Goal: Information Seeking & Learning: Learn about a topic

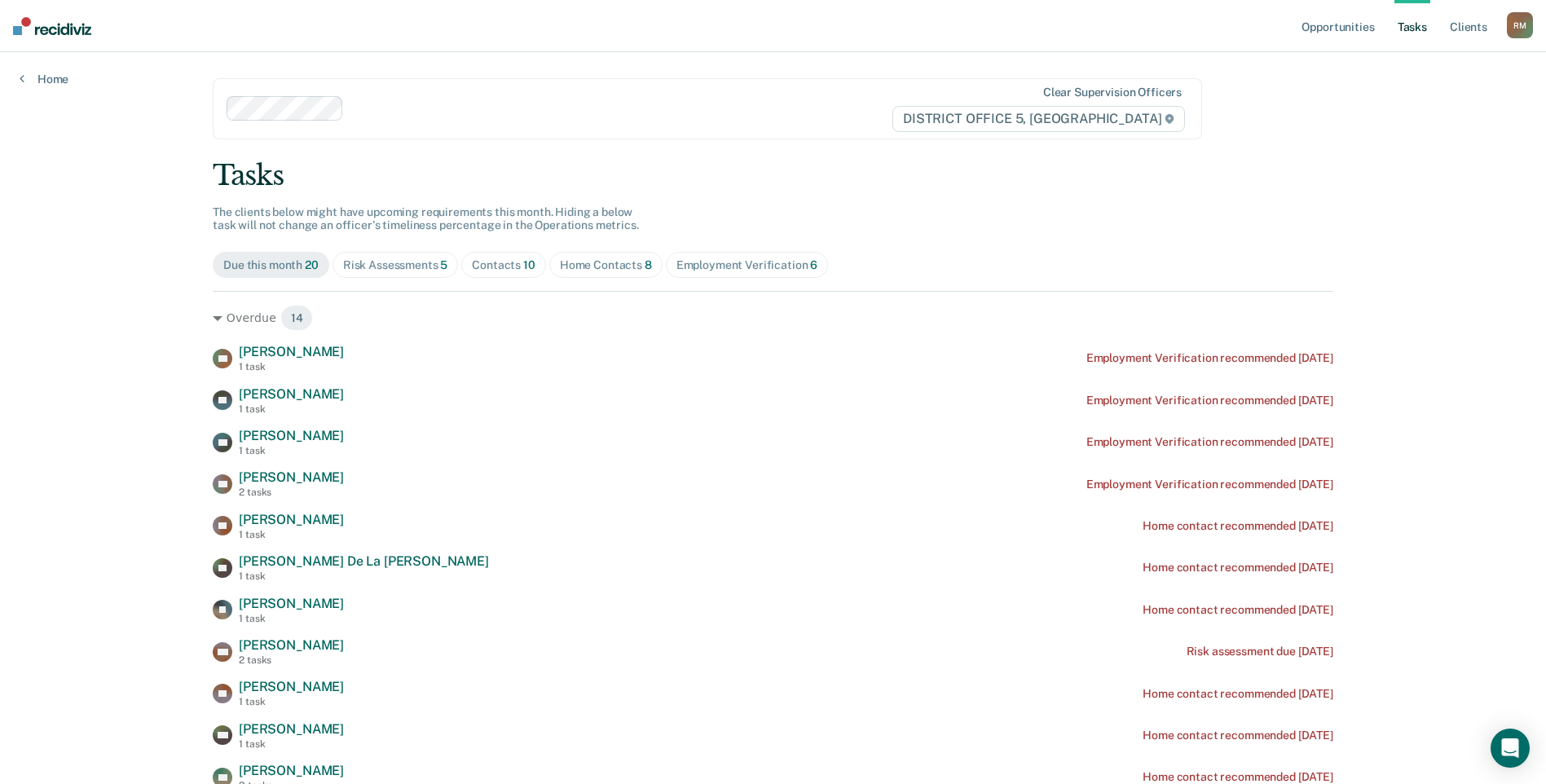
click at [736, 264] on div "Employment Verification 6" at bounding box center [747, 265] width 142 height 14
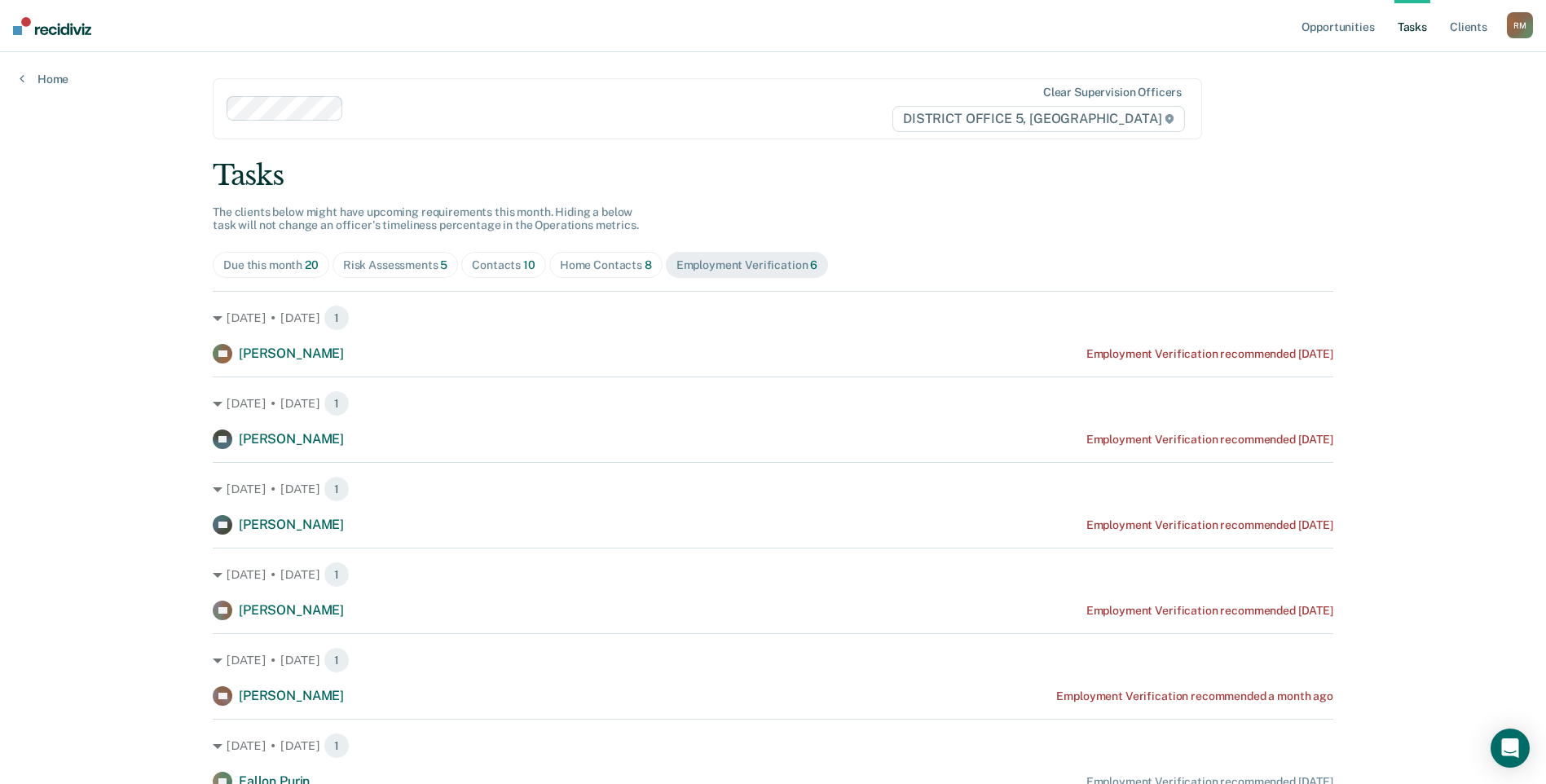
scroll to position [72, 0]
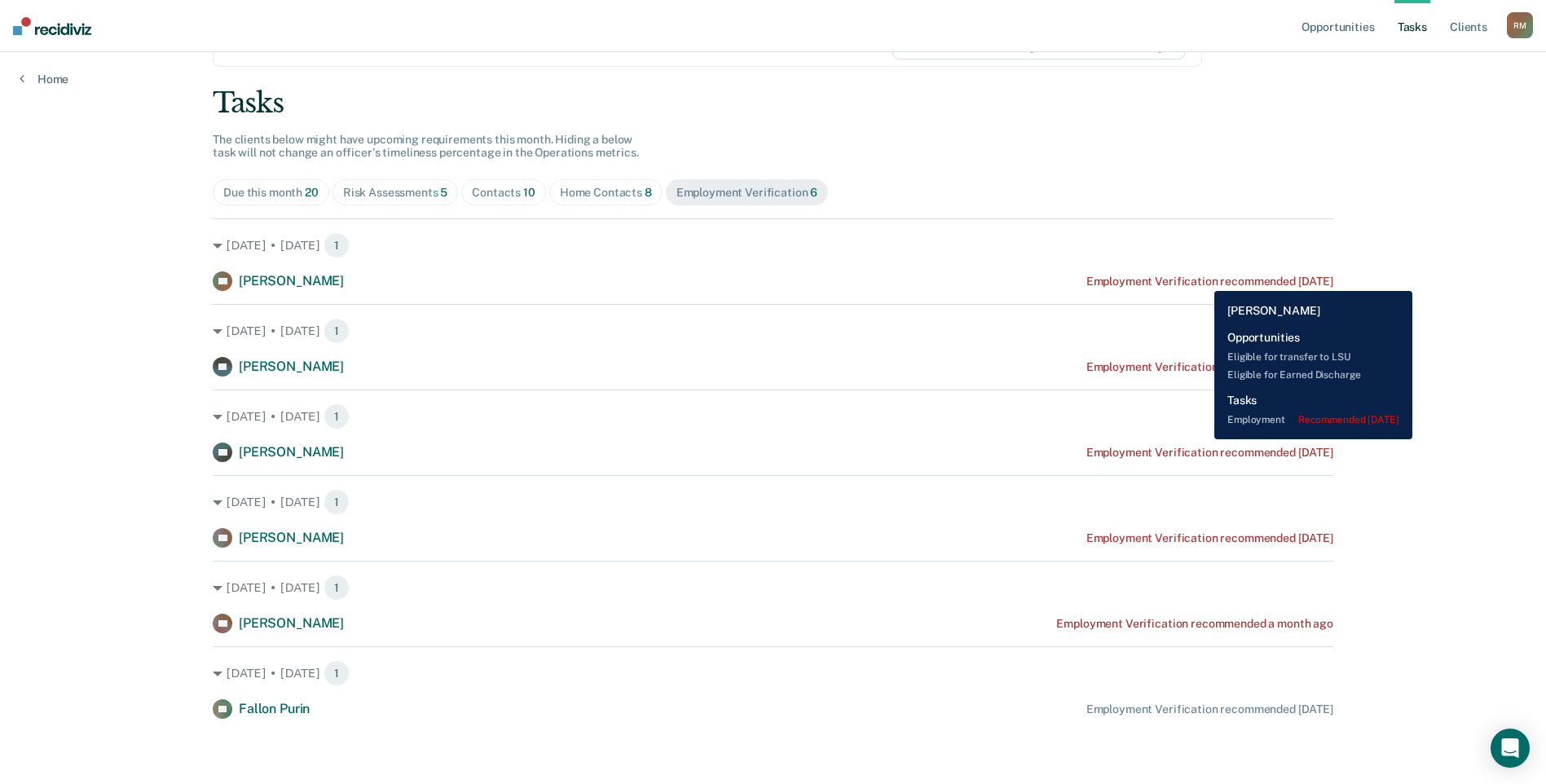
click at [1203, 279] on div "Employment Verification recommended 3 years ago" at bounding box center [1210, 281] width 247 height 14
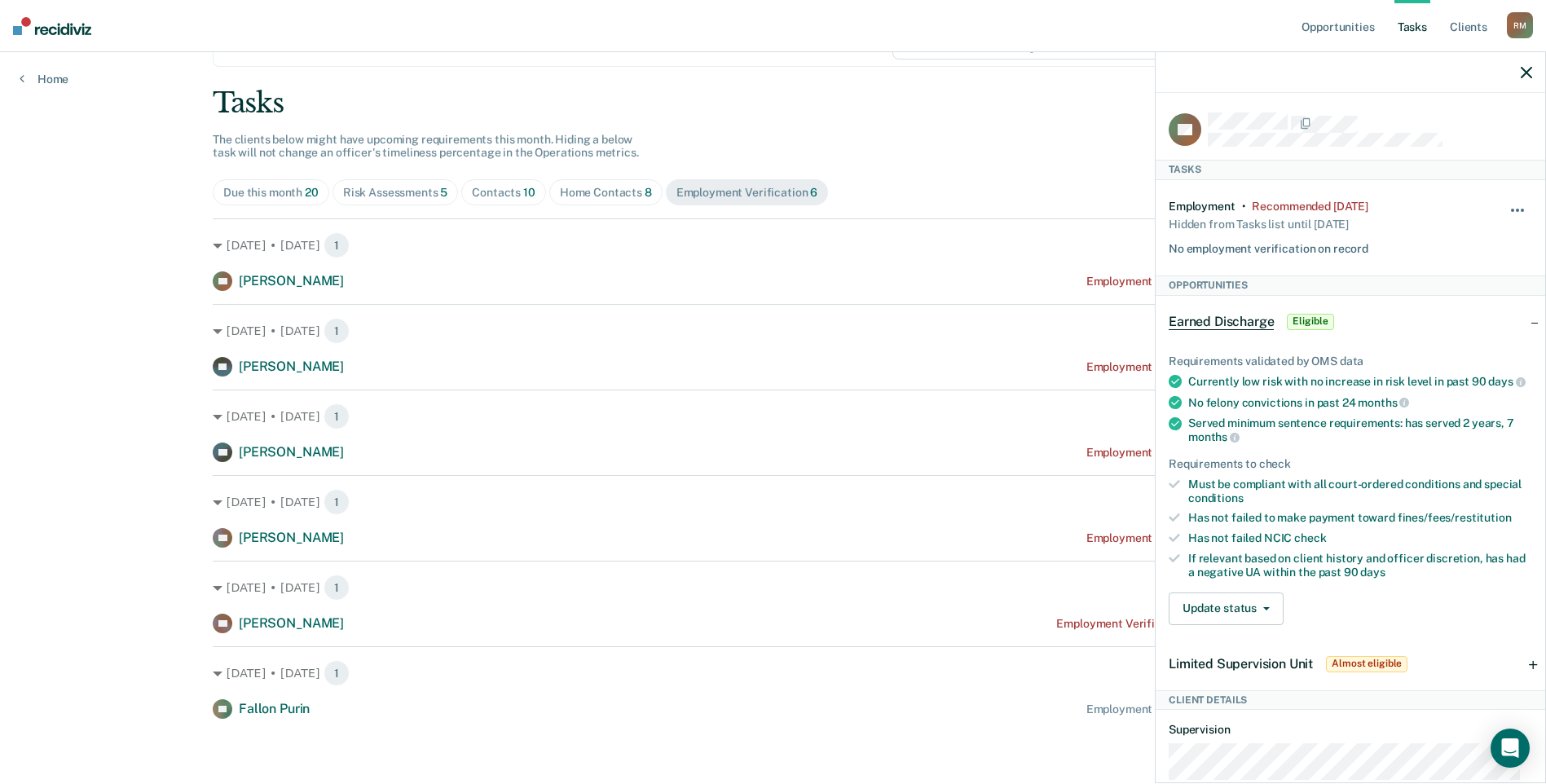
click at [1508, 205] on button "button" at bounding box center [1518, 218] width 28 height 26
click at [1438, 338] on button "90 days" at bounding box center [1474, 340] width 117 height 26
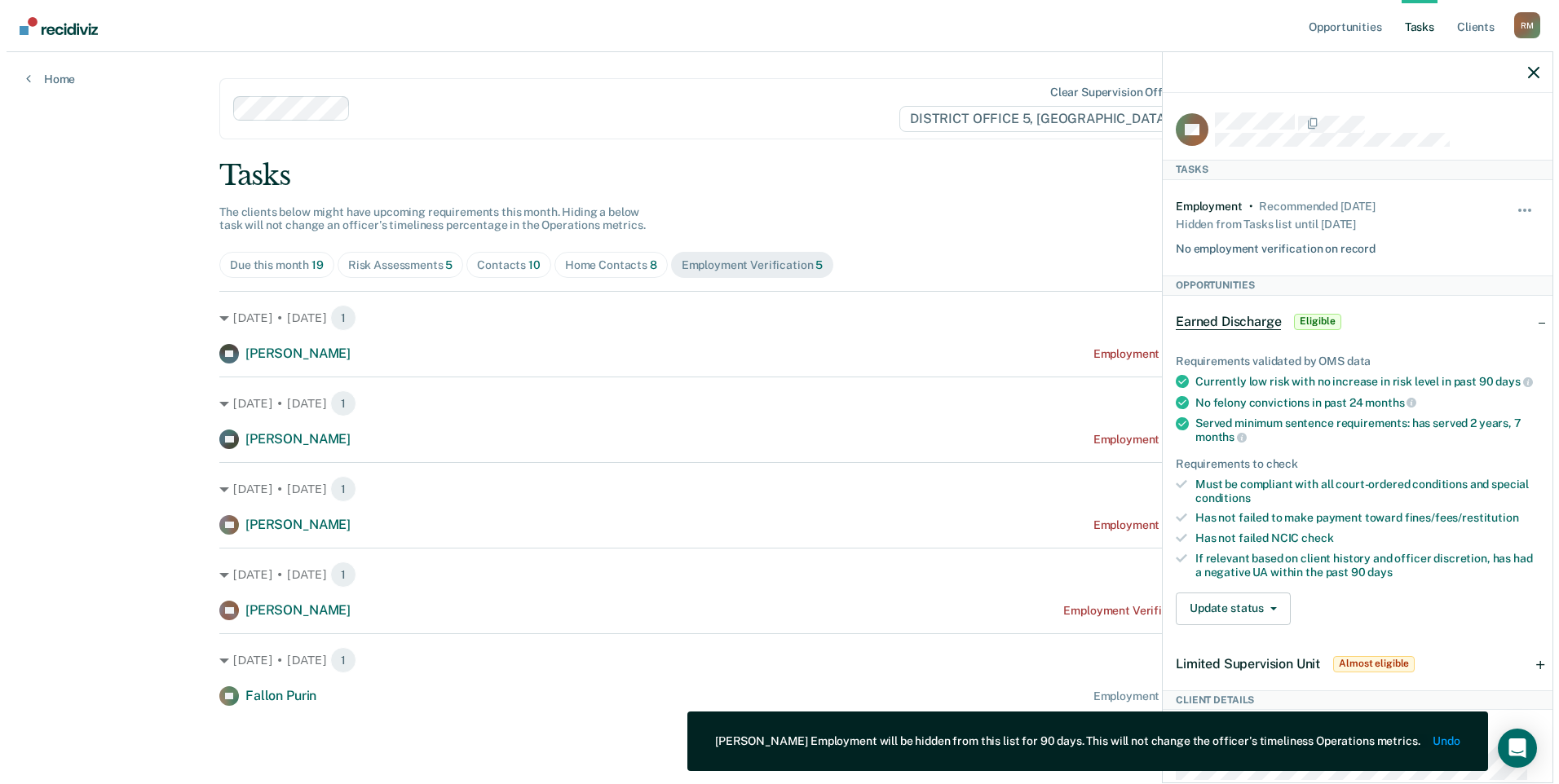
scroll to position [0, 0]
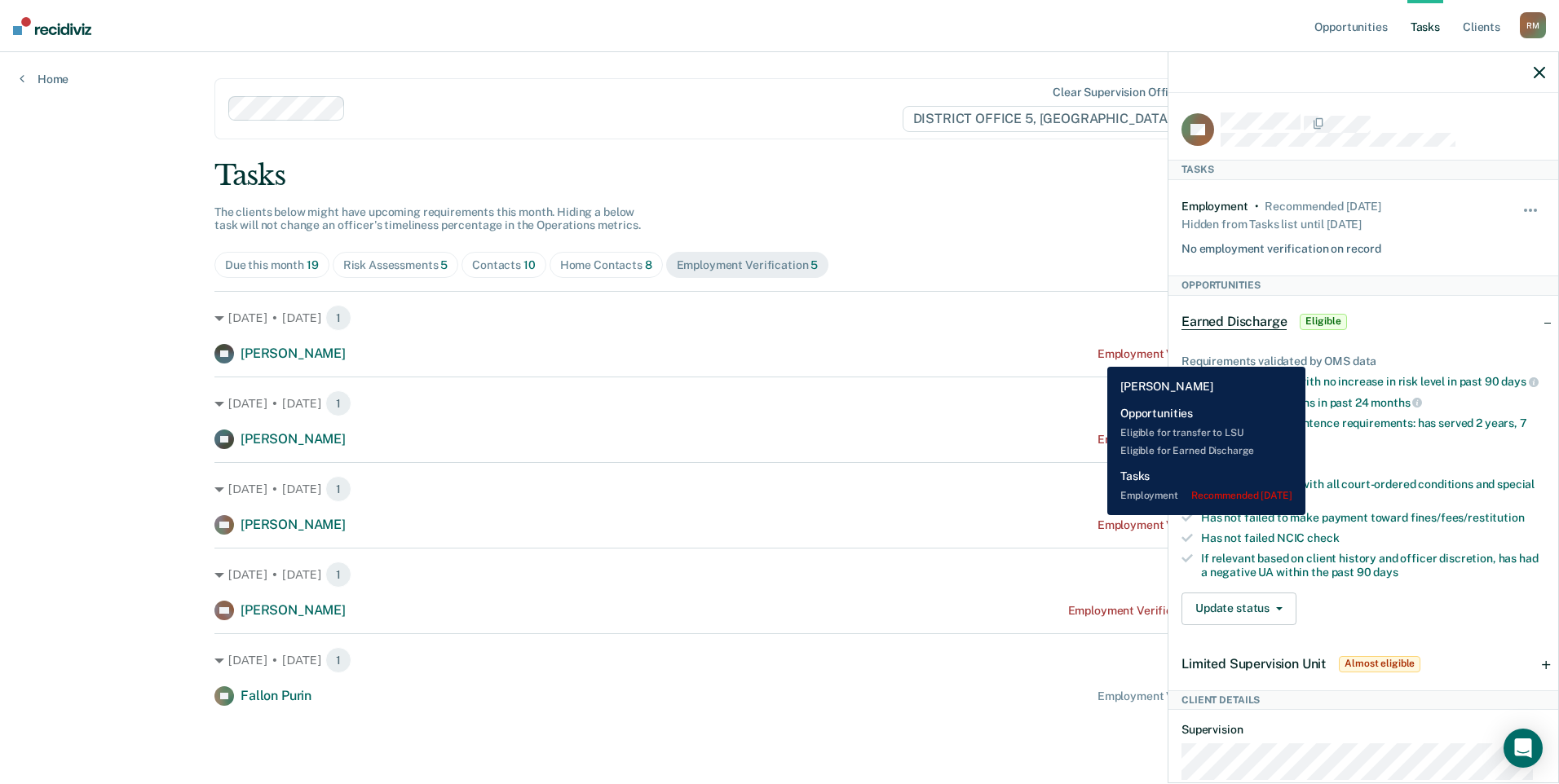
click at [1097, 354] on div "Employment Verification recommended [DATE]" at bounding box center [1220, 353] width 247 height 14
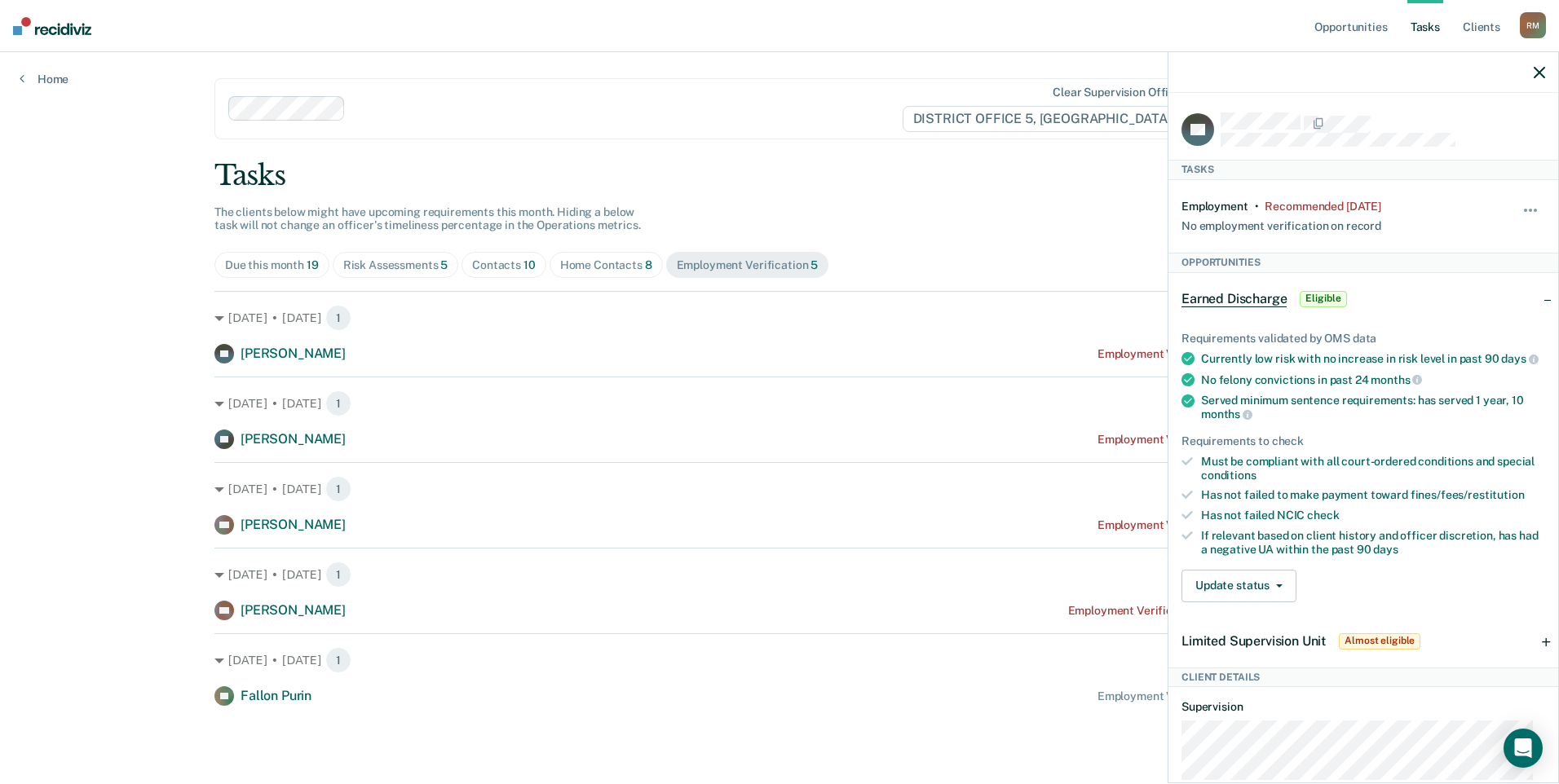
click at [1537, 70] on icon "button" at bounding box center [1539, 72] width 12 height 12
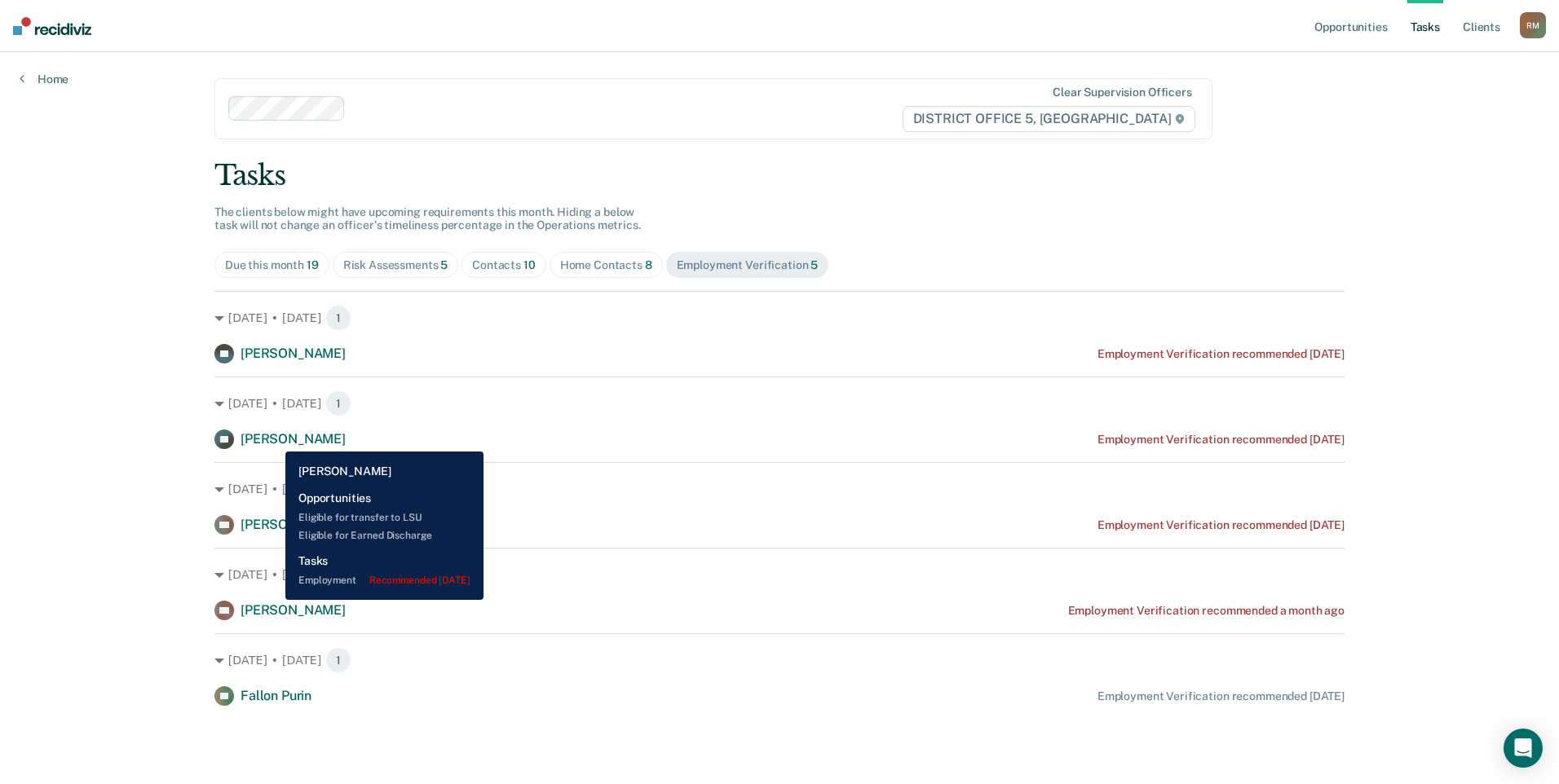
click at [273, 439] on span "[PERSON_NAME]" at bounding box center [293, 438] width 105 height 15
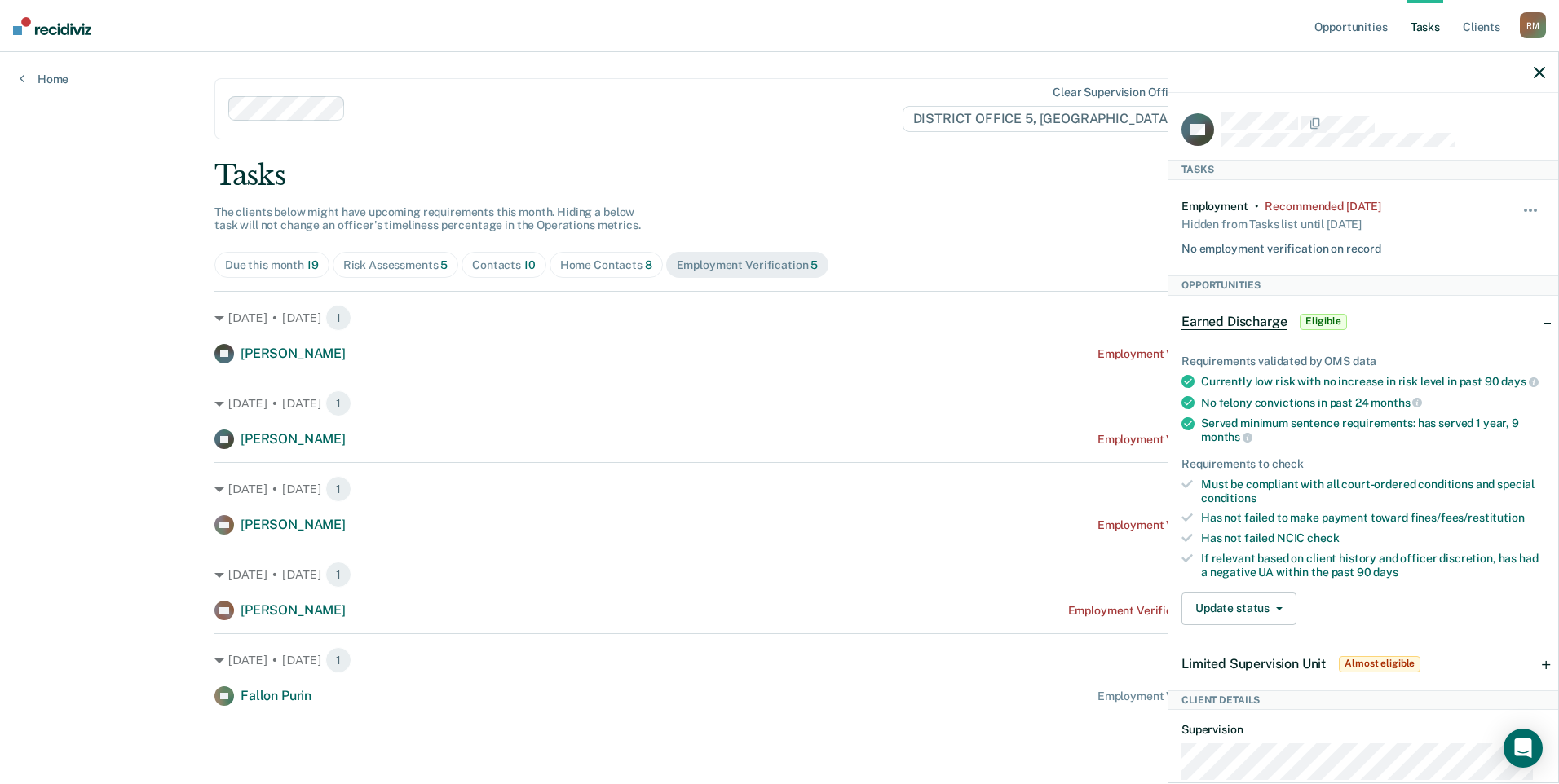
click at [1538, 70] on icon "button" at bounding box center [1539, 72] width 12 height 12
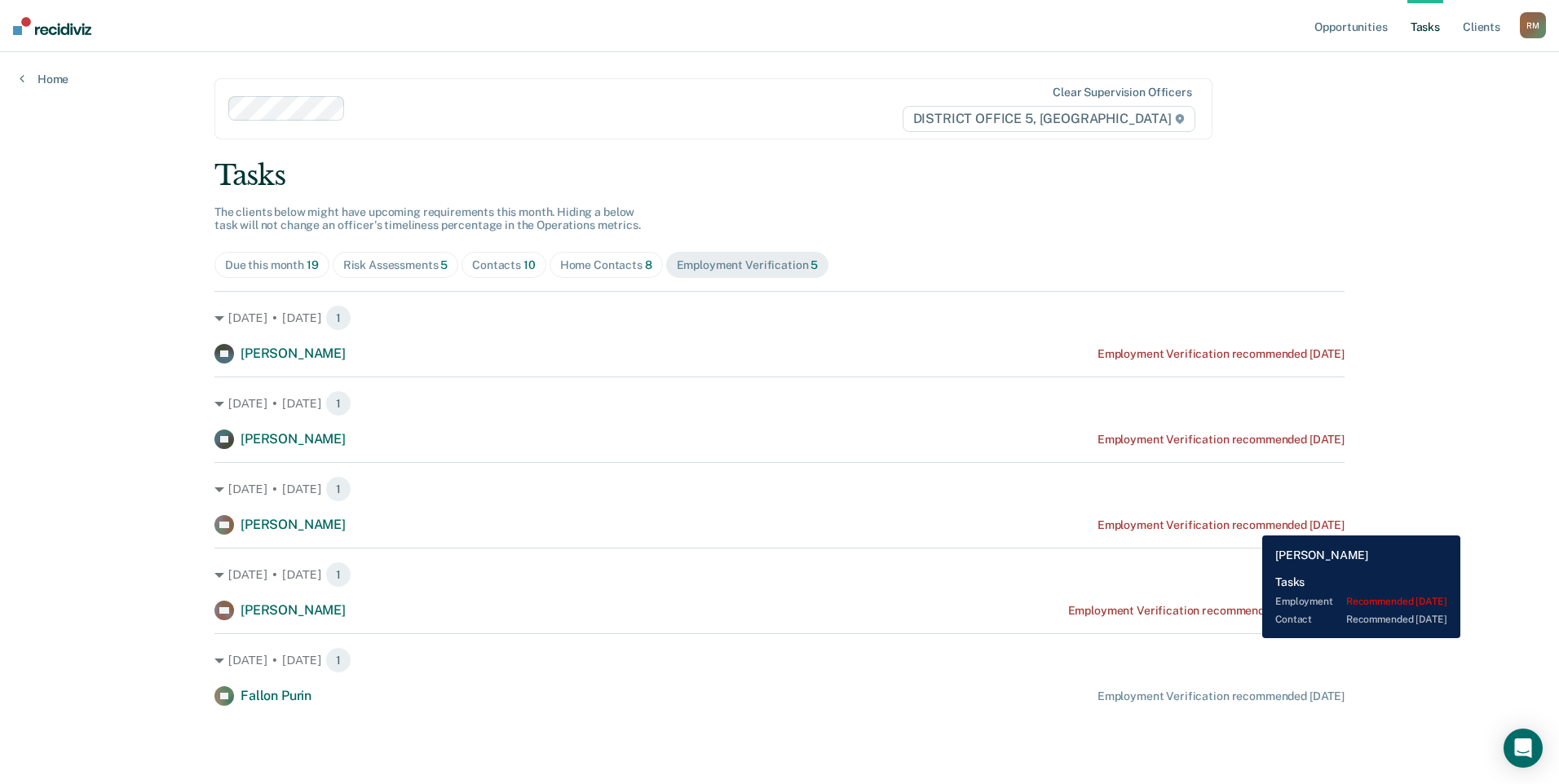
click at [1250, 523] on div "Employment Verification recommended [DATE]" at bounding box center [1220, 525] width 247 height 14
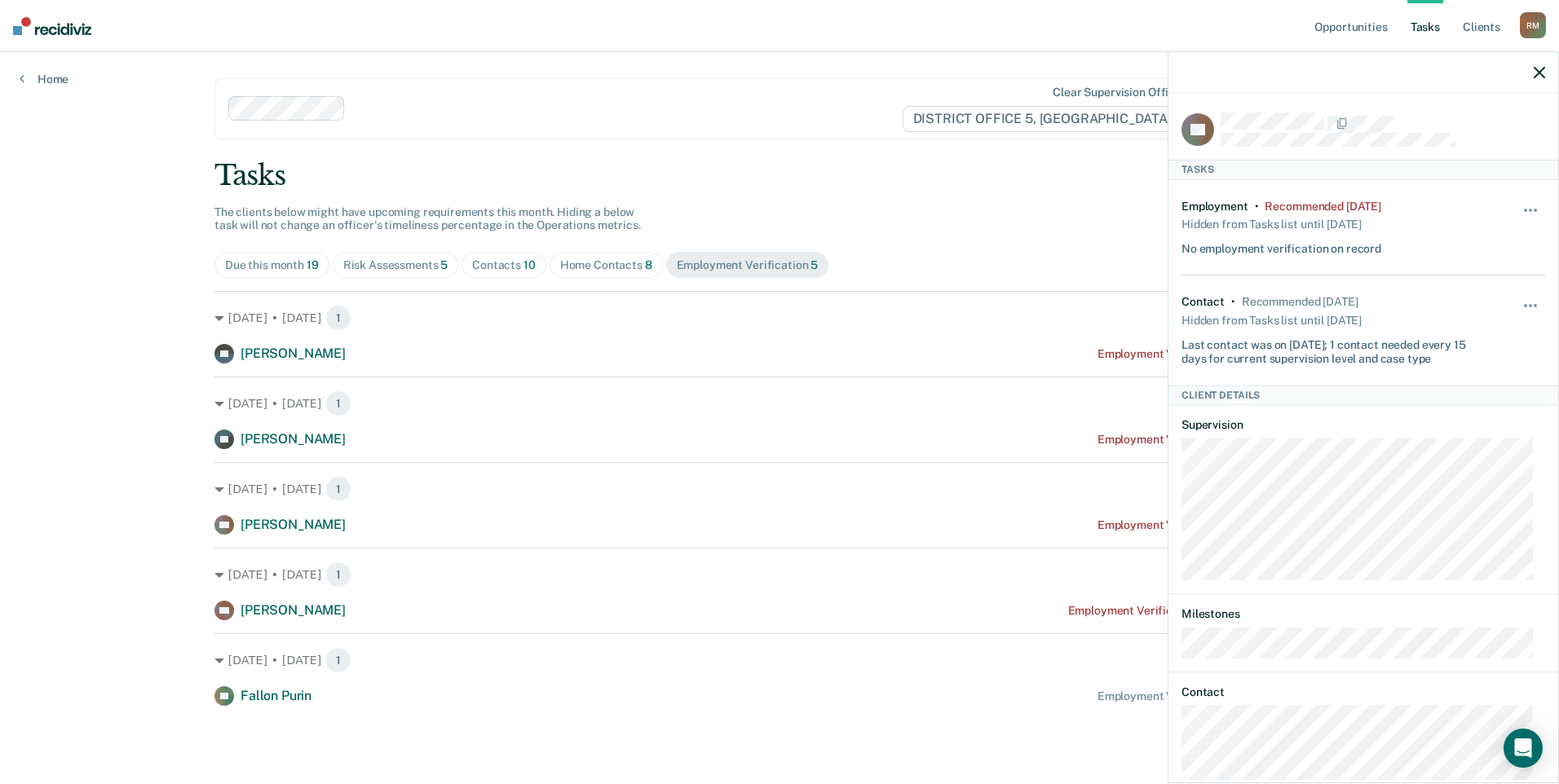
click at [1538, 70] on icon "button" at bounding box center [1539, 72] width 12 height 12
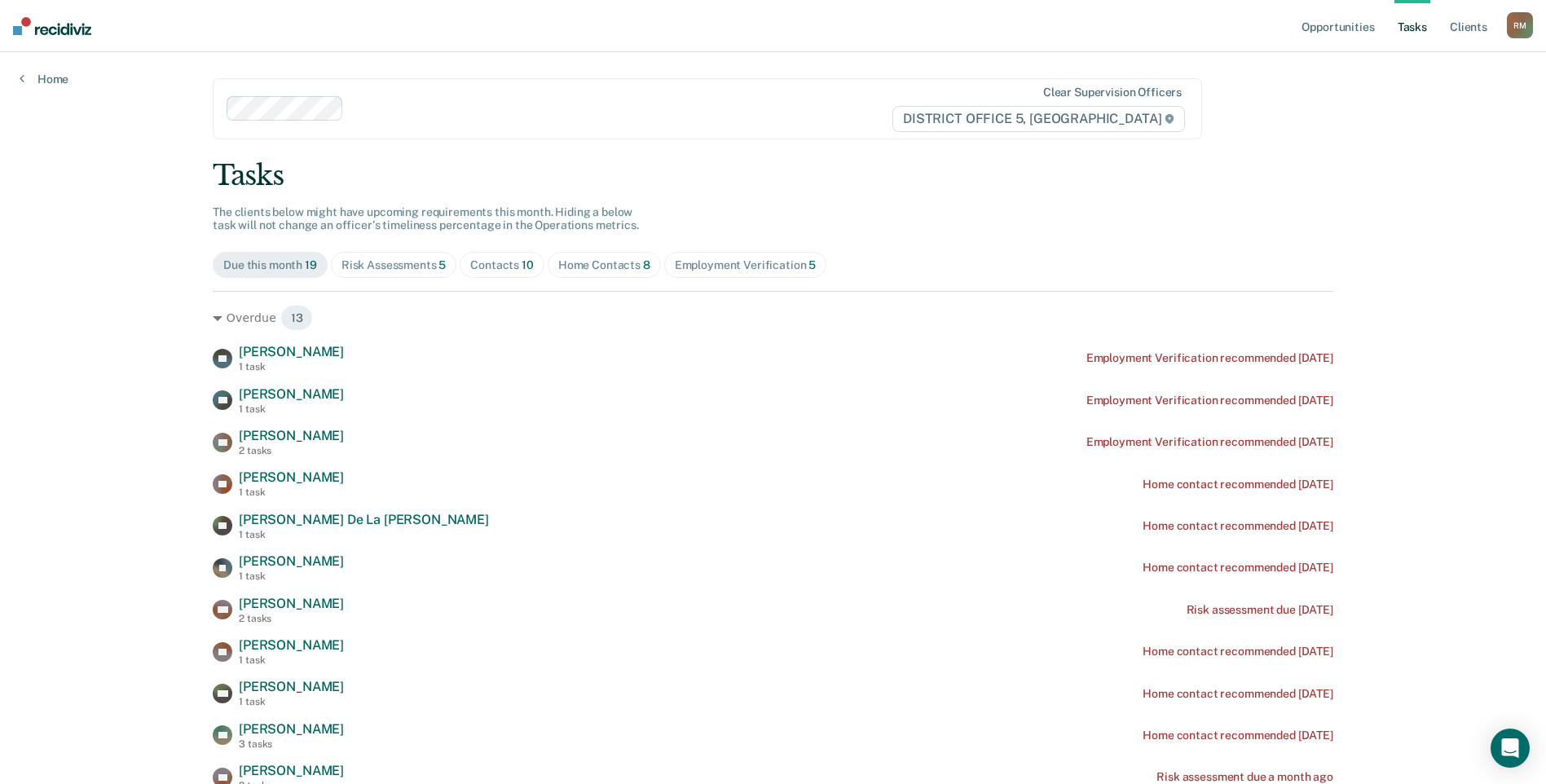
click at [600, 264] on div "Home Contacts 8" at bounding box center [604, 265] width 92 height 14
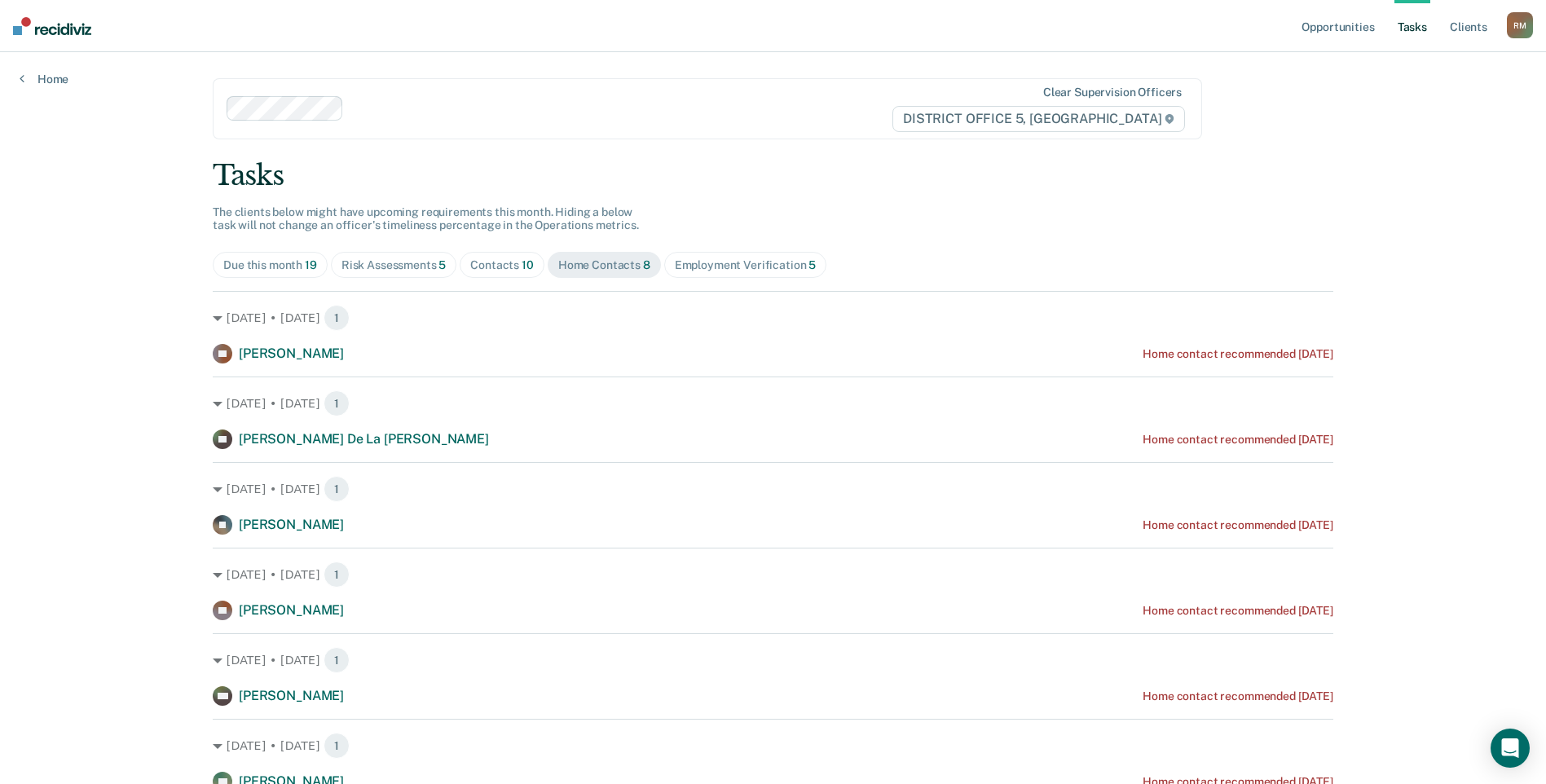
click at [730, 257] on span "Employment Verification 5" at bounding box center [745, 265] width 163 height 26
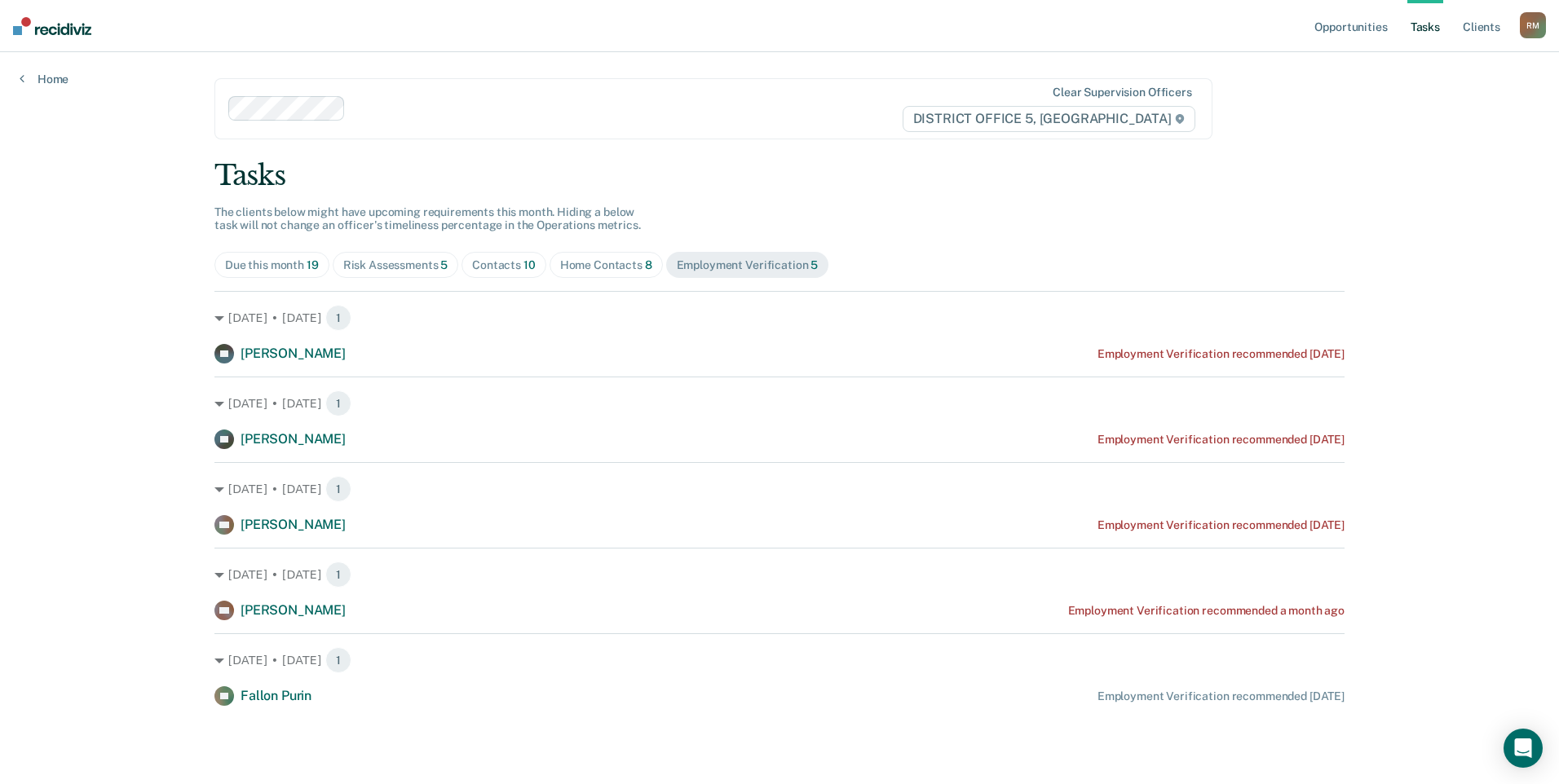
click at [391, 266] on div "Risk Assessments 5" at bounding box center [396, 265] width 105 height 14
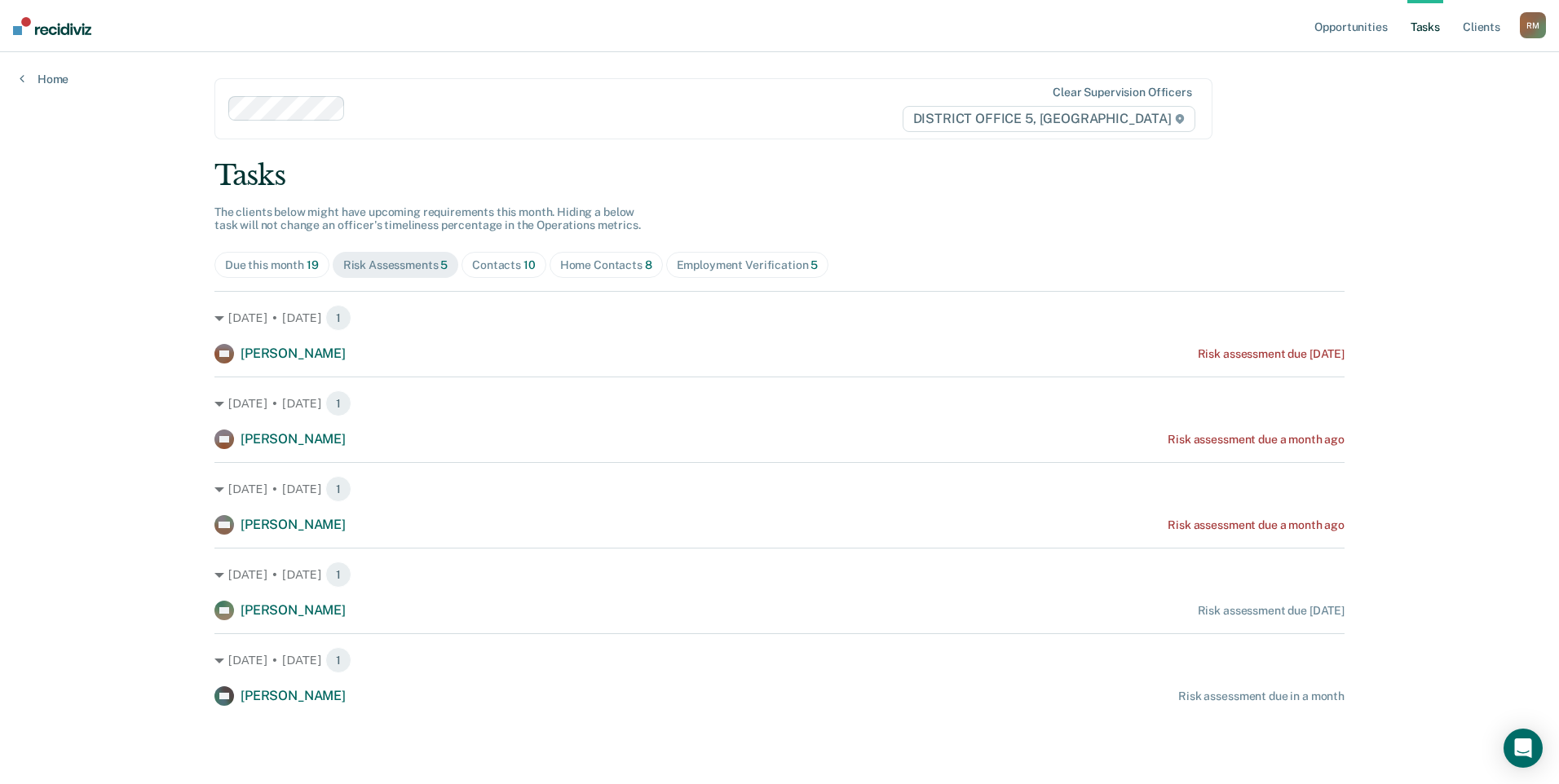
click at [510, 266] on div "Contacts 10" at bounding box center [503, 265] width 63 height 14
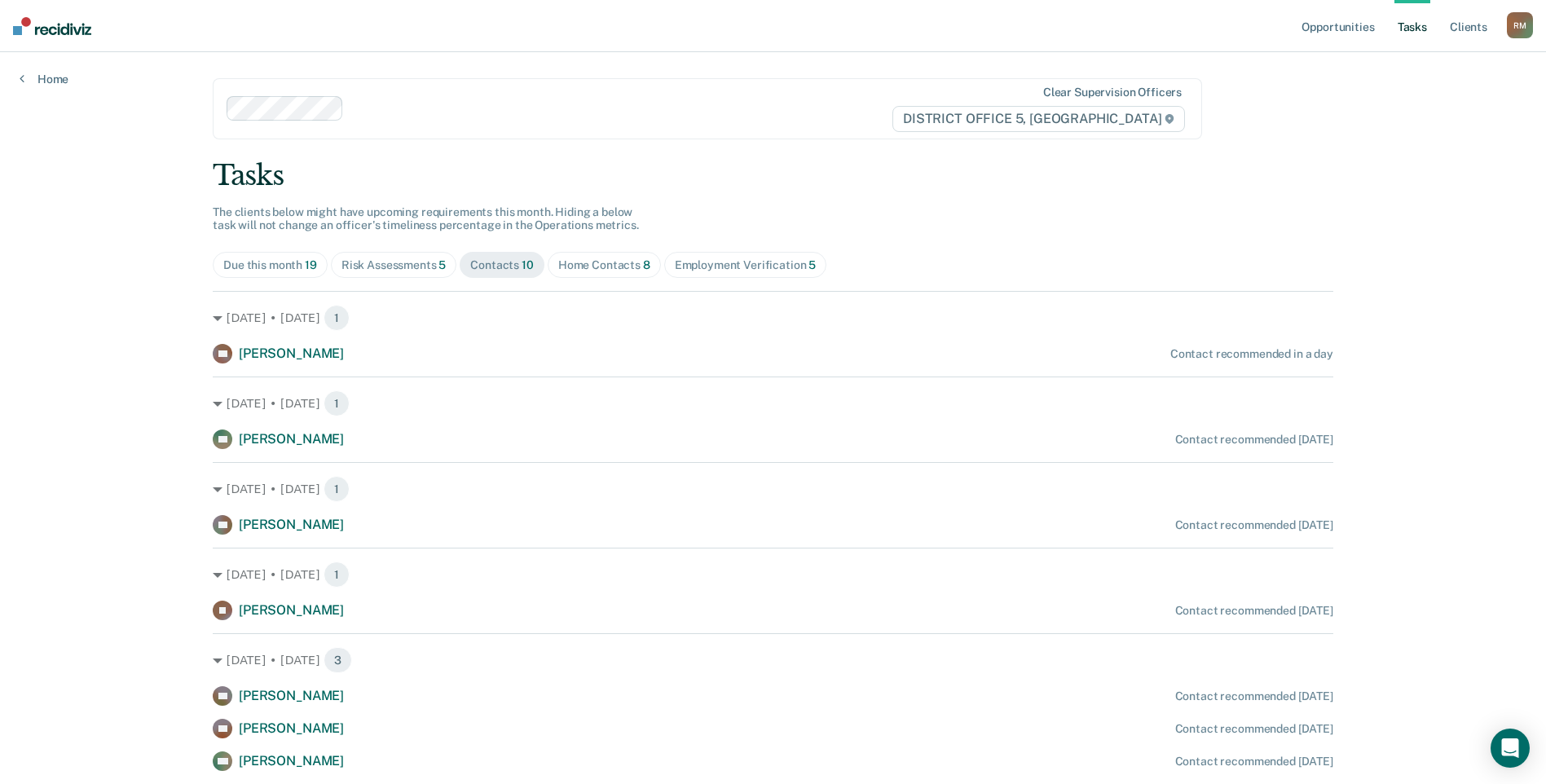
click at [594, 266] on div "Home Contacts 8" at bounding box center [604, 265] width 92 height 14
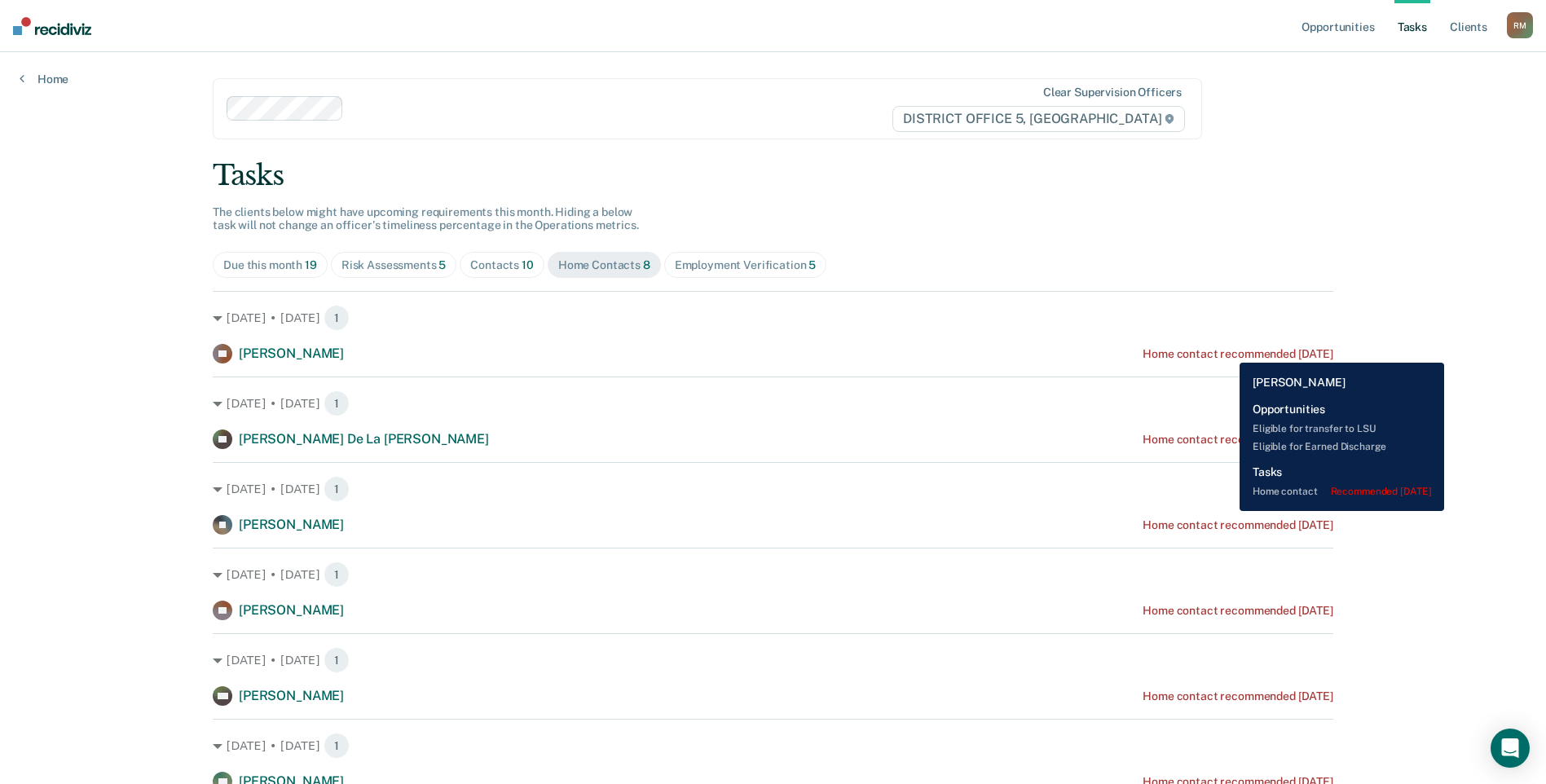
click at [1228, 350] on div "Home contact recommended [DATE]" at bounding box center [1238, 353] width 191 height 14
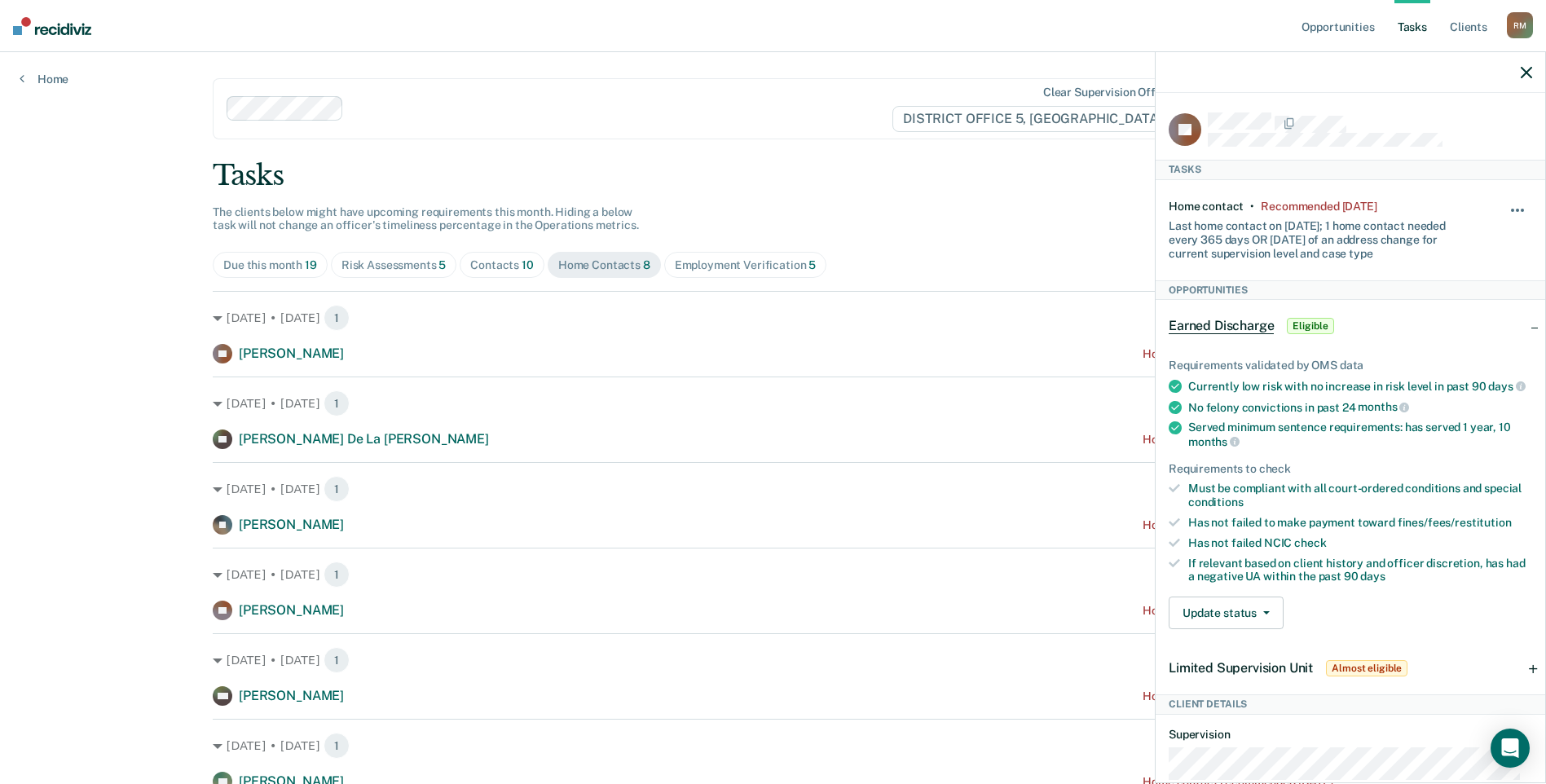
click at [1508, 205] on button "button" at bounding box center [1518, 218] width 28 height 26
click at [1473, 201] on div "Home contact • Recommended 5 months ago Last home contact on 4/8/24; 1 home con…" at bounding box center [1351, 229] width 363 height 100
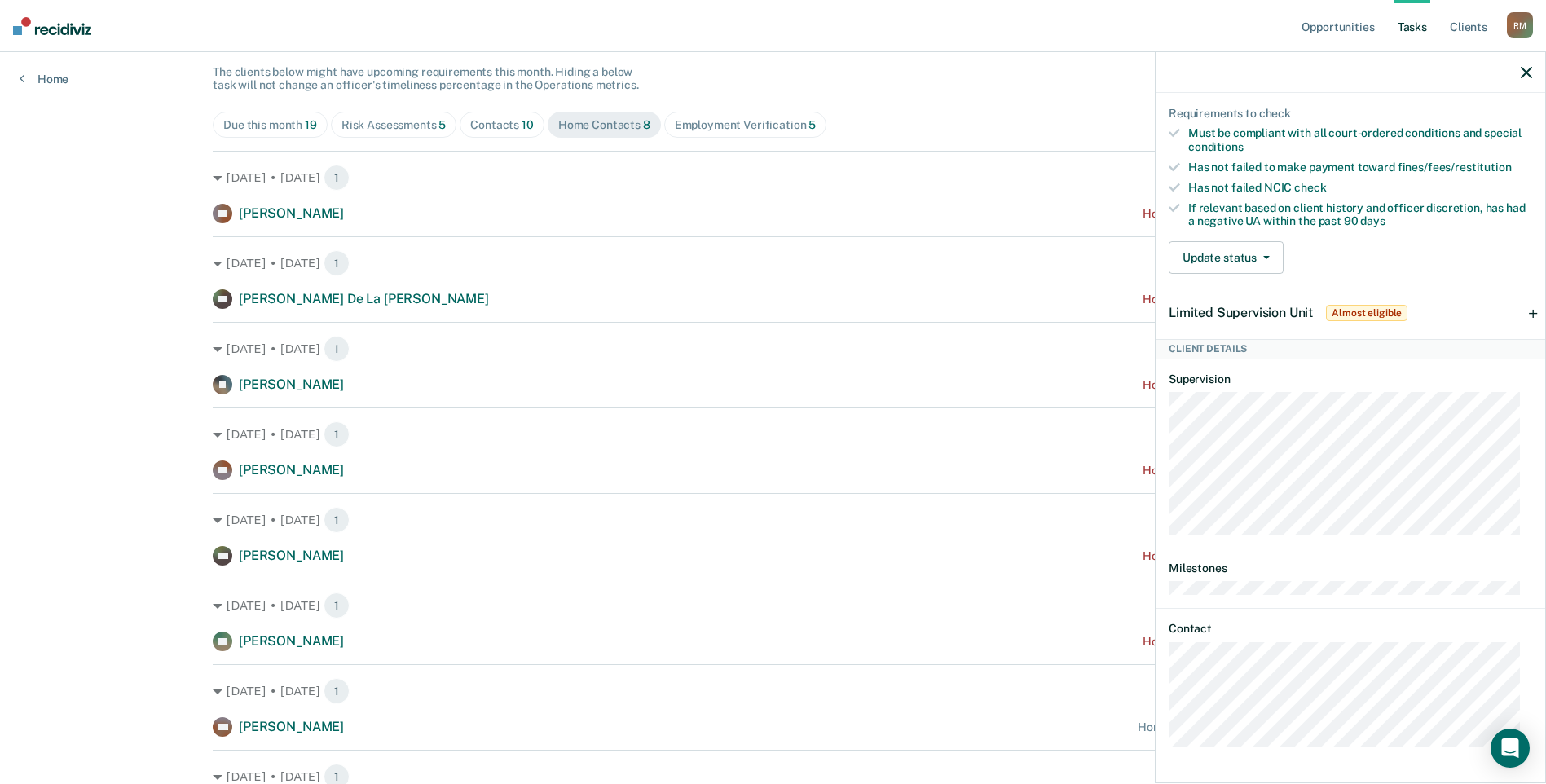
scroll to position [163, 0]
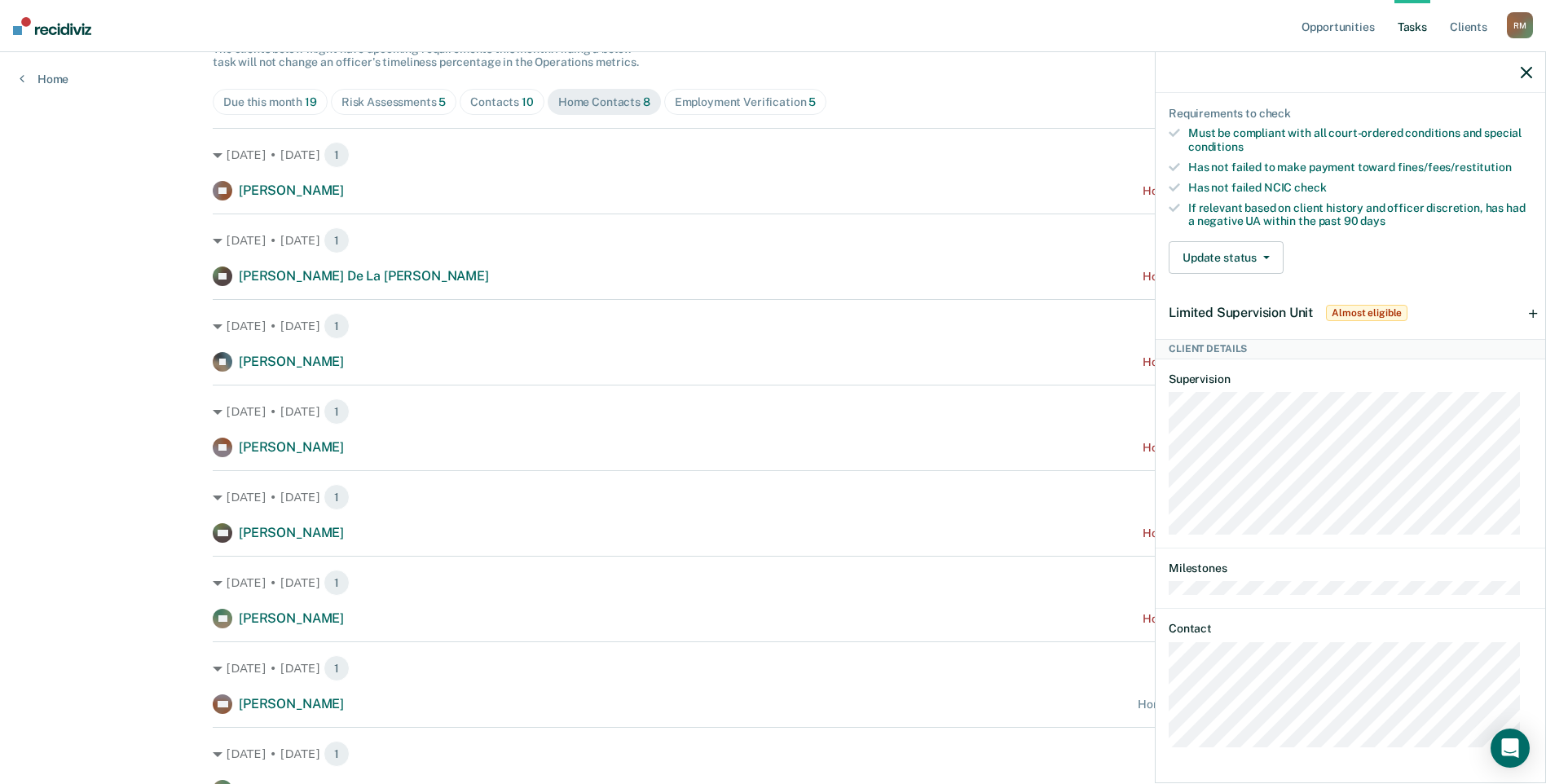
click at [1523, 66] on button "button" at bounding box center [1526, 71] width 12 height 14
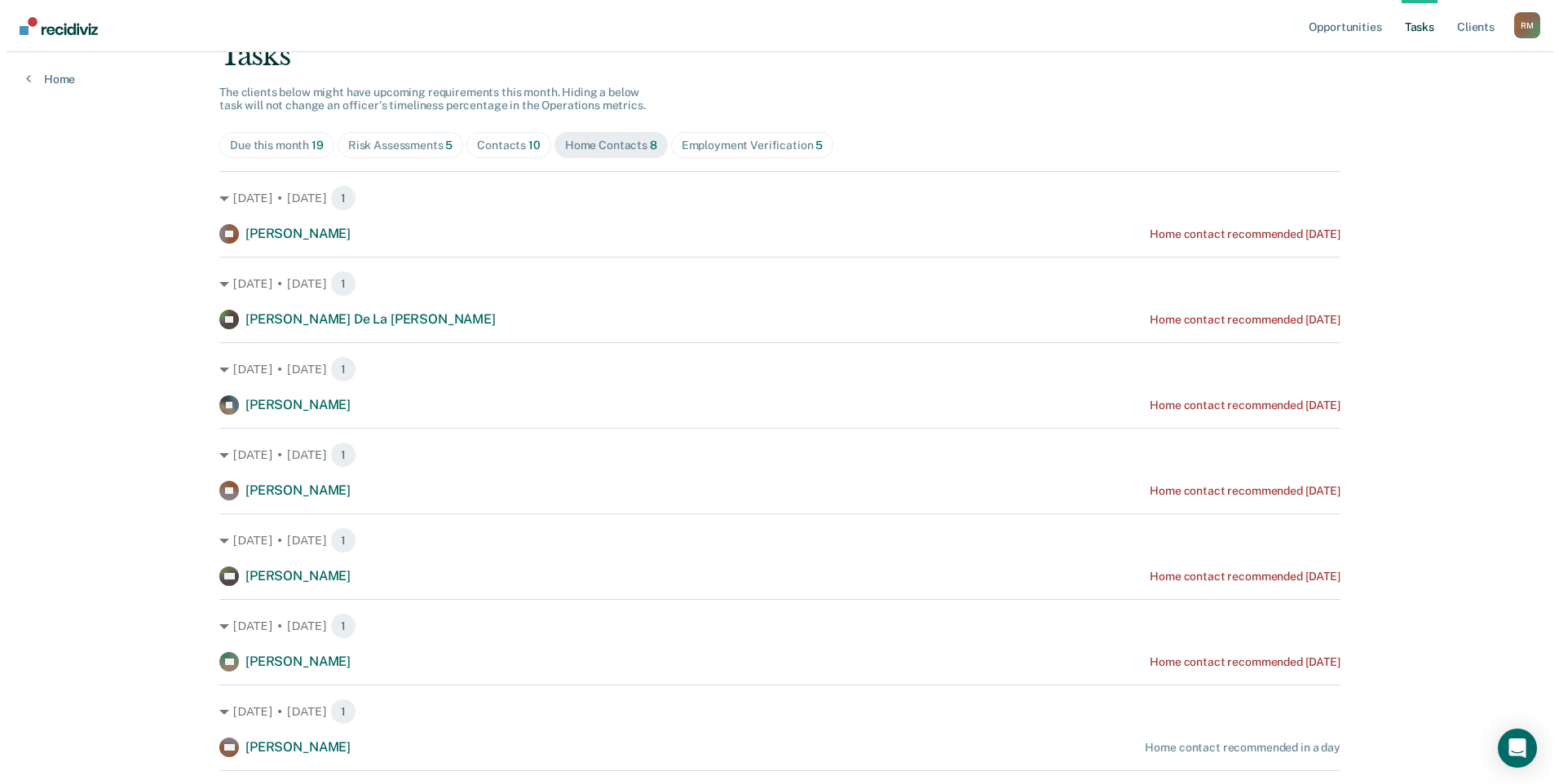
scroll to position [0, 0]
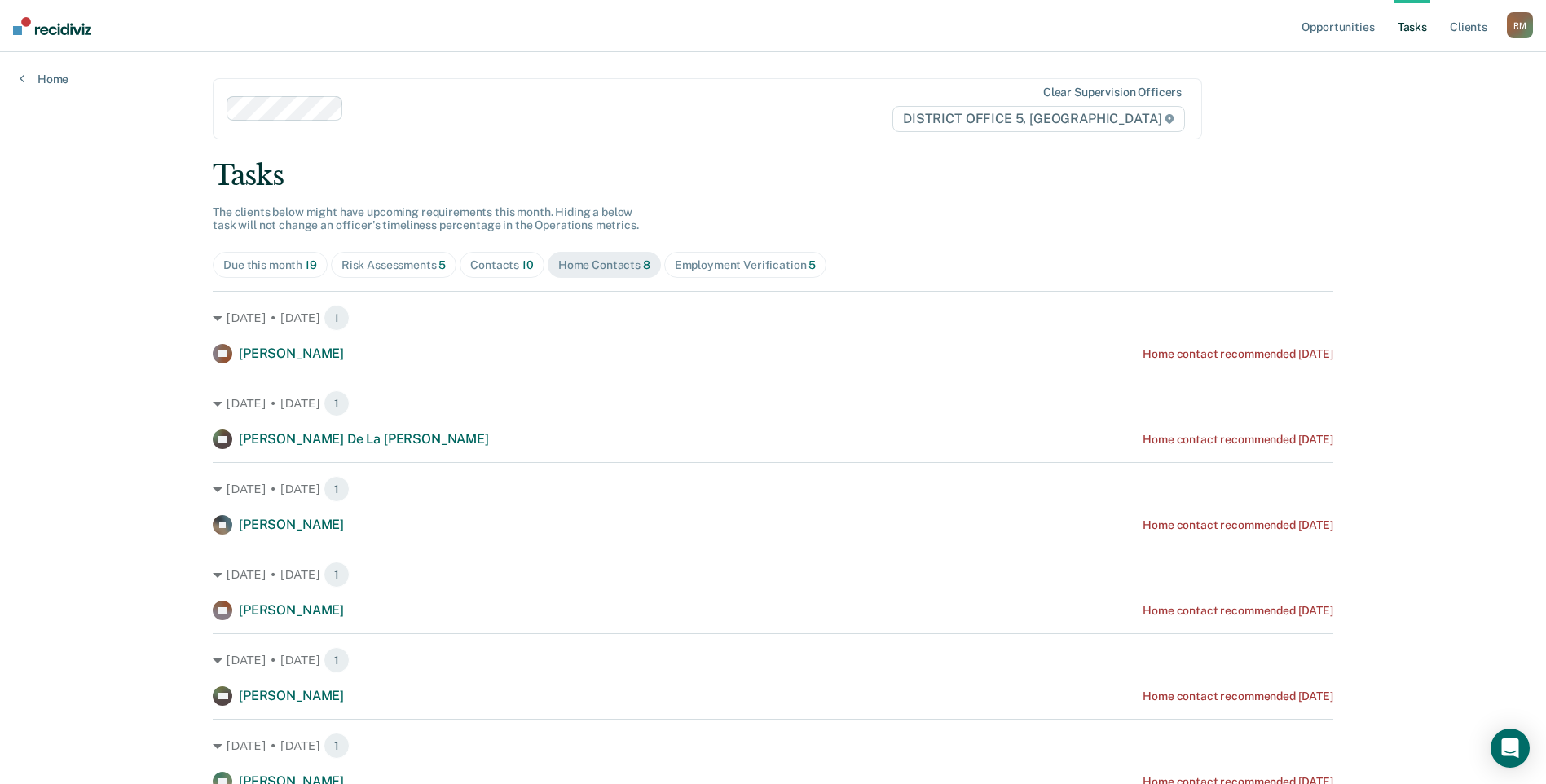
click at [716, 270] on div "Employment Verification 5" at bounding box center [745, 265] width 142 height 14
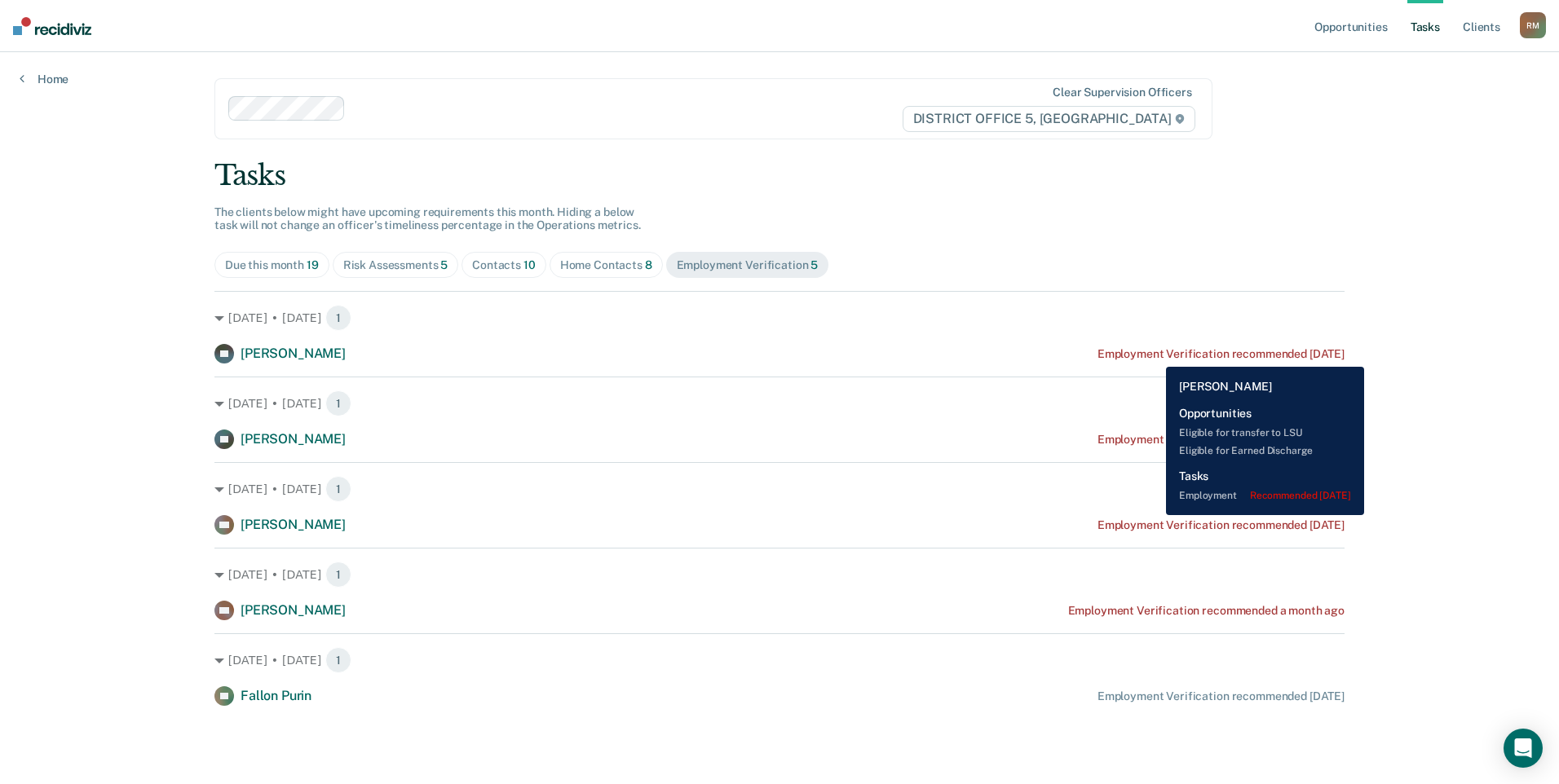
click at [1154, 354] on div "Employment Verification recommended [DATE]" at bounding box center [1220, 353] width 247 height 14
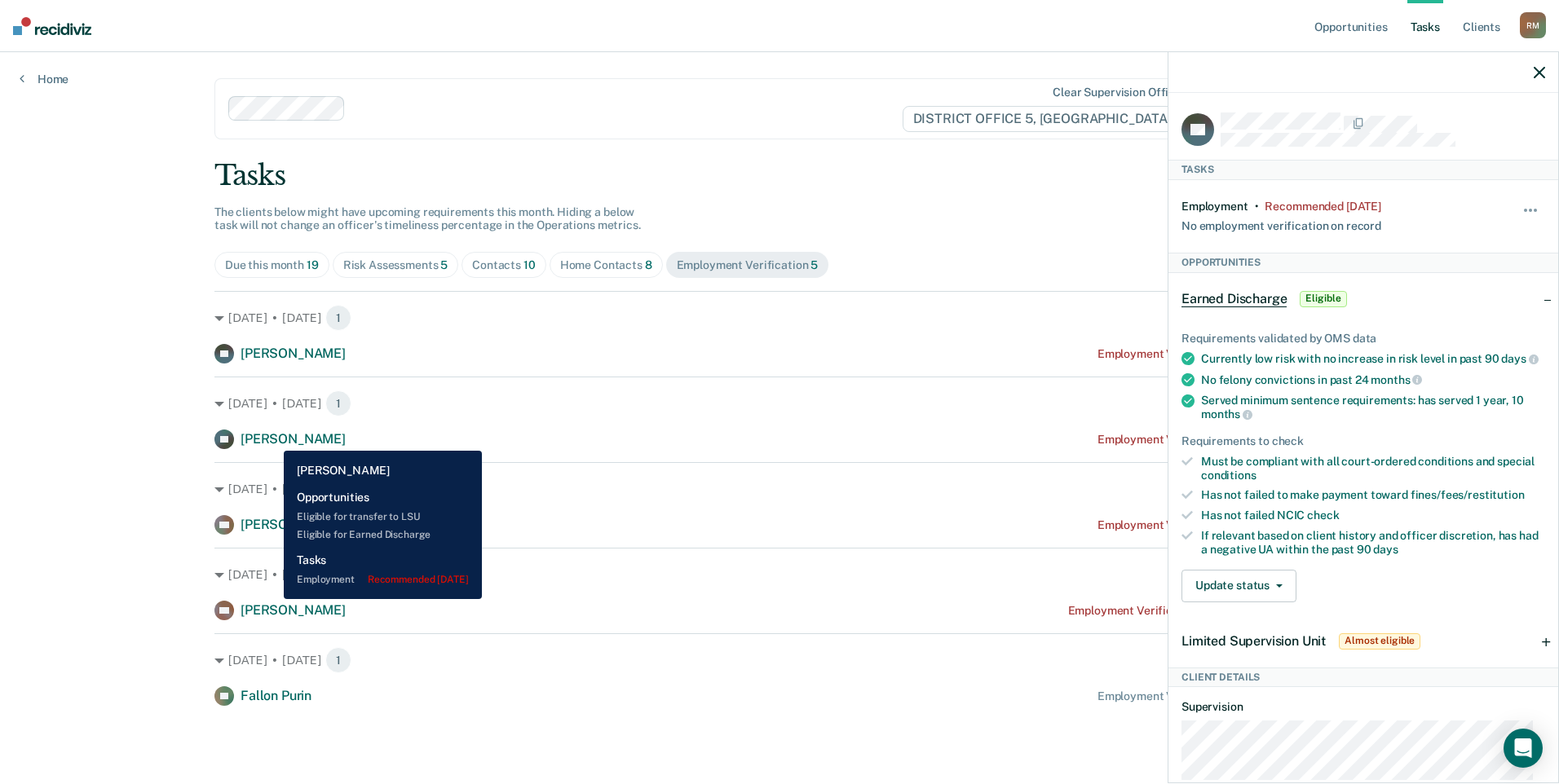
click at [271, 438] on span "[PERSON_NAME]" at bounding box center [293, 438] width 105 height 15
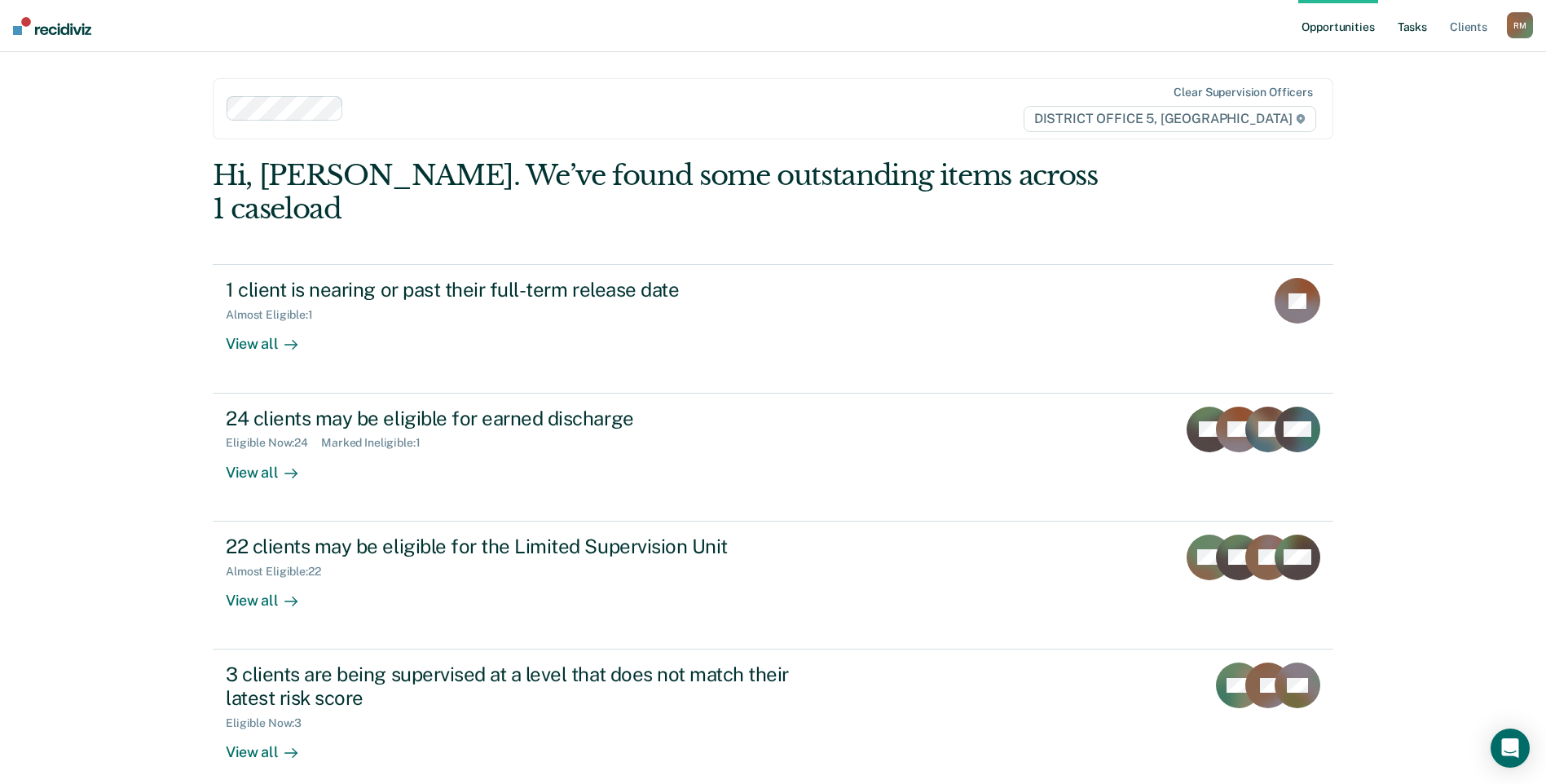
click at [1417, 21] on link "Tasks" at bounding box center [1413, 26] width 36 height 52
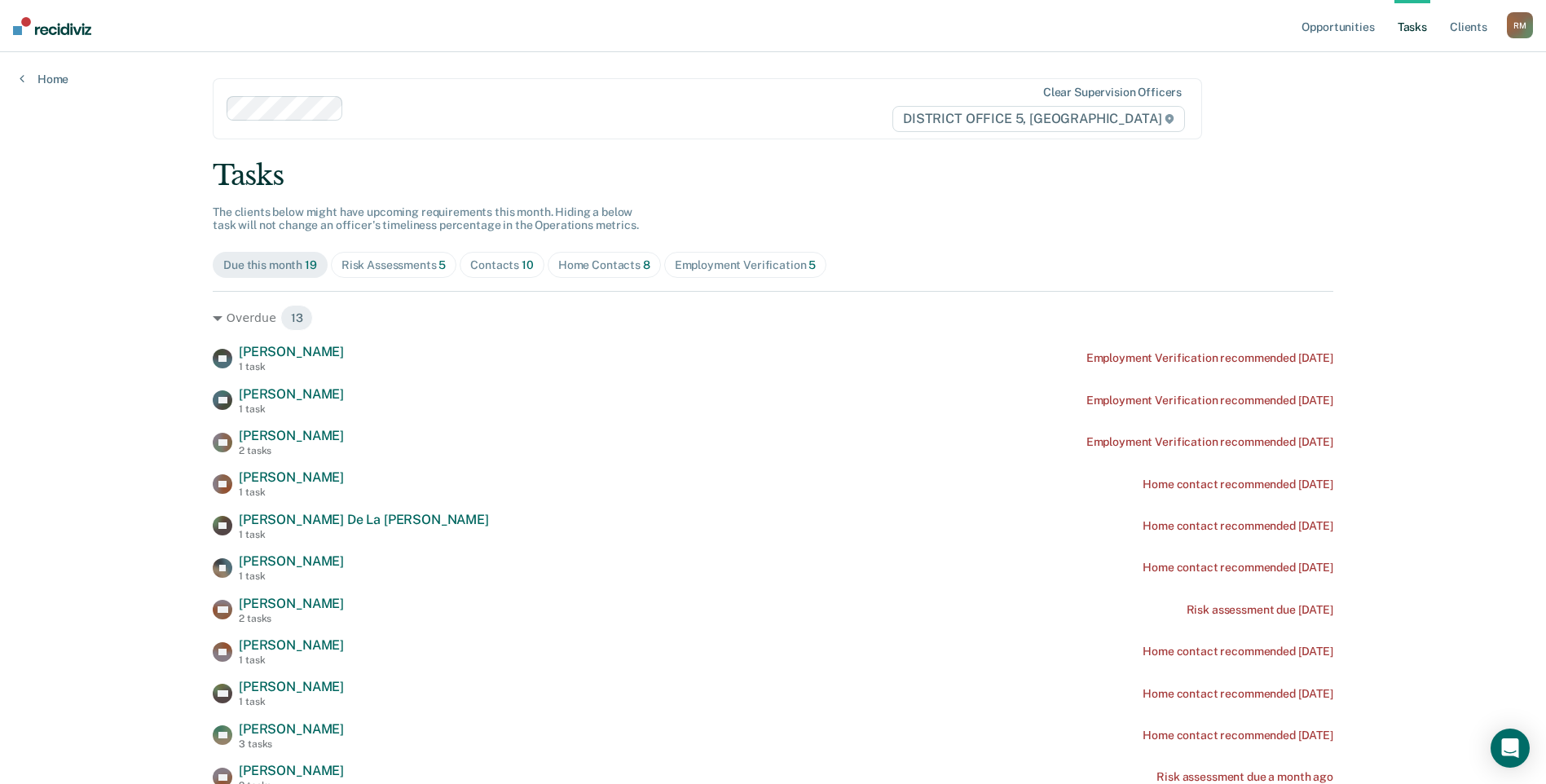
click at [706, 263] on div "Employment Verification 5" at bounding box center [745, 265] width 142 height 14
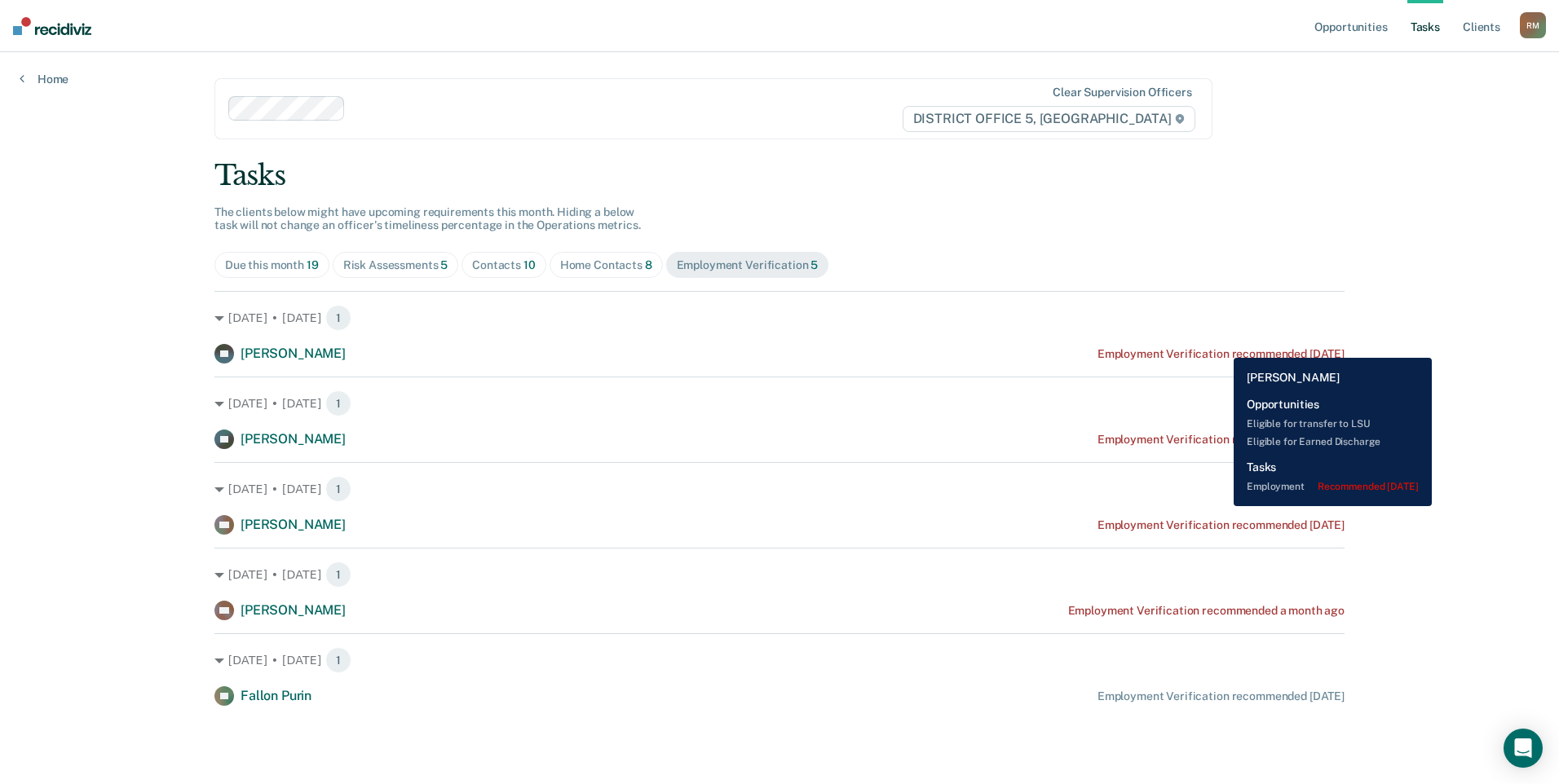
click at [1221, 346] on div "BF [PERSON_NAME] Employment Verification recommended [DATE]" at bounding box center [779, 354] width 1130 height 20
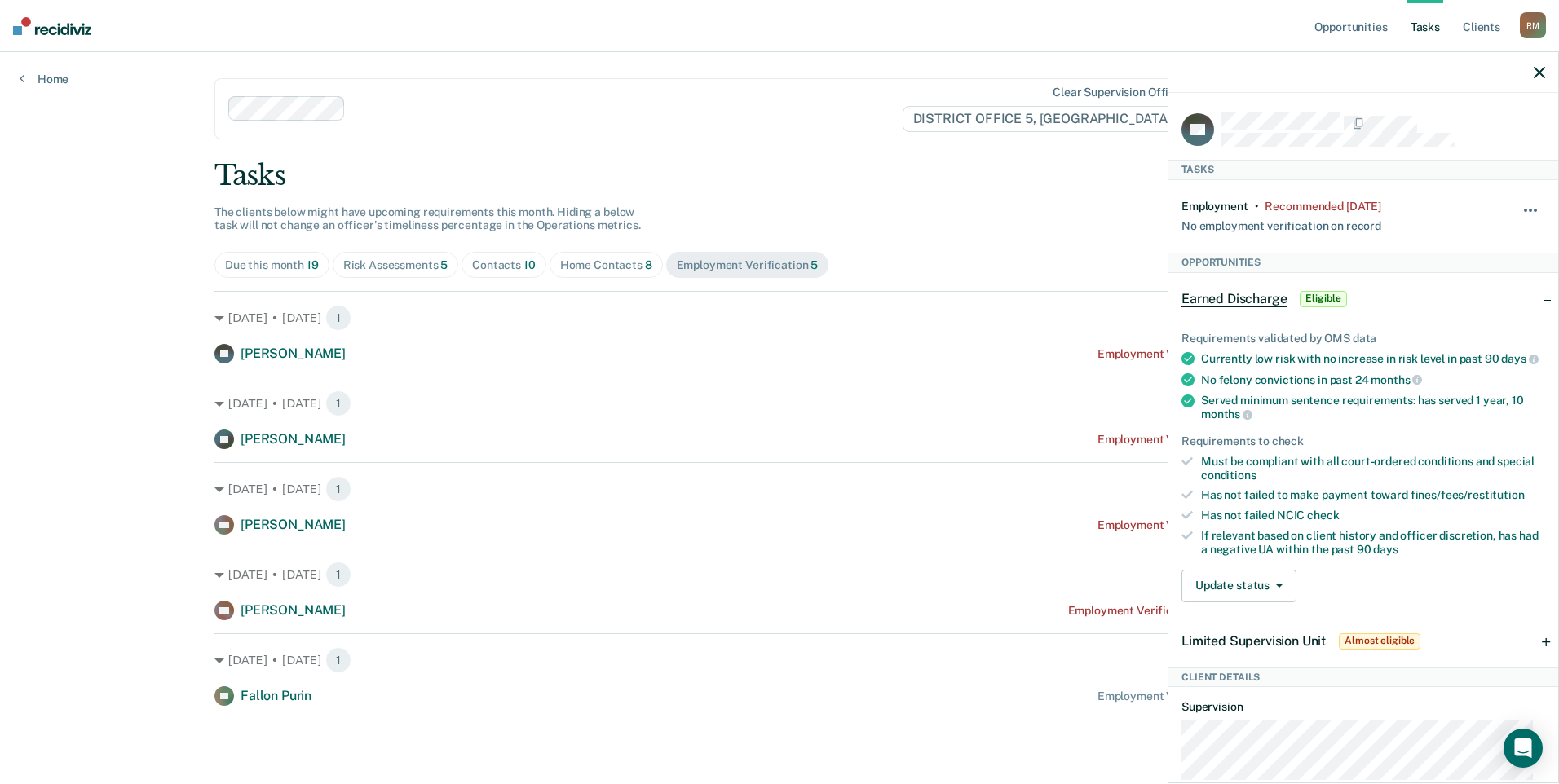
click at [1520, 209] on button "button" at bounding box center [1531, 218] width 28 height 26
click at [1463, 313] on button "30 days" at bounding box center [1487, 313] width 117 height 26
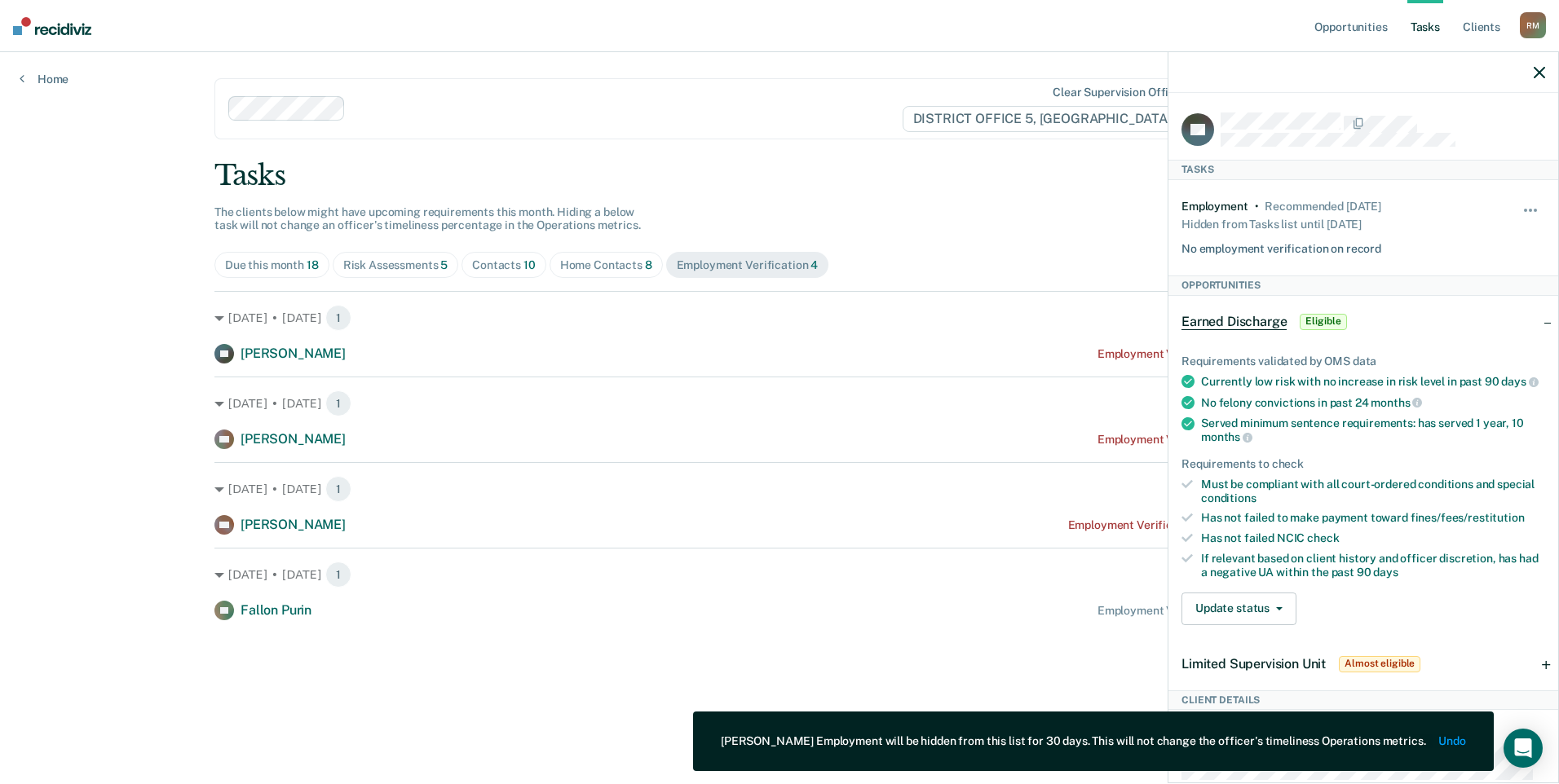
scroll to position [81, 0]
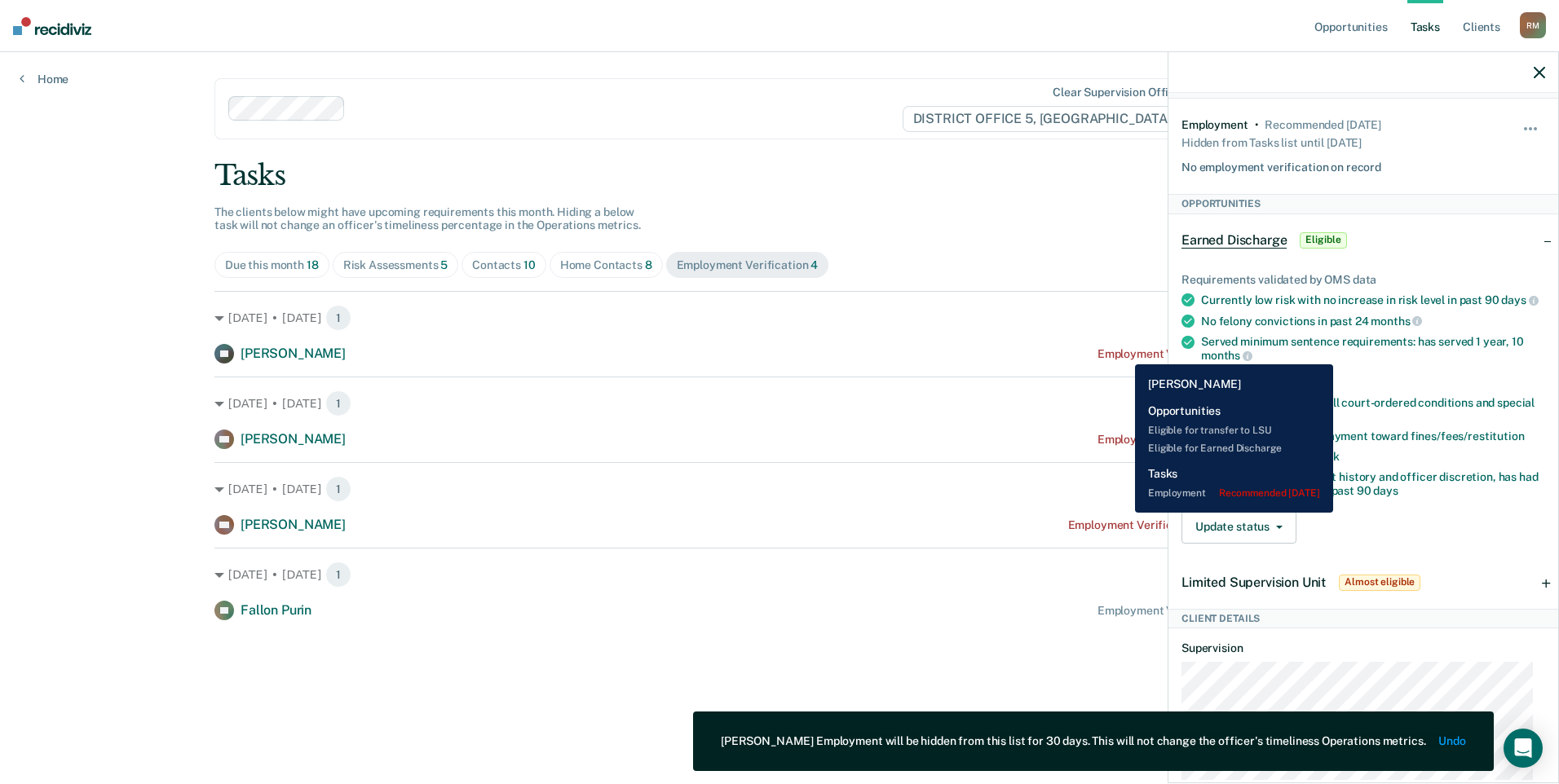
click at [1122, 352] on div "Employment Verification recommended [DATE]" at bounding box center [1220, 353] width 247 height 14
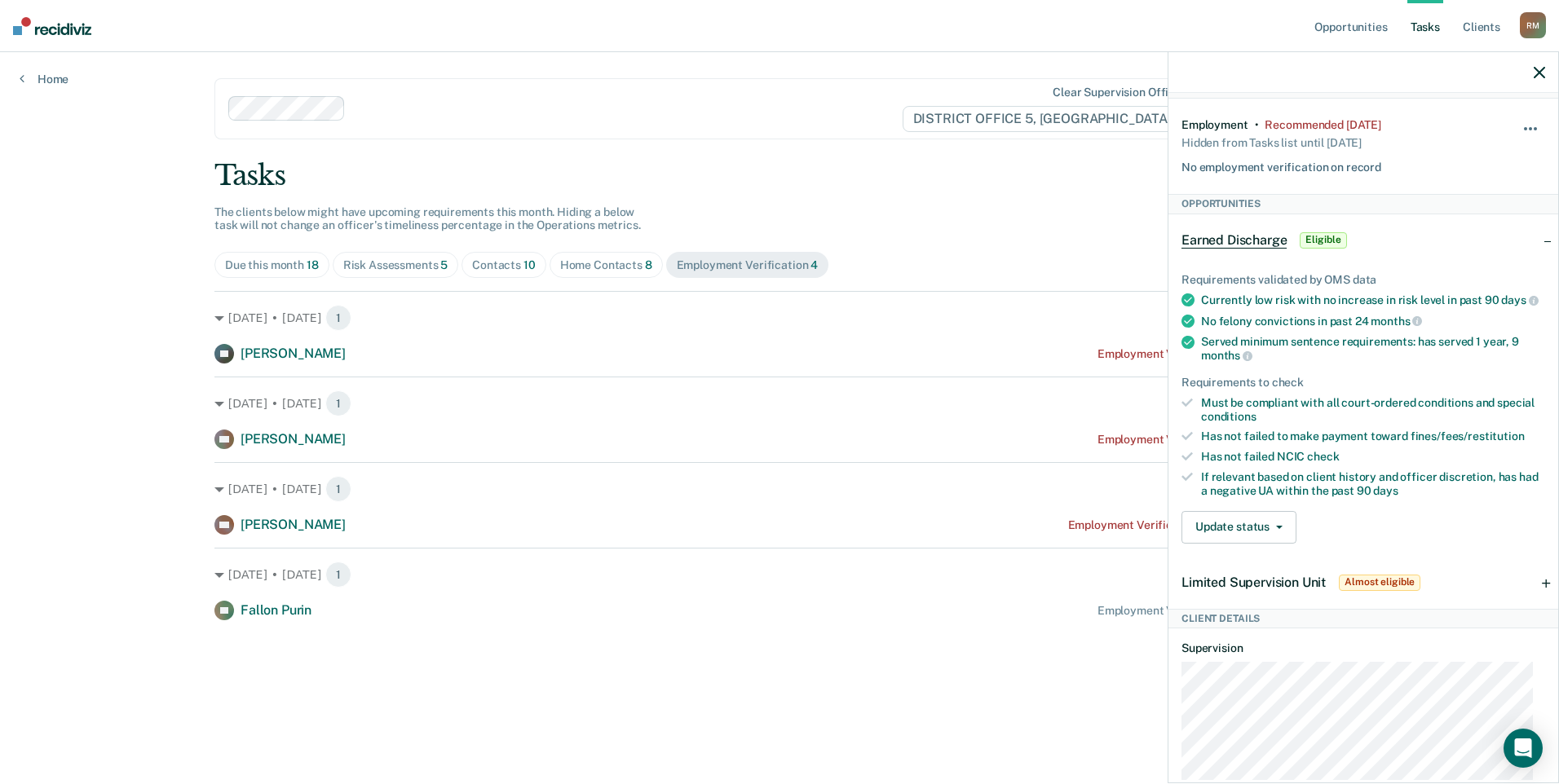
click at [1522, 129] on button "button" at bounding box center [1531, 136] width 28 height 26
click at [1439, 141] on div "Employment • Recommended [DATE] Hidden from Tasks list until [DATE] No employme…" at bounding box center [1333, 146] width 304 height 57
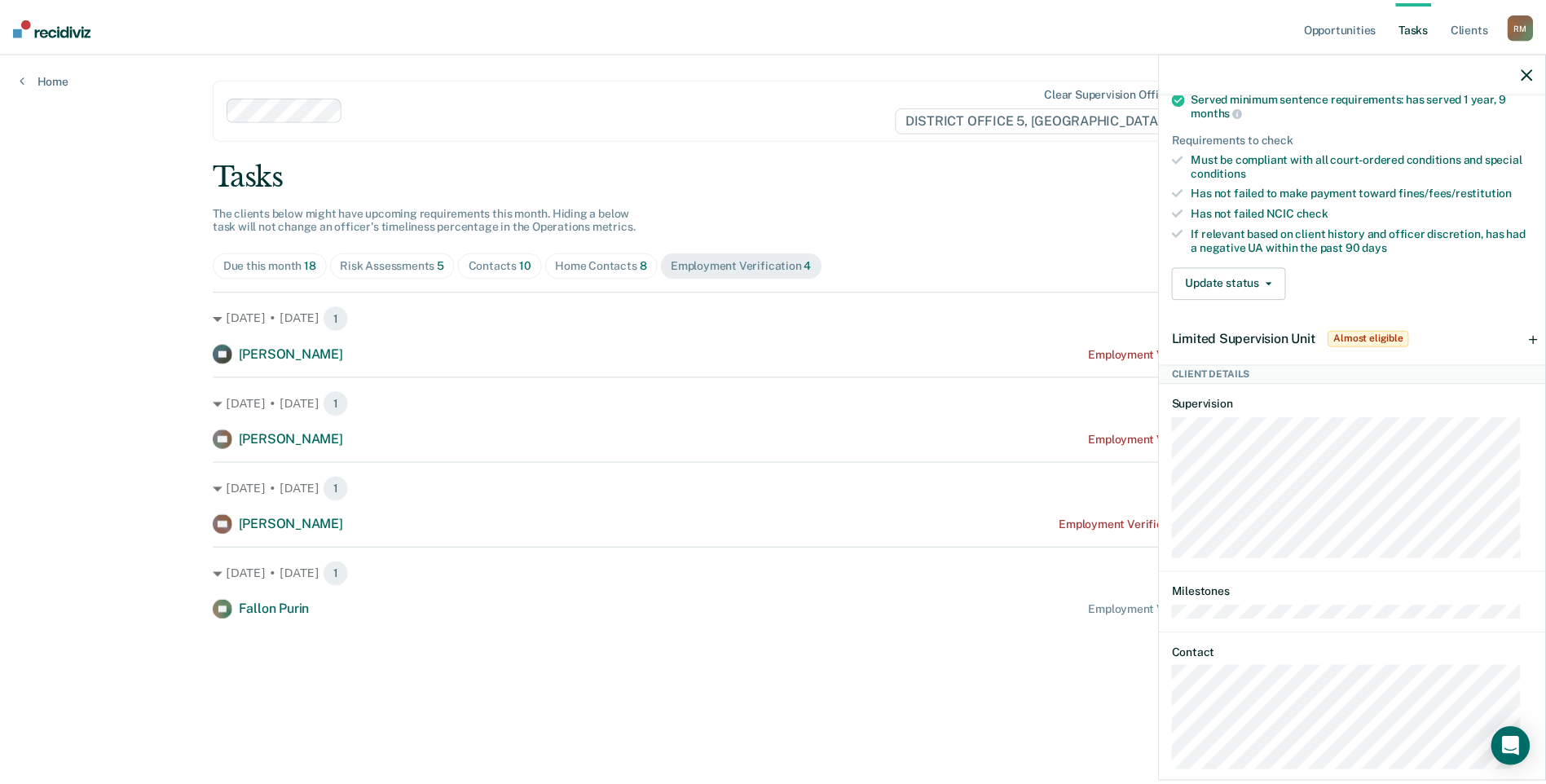
scroll to position [362, 0]
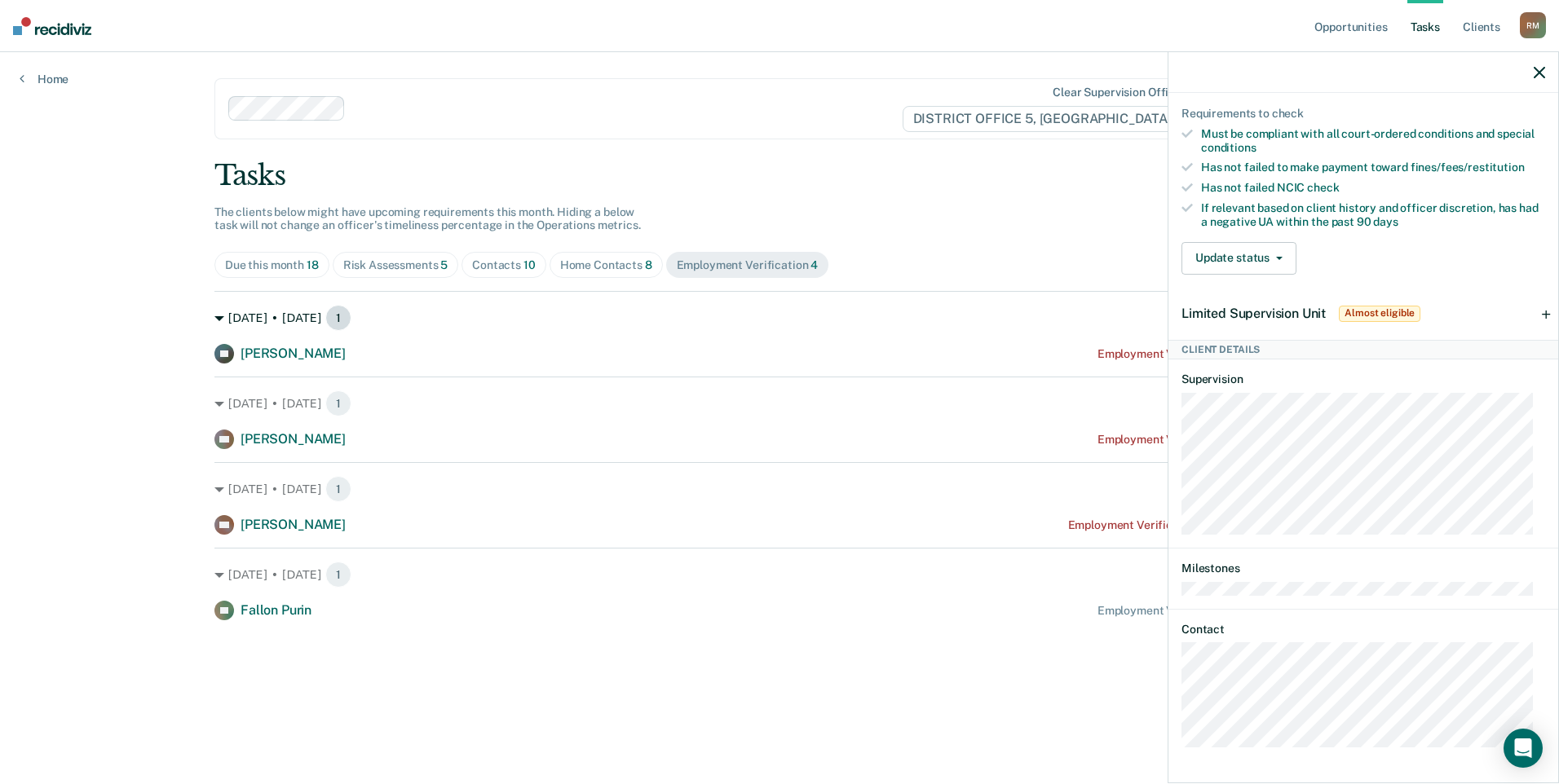
click at [352, 313] on span "1" at bounding box center [338, 317] width 26 height 26
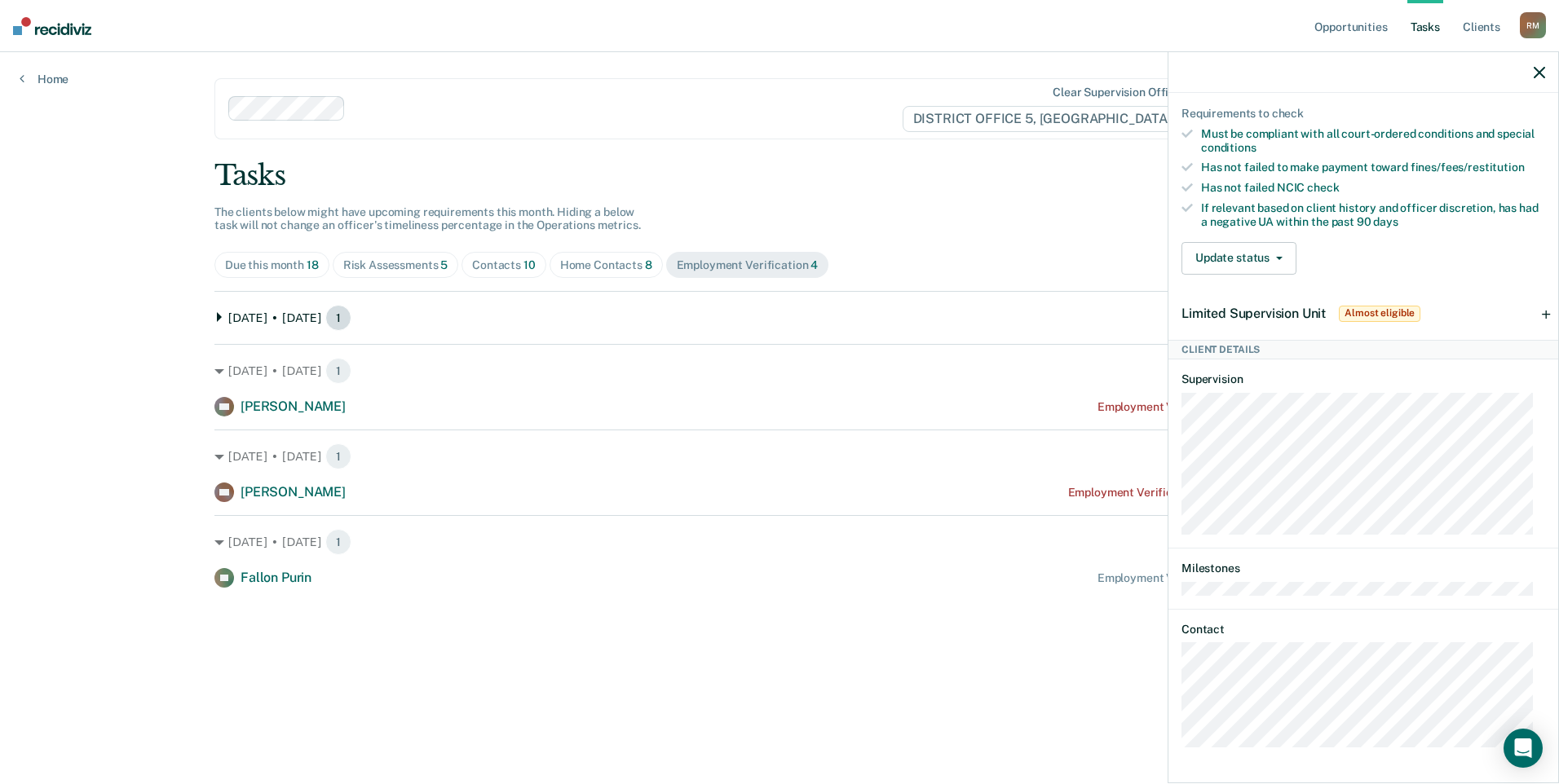
click at [352, 313] on span "1" at bounding box center [338, 317] width 26 height 26
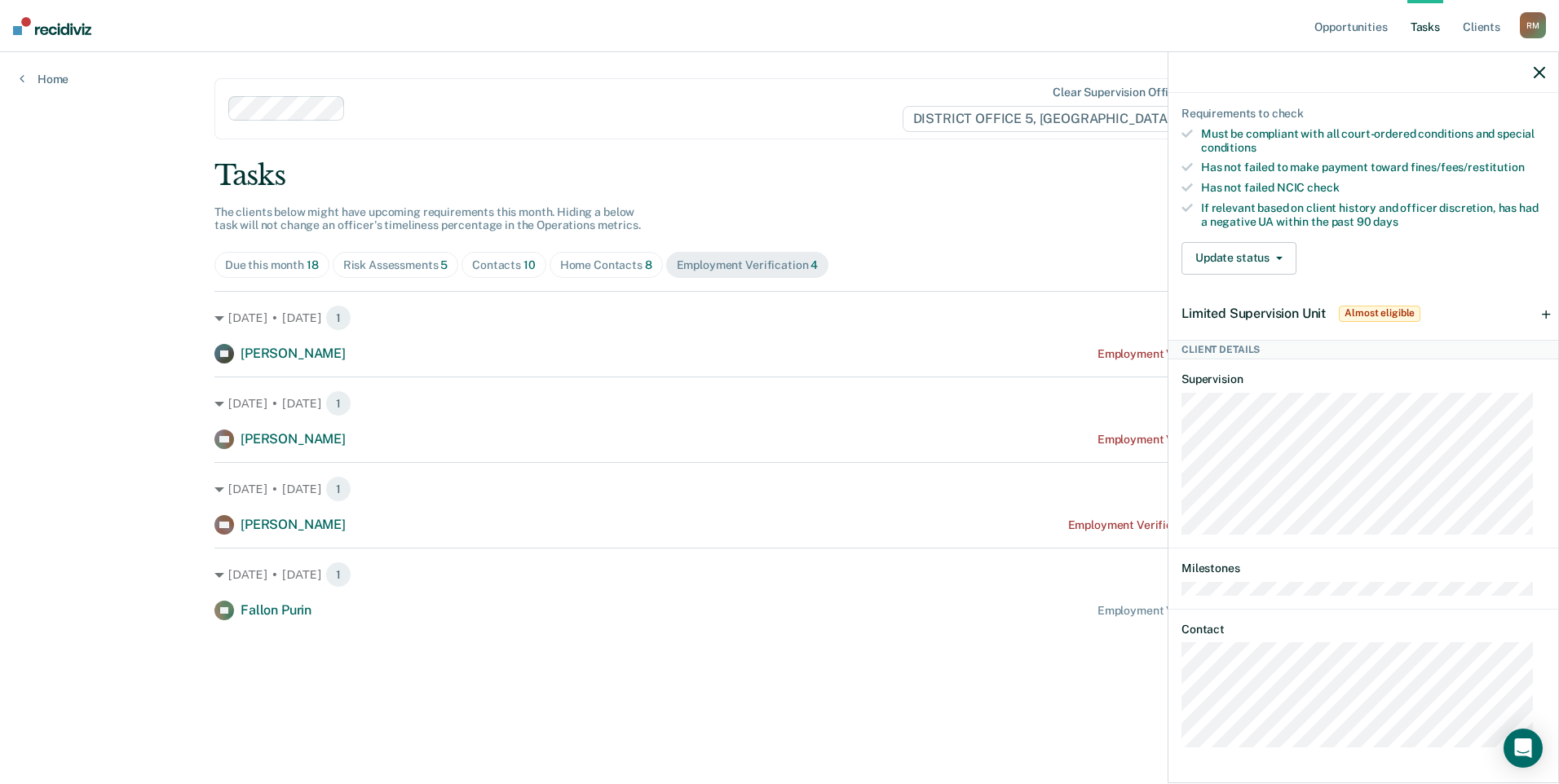
click at [498, 264] on div "Contacts 10" at bounding box center [503, 265] width 63 height 14
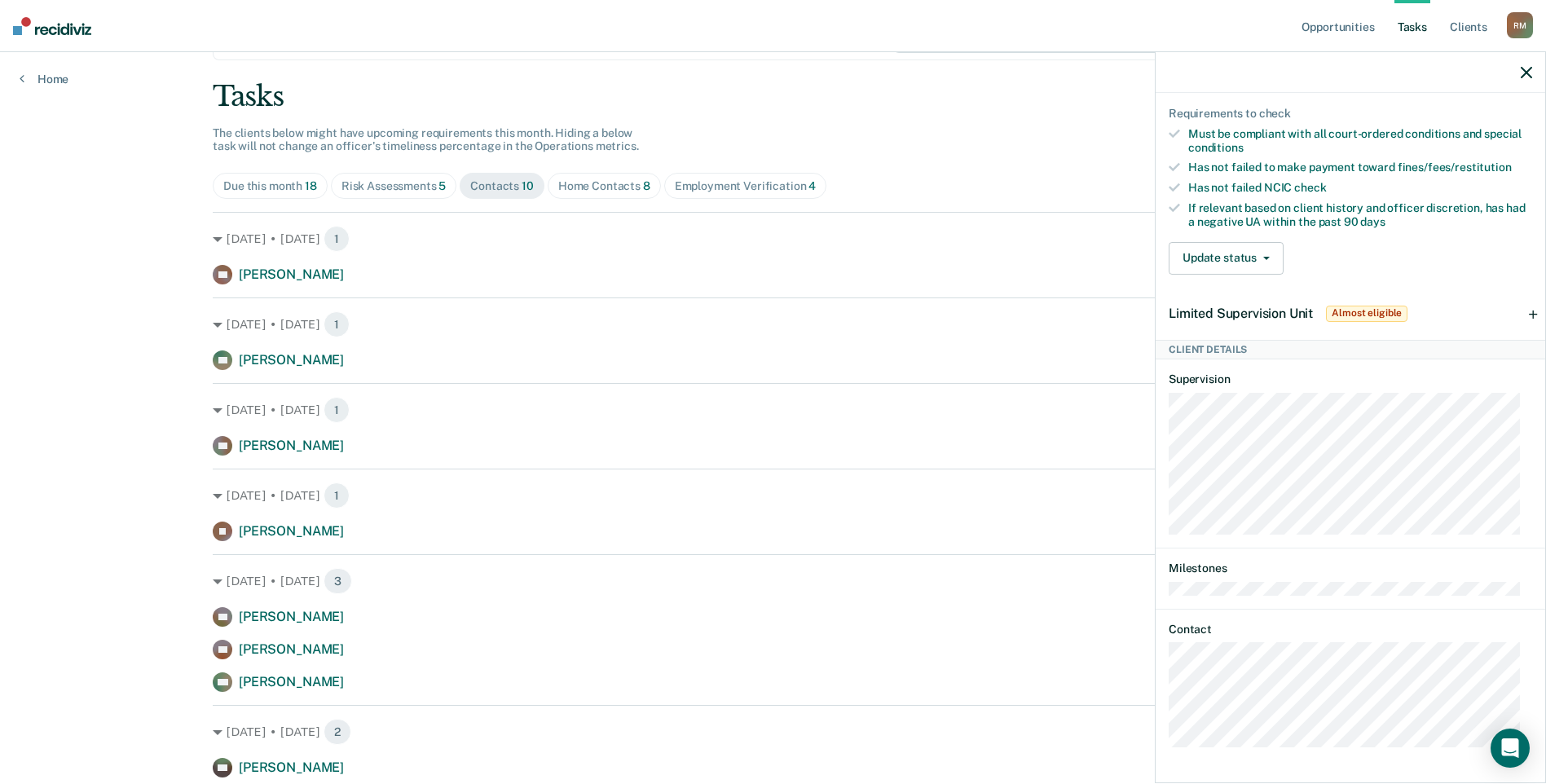
scroll to position [0, 0]
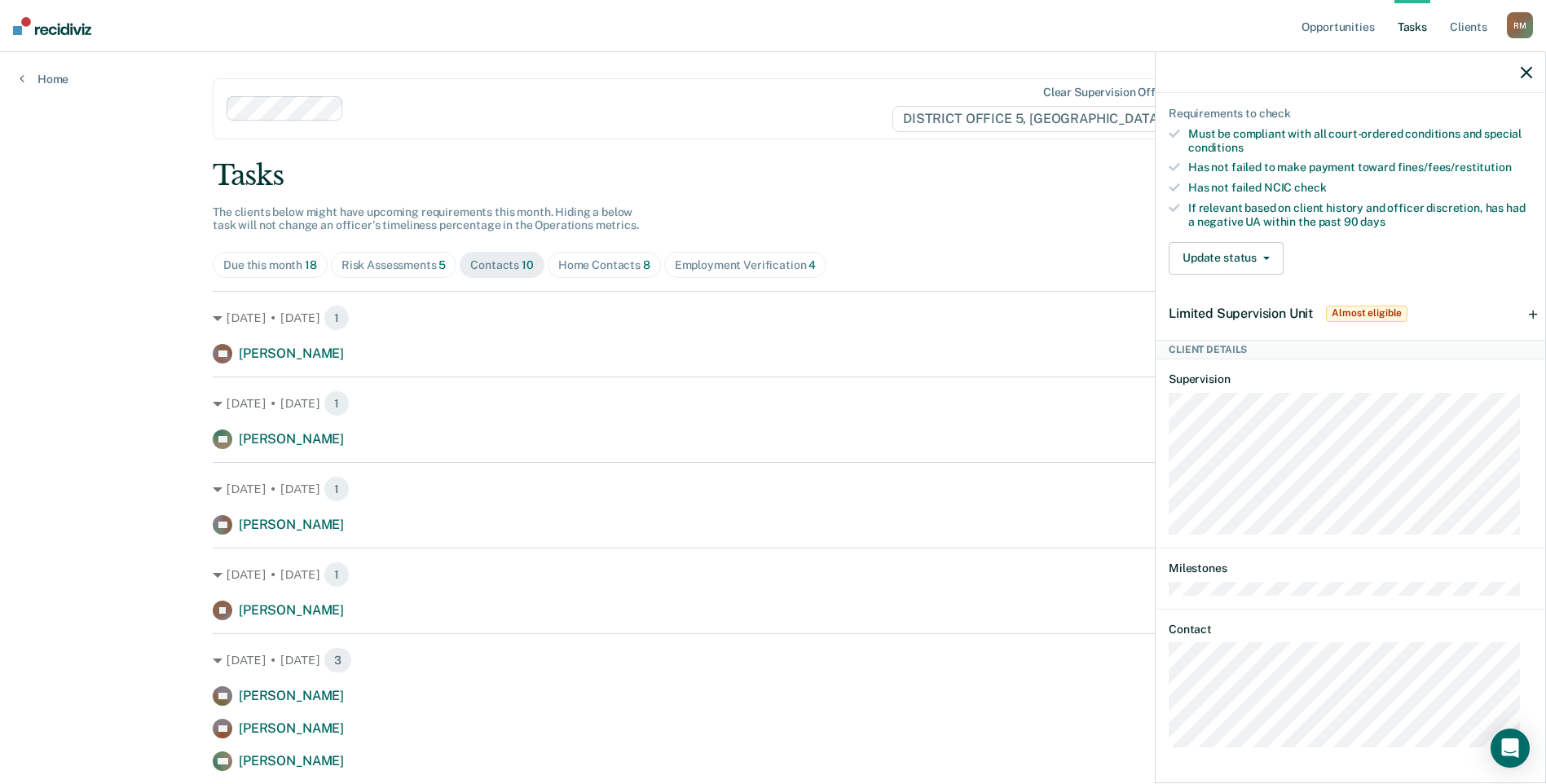
click at [1525, 71] on icon "button" at bounding box center [1526, 72] width 12 height 12
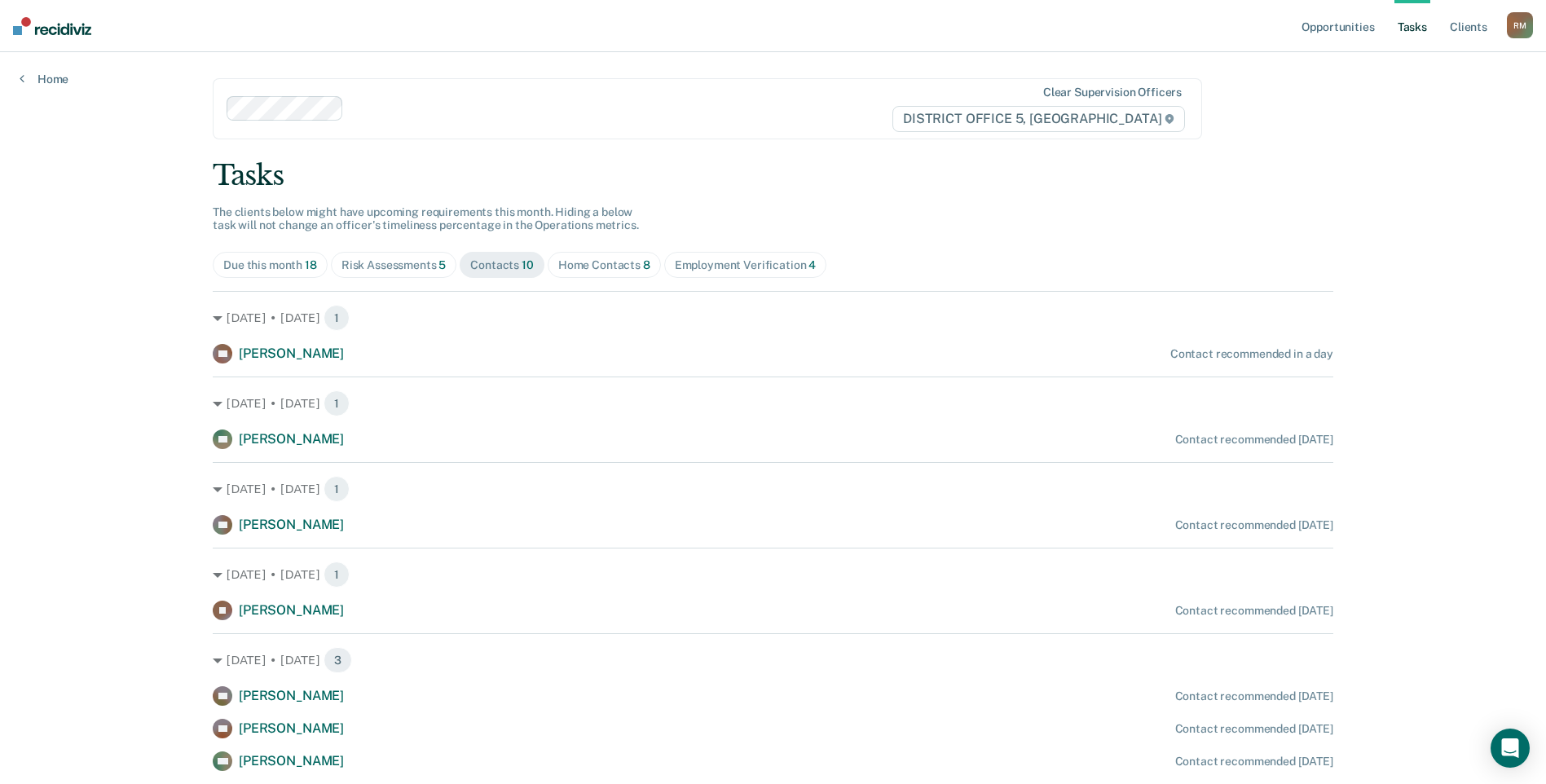
click at [407, 261] on div "Risk Assessments 5" at bounding box center [394, 265] width 105 height 14
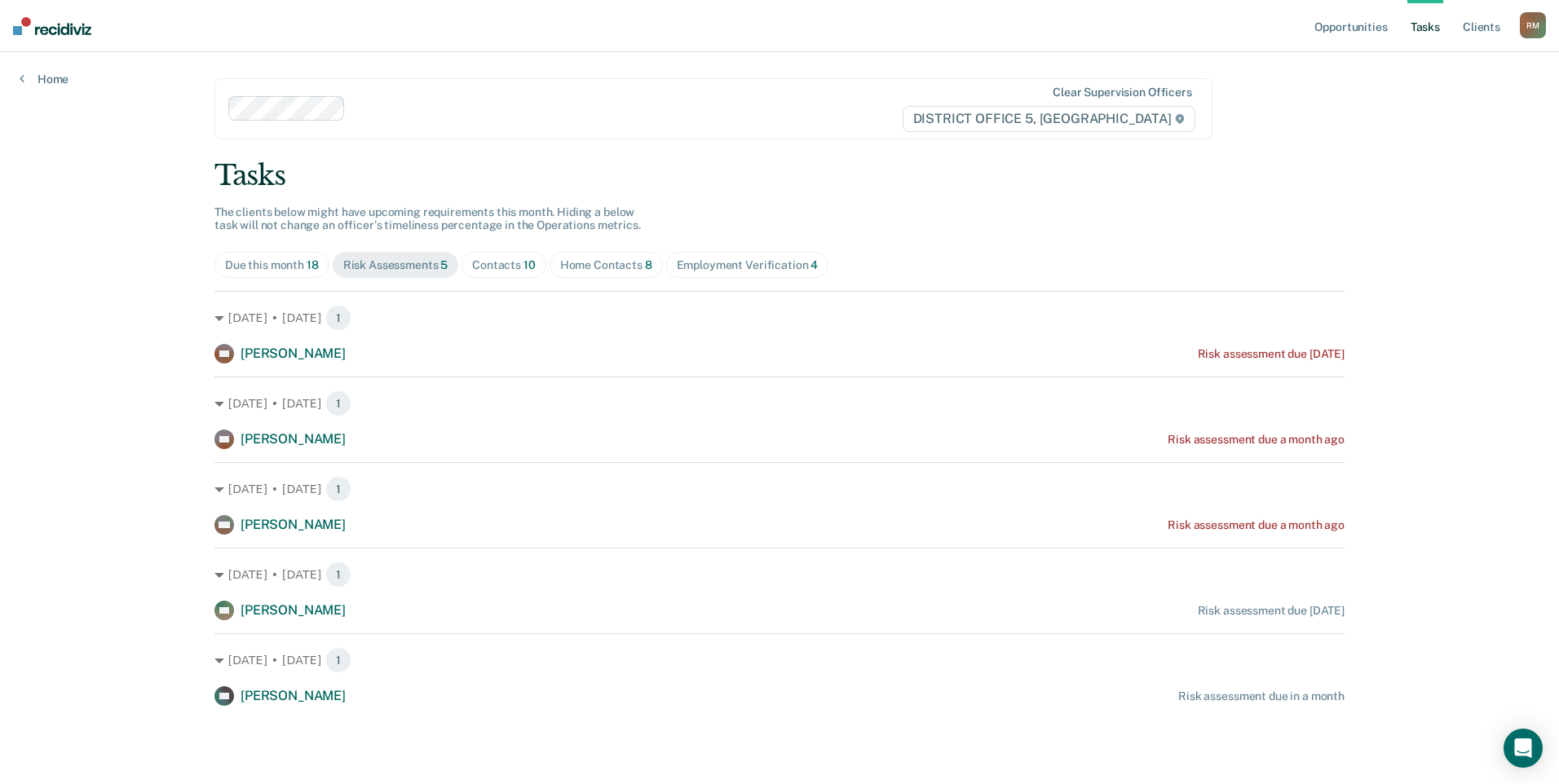
click at [506, 263] on div "Contacts 10" at bounding box center [503, 265] width 63 height 14
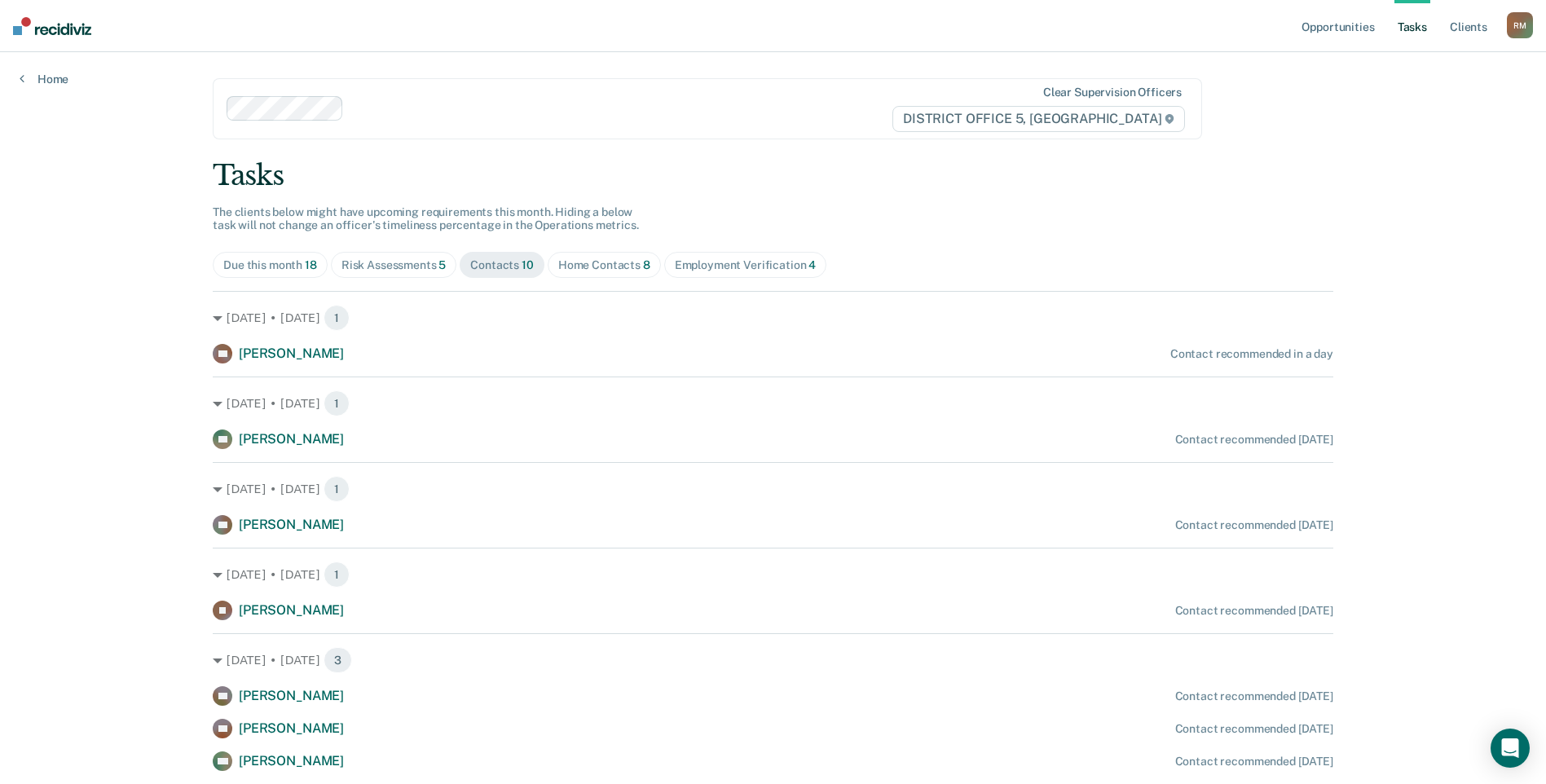
click at [585, 267] on div "Home Contacts 8" at bounding box center [604, 265] width 92 height 14
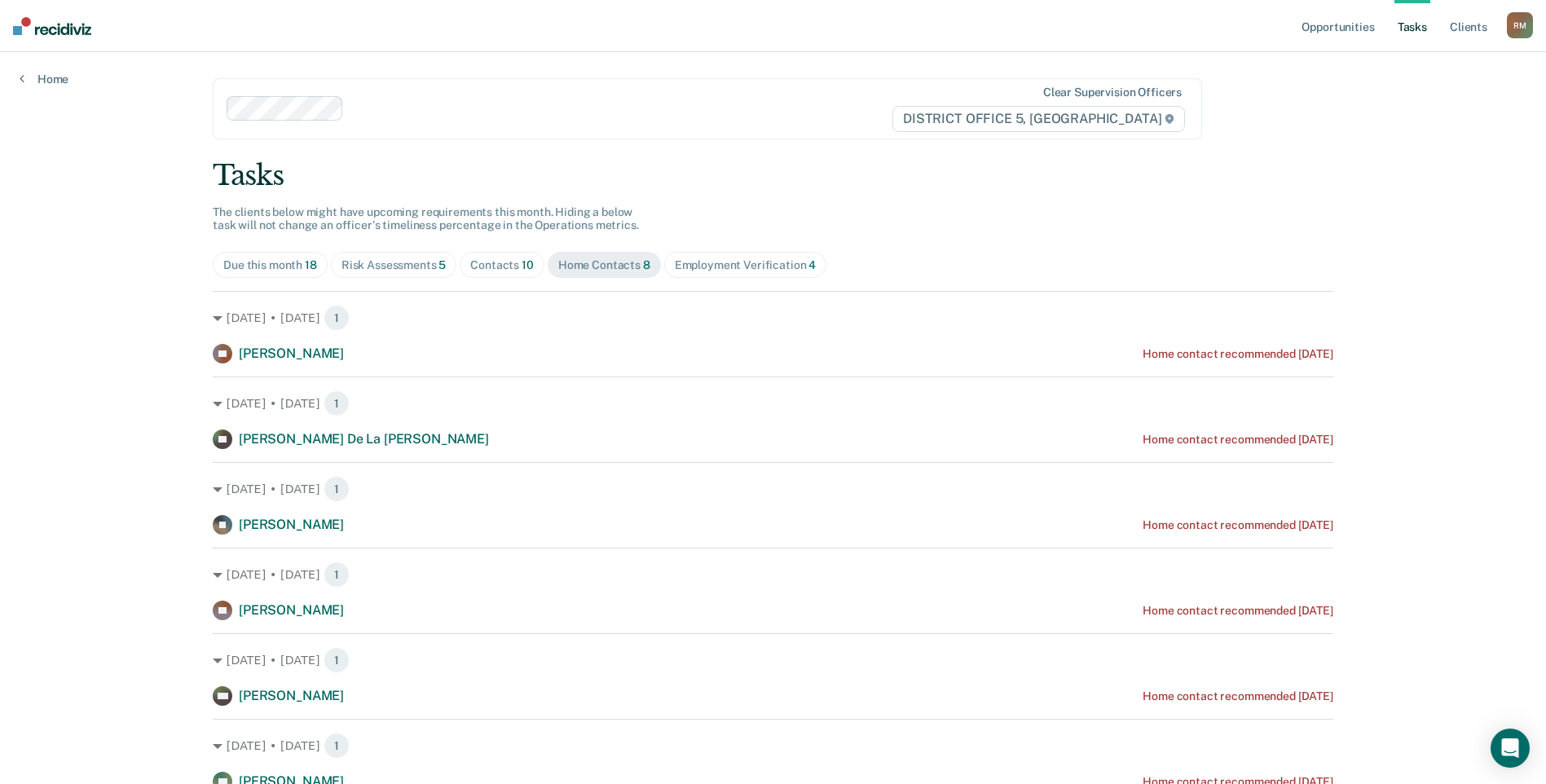
click at [264, 258] on div "Due this month 18" at bounding box center [270, 265] width 94 height 14
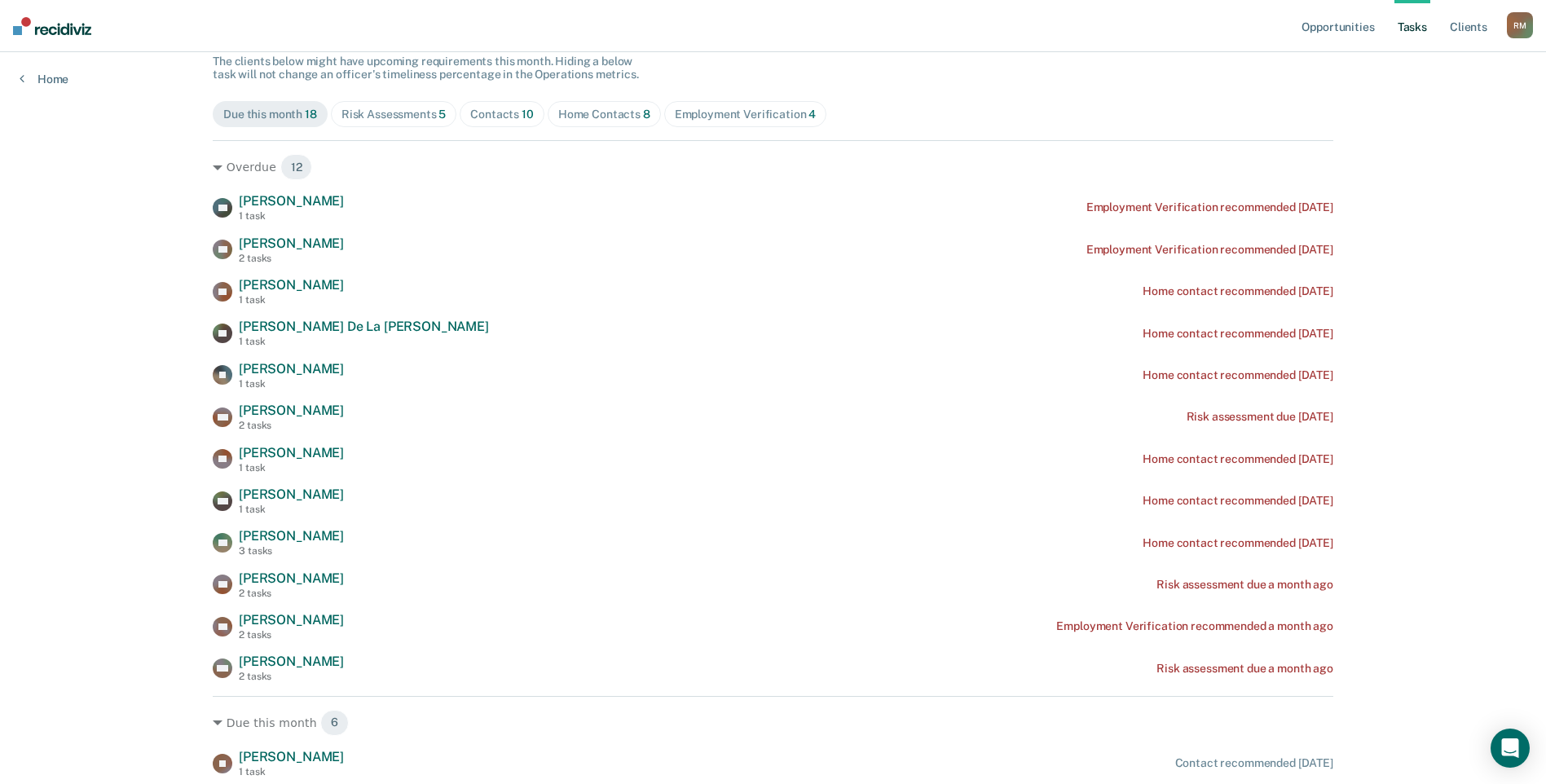
scroll to position [245, 0]
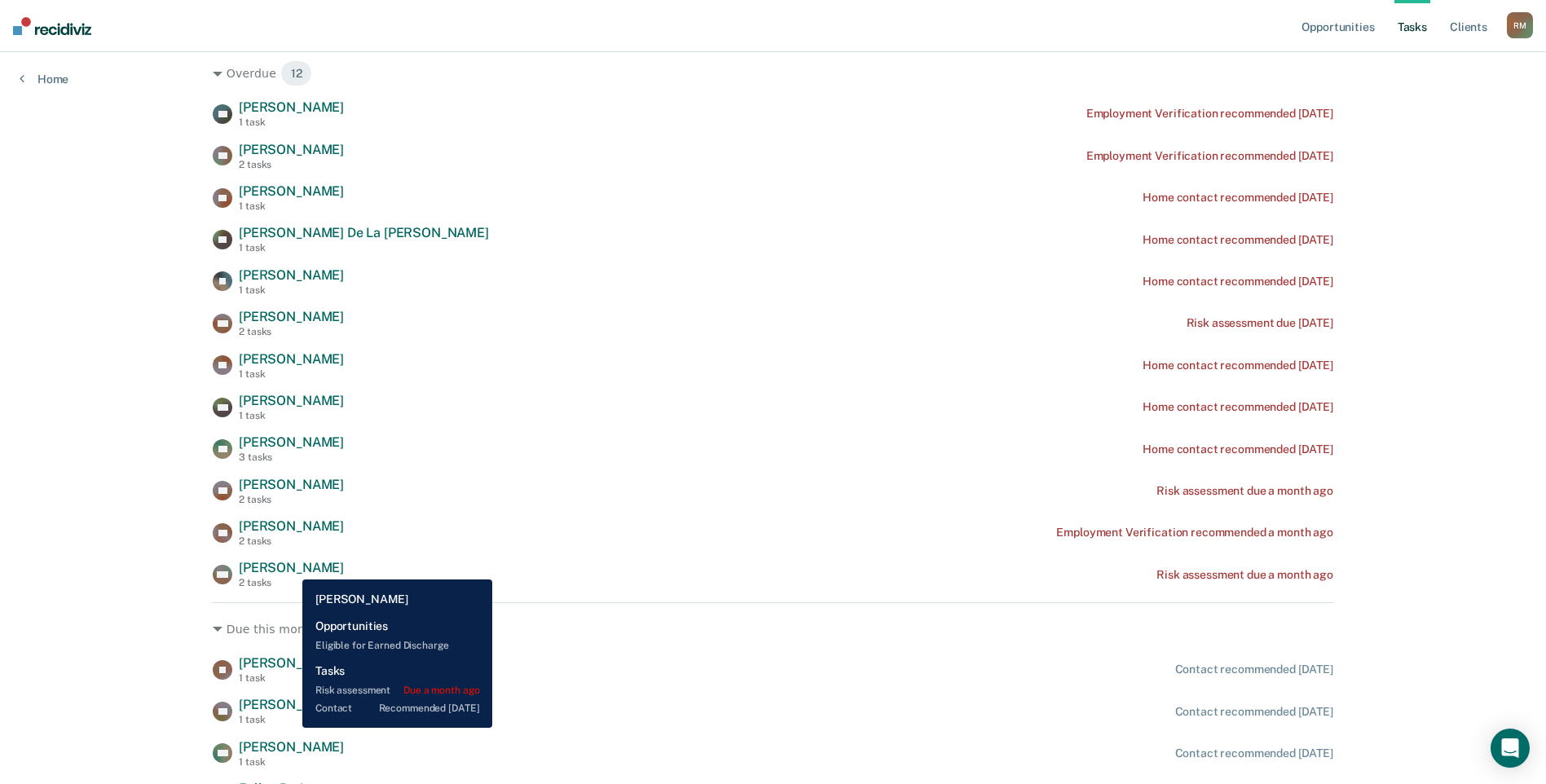
click at [290, 567] on span "[PERSON_NAME]" at bounding box center [291, 567] width 105 height 15
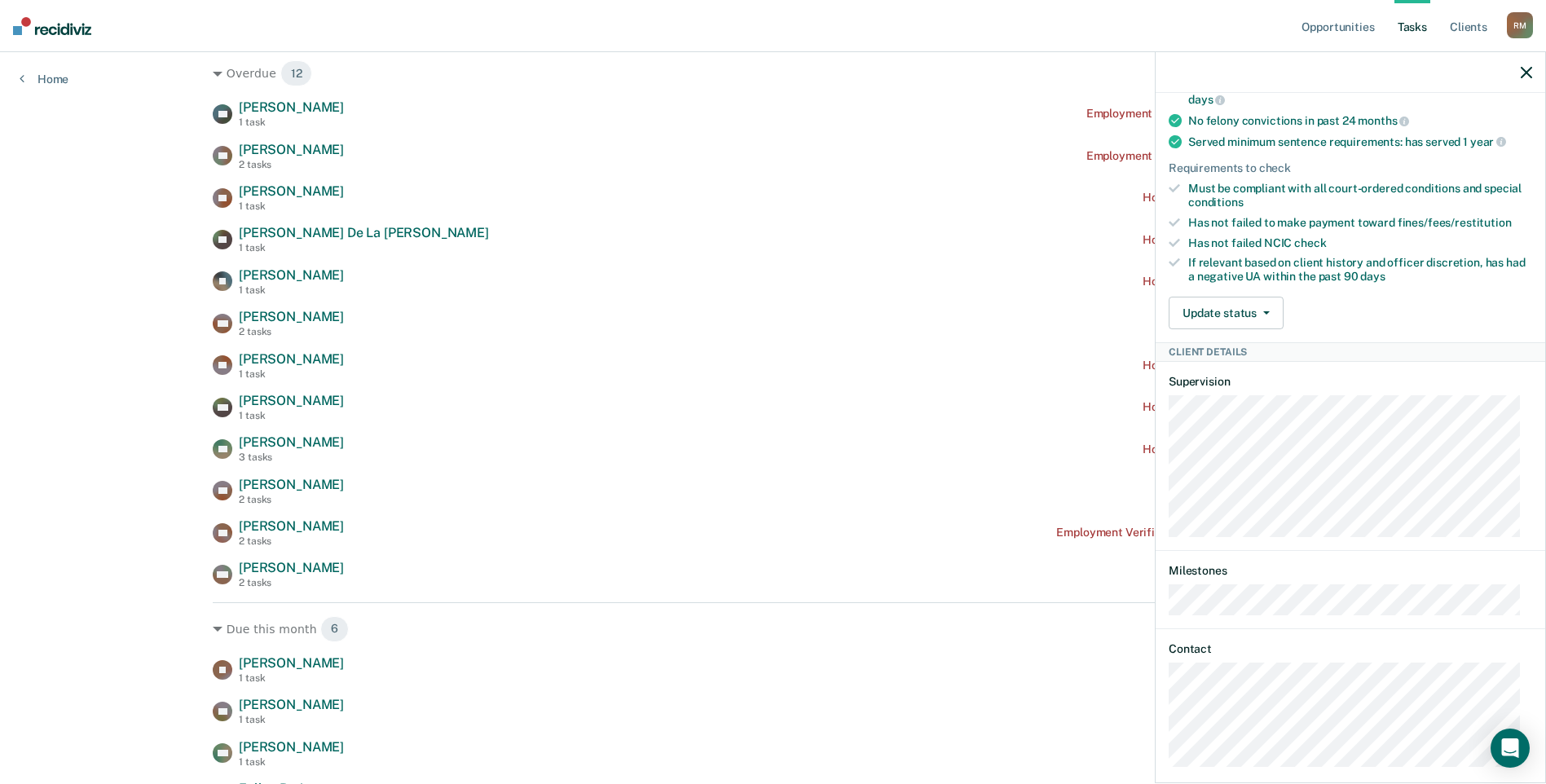
scroll to position [378, 0]
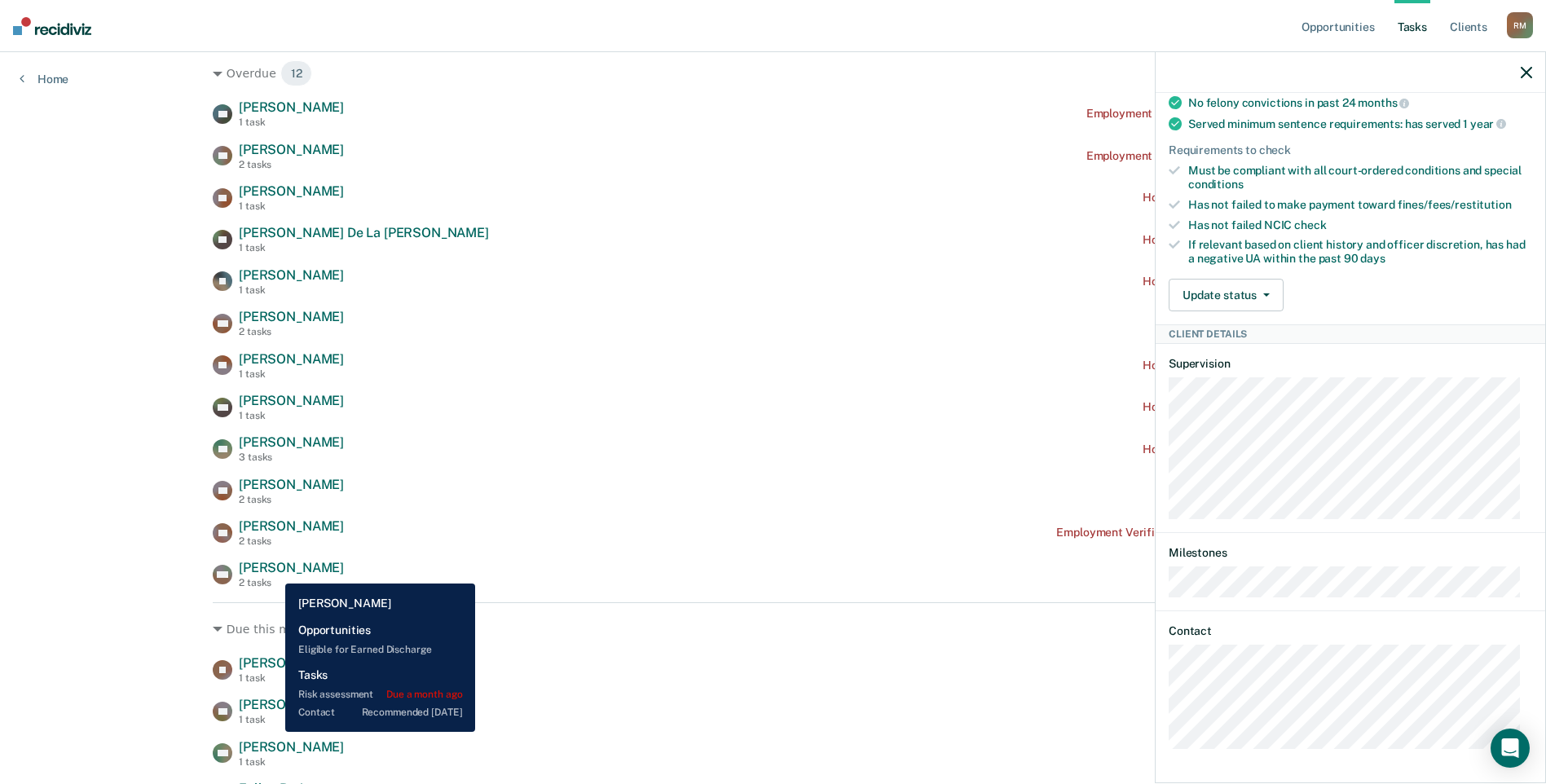
click at [273, 571] on span "[PERSON_NAME]" at bounding box center [291, 567] width 105 height 15
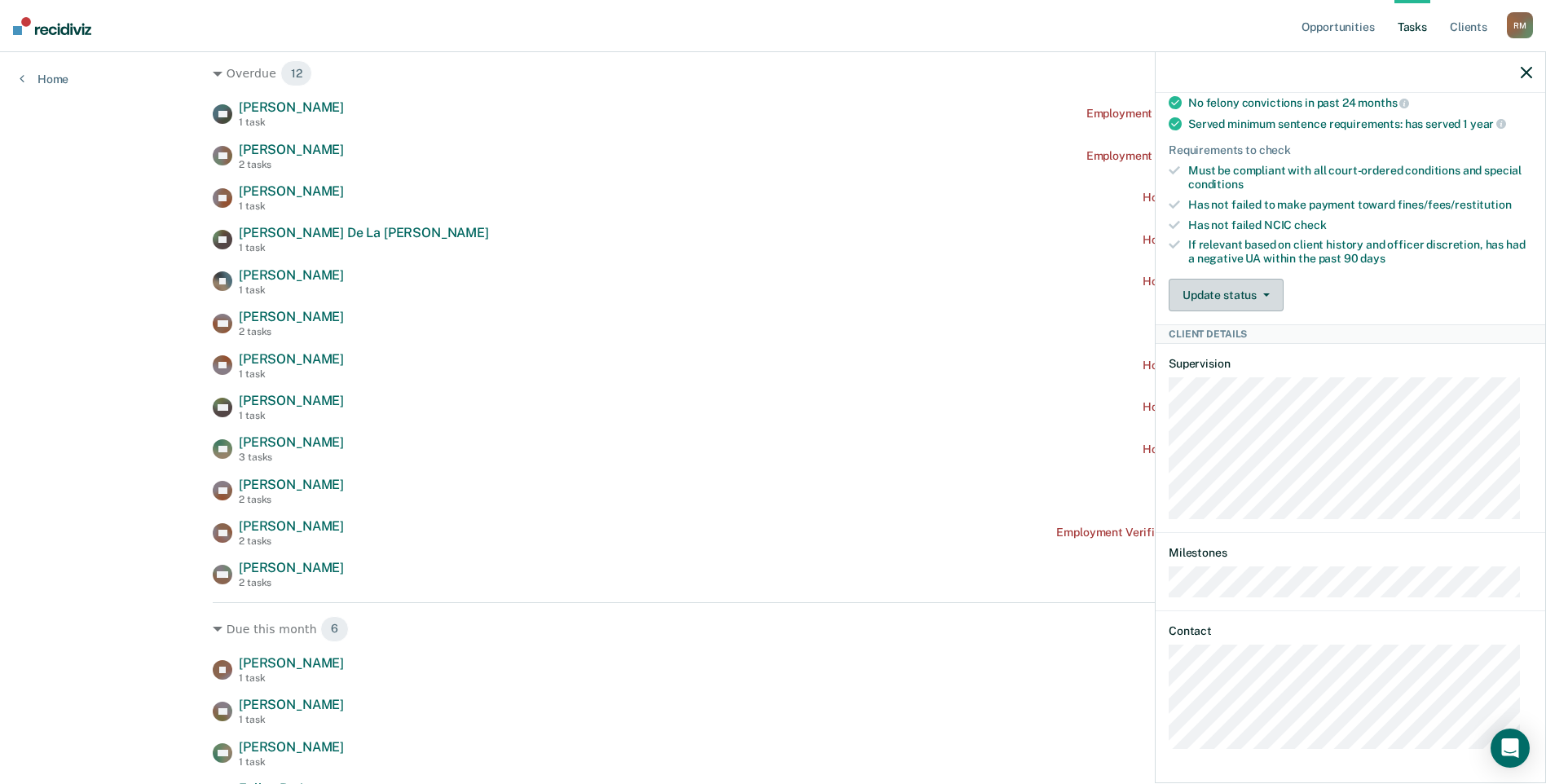
click at [1257, 289] on button "Update status" at bounding box center [1226, 295] width 115 height 33
click at [1345, 280] on div "Update status [PERSON_NAME] Mark Ineligible" at bounding box center [1351, 295] width 363 height 33
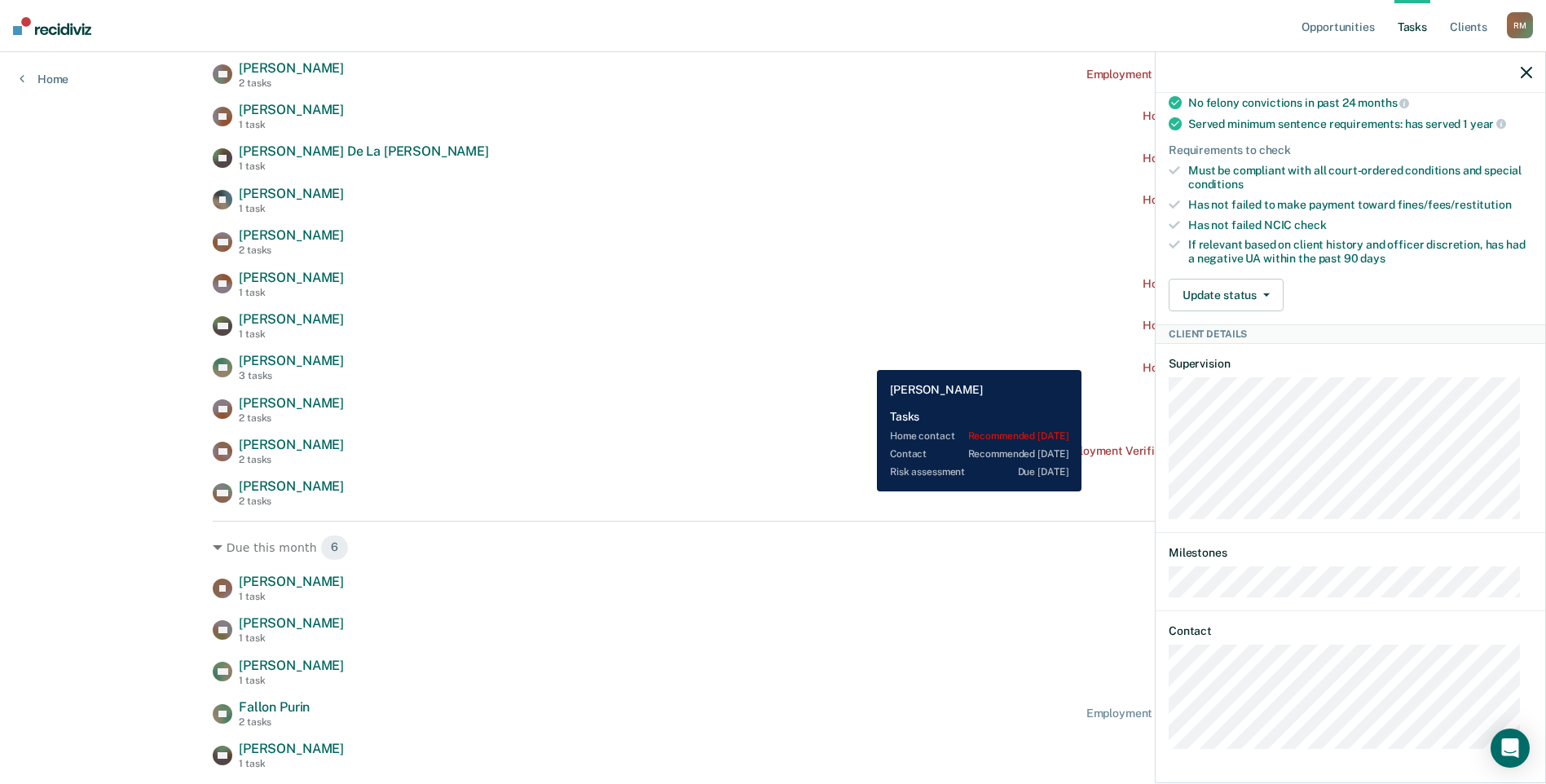
click at [865, 358] on div "BD [PERSON_NAME] 3 tasks Home contact recommended [DATE]" at bounding box center [773, 368] width 1120 height 29
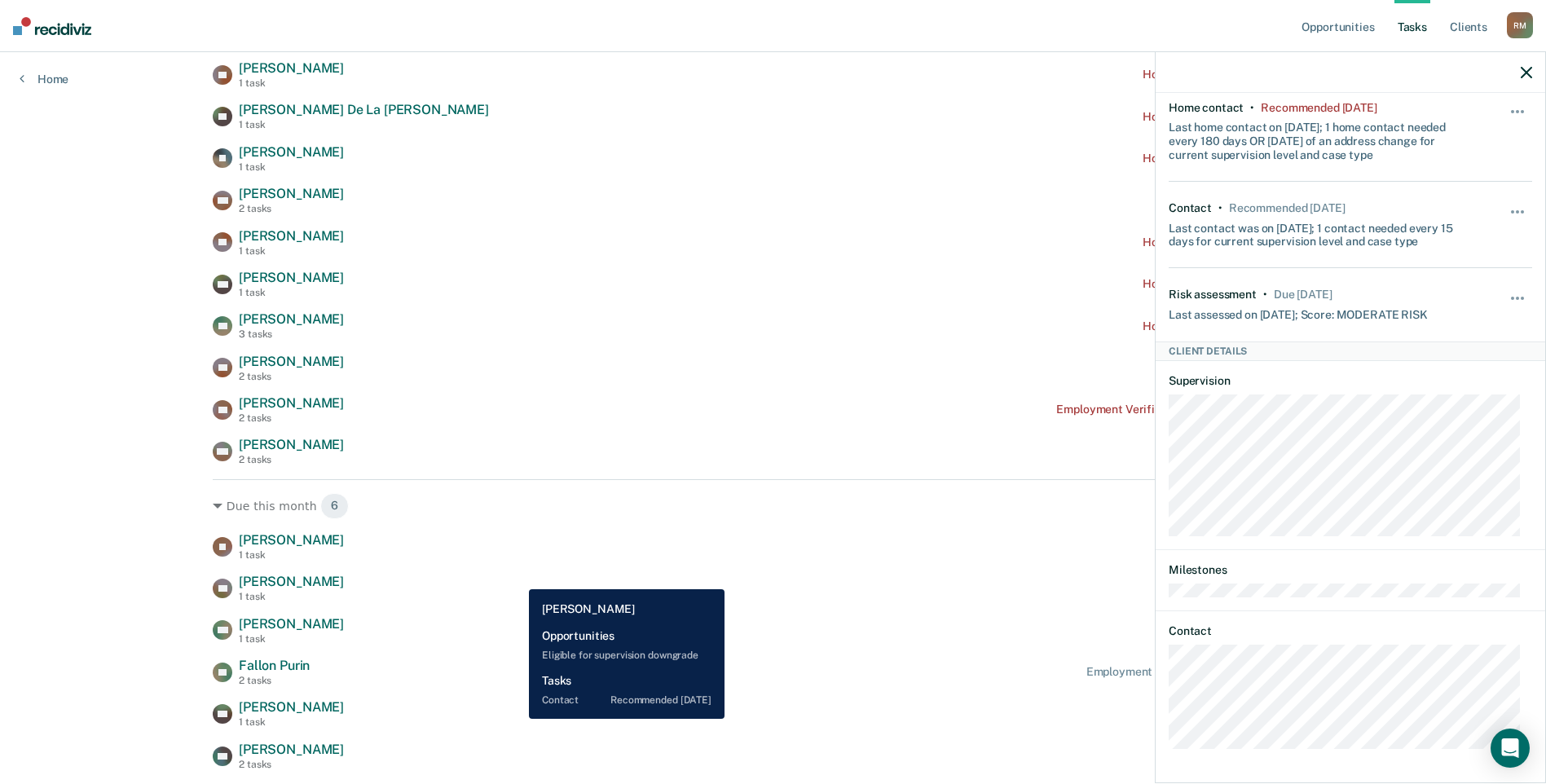
scroll to position [407, 0]
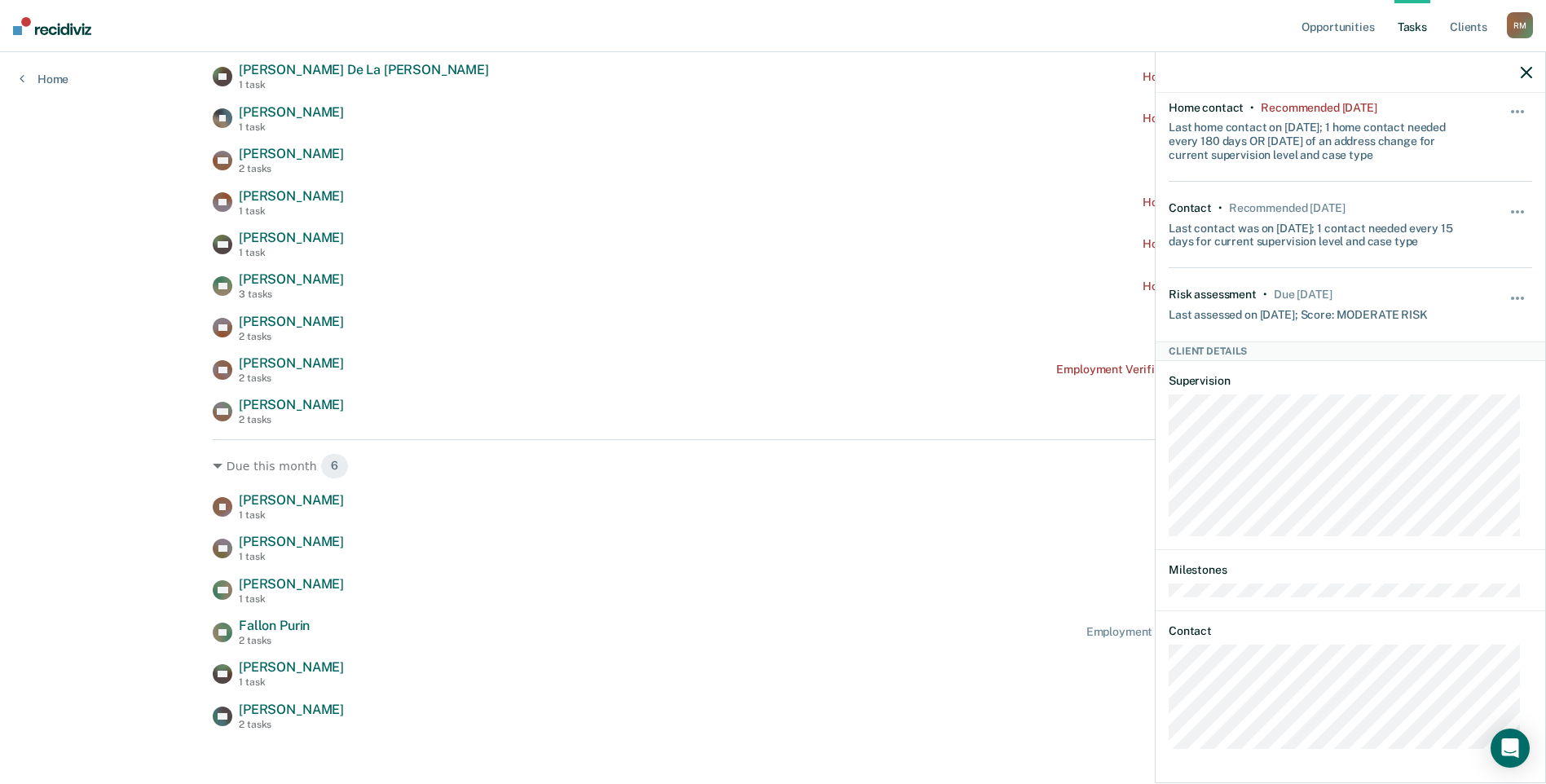
click at [1524, 75] on icon "button" at bounding box center [1526, 72] width 12 height 12
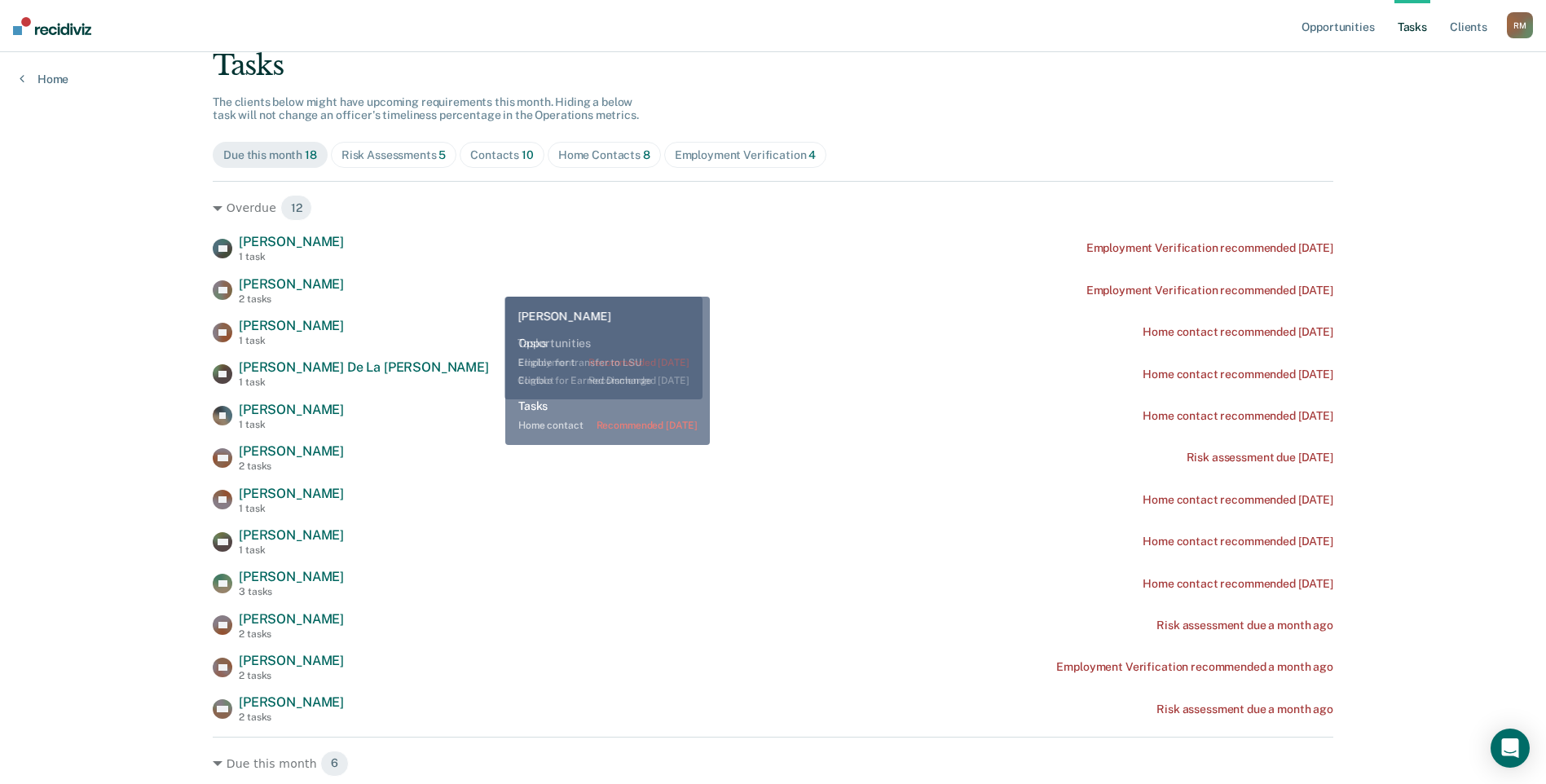
scroll to position [81, 0]
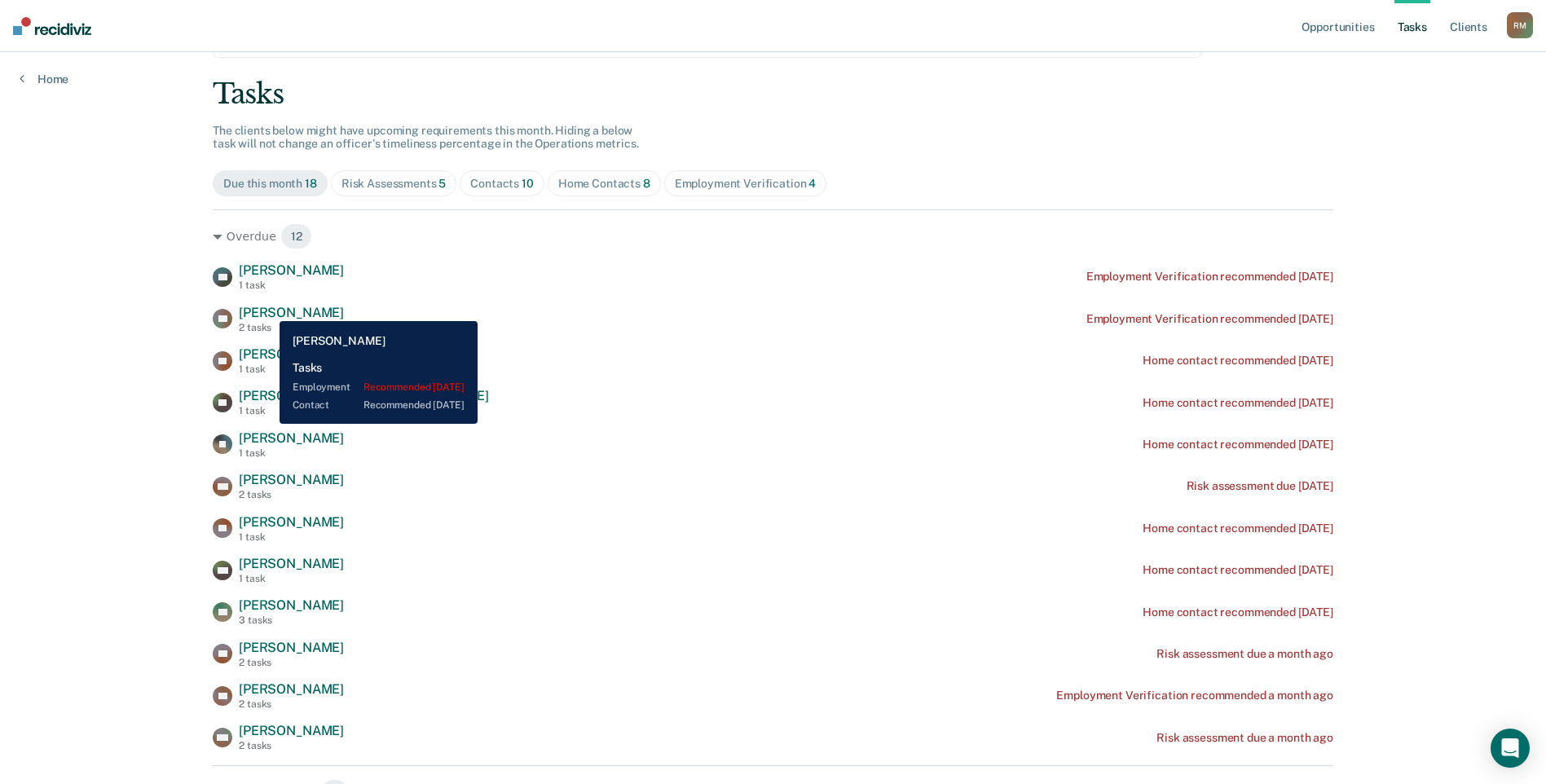
click at [267, 309] on span "[PERSON_NAME]" at bounding box center [291, 312] width 105 height 15
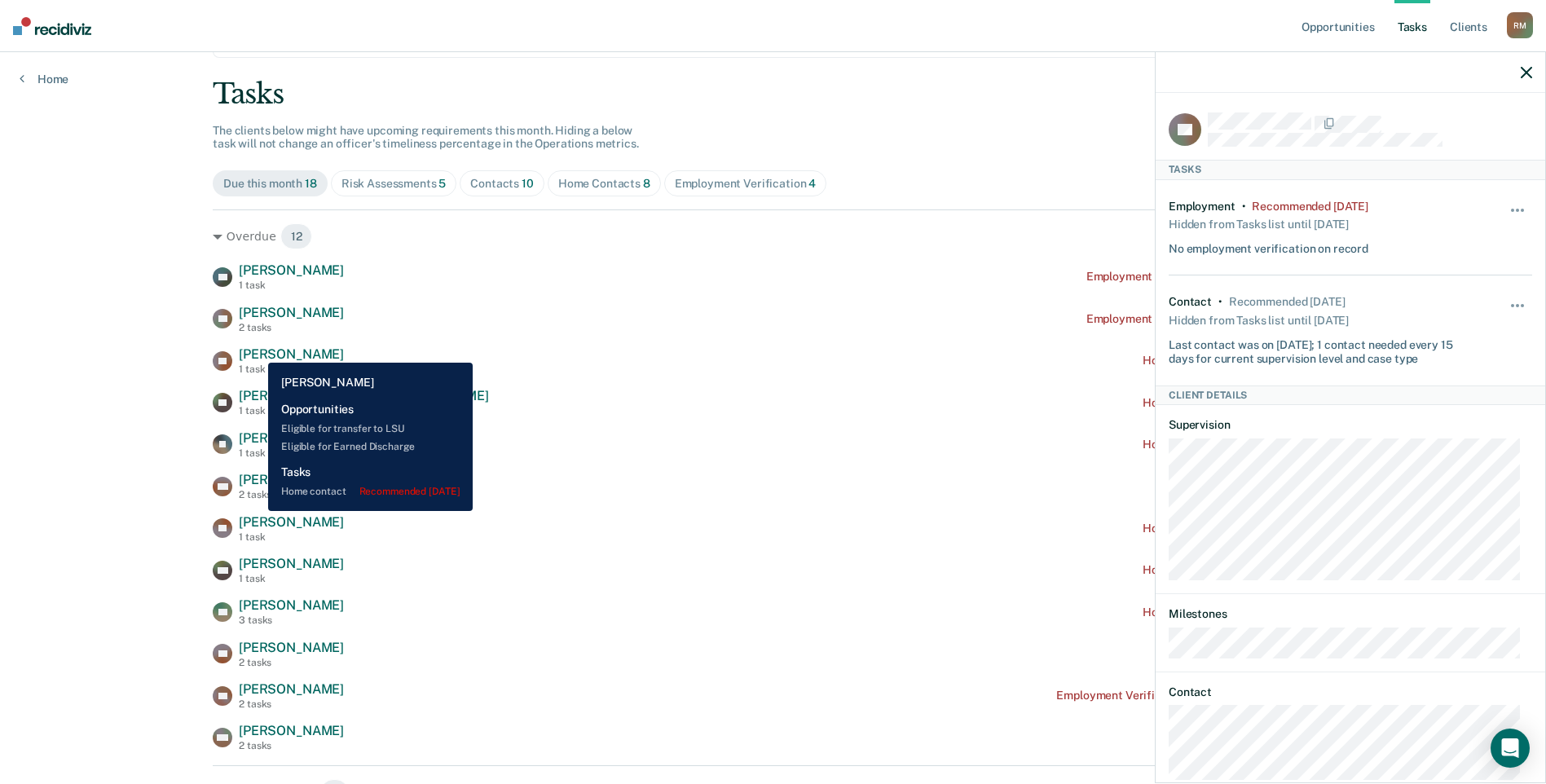
click at [256, 350] on span "[PERSON_NAME]" at bounding box center [291, 353] width 105 height 15
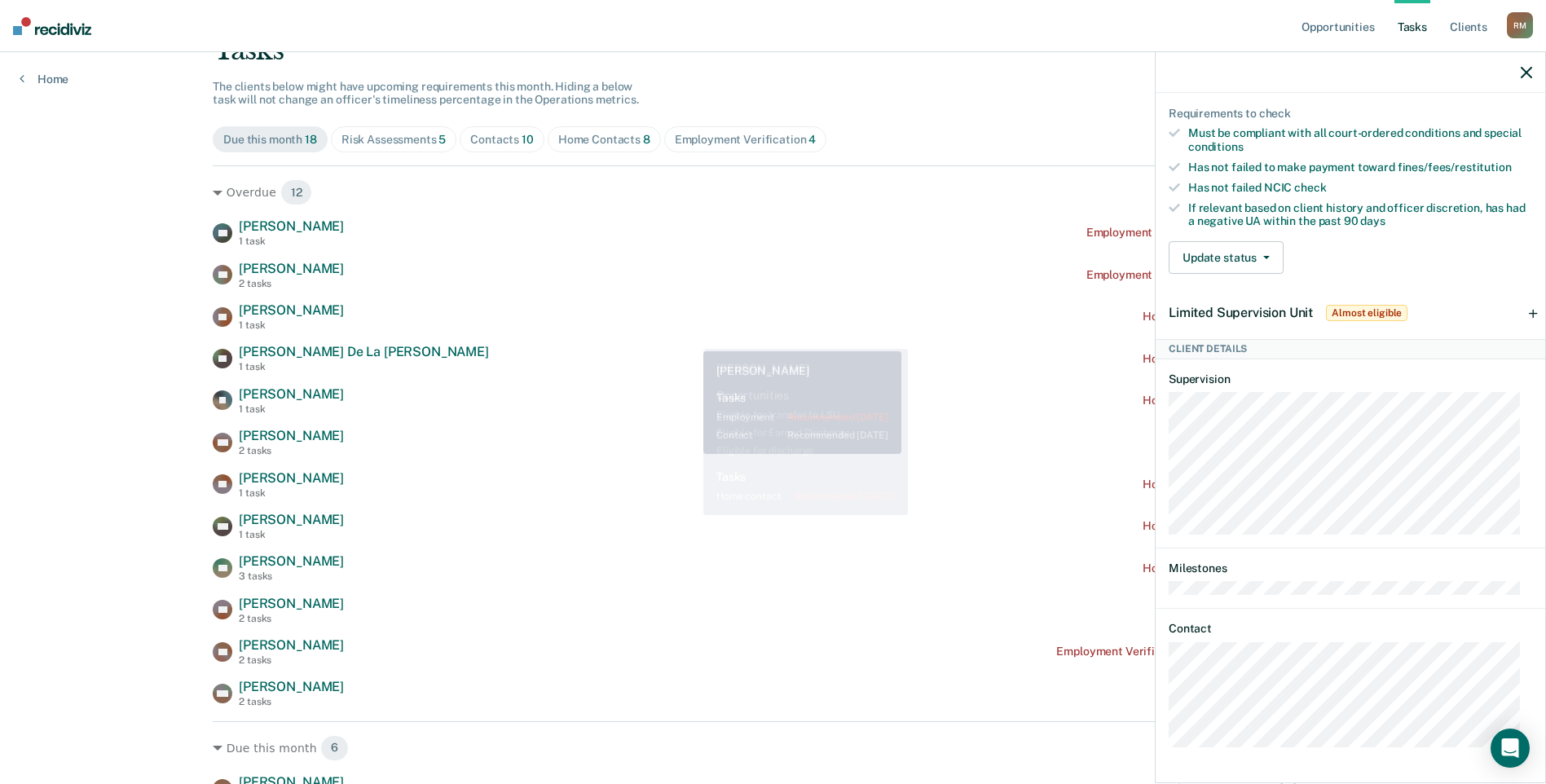
scroll to position [419, 0]
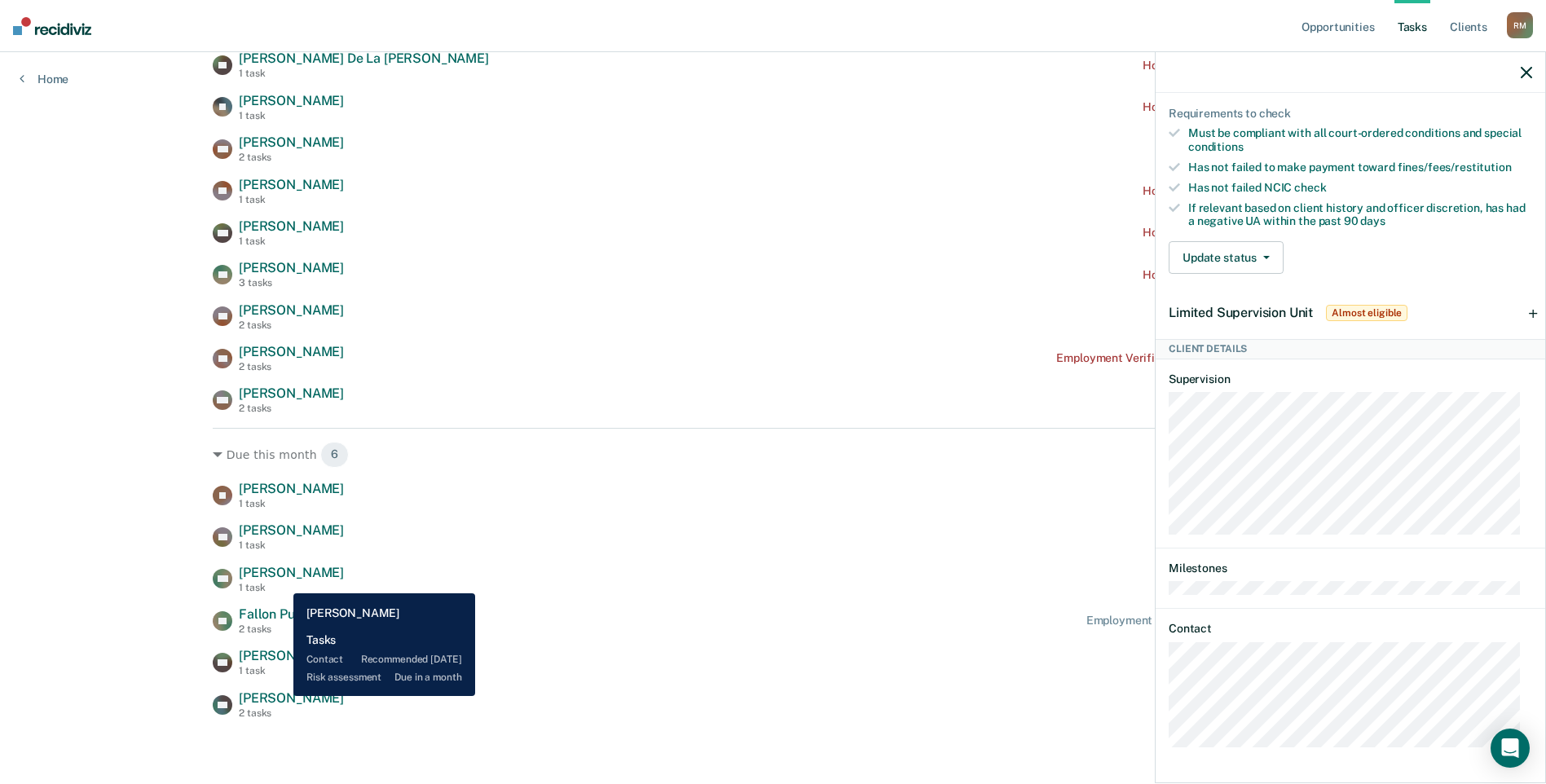
click at [281, 695] on span "[PERSON_NAME]" at bounding box center [291, 697] width 105 height 15
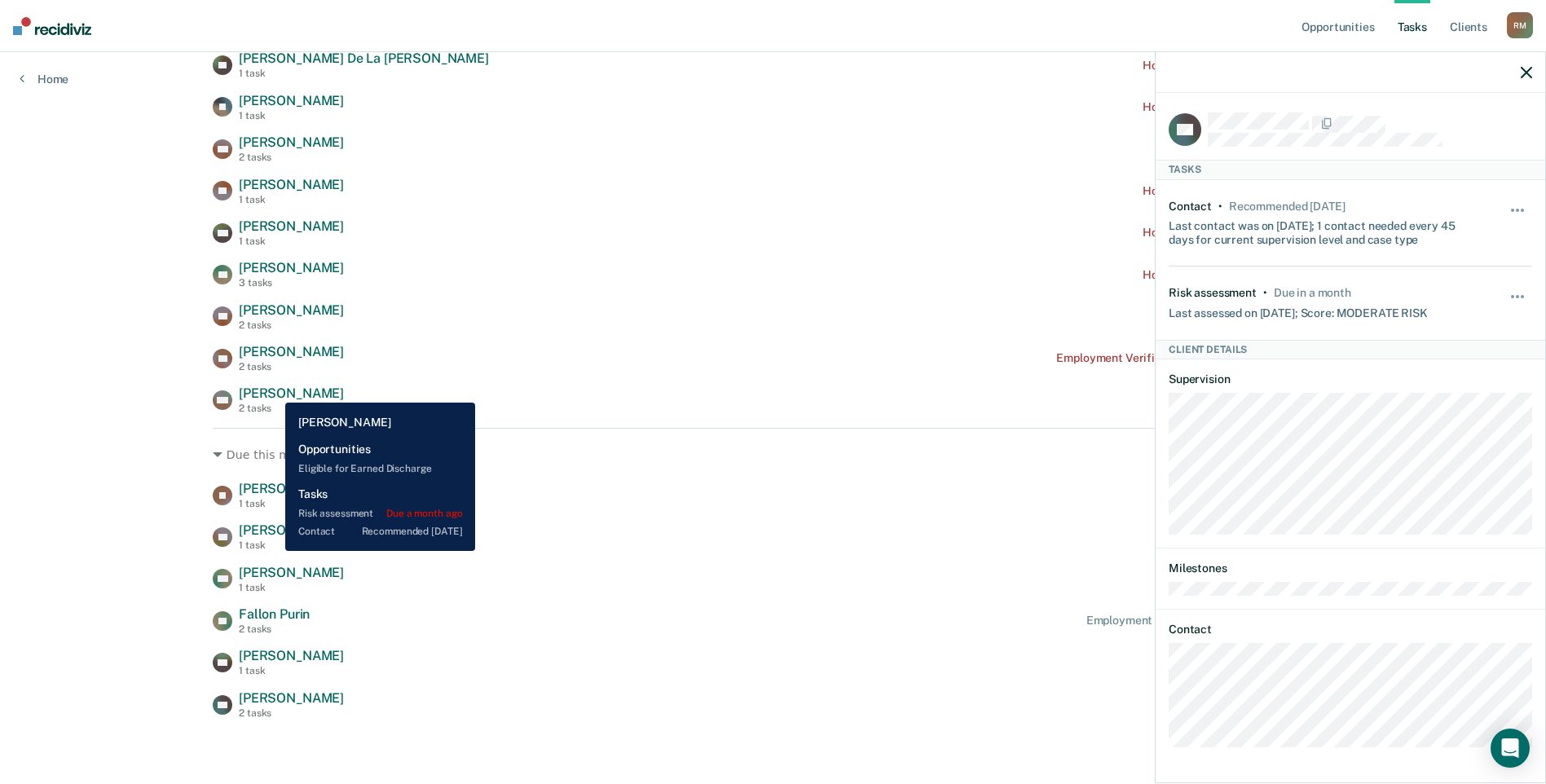
click at [273, 390] on span "[PERSON_NAME]" at bounding box center [291, 393] width 105 height 15
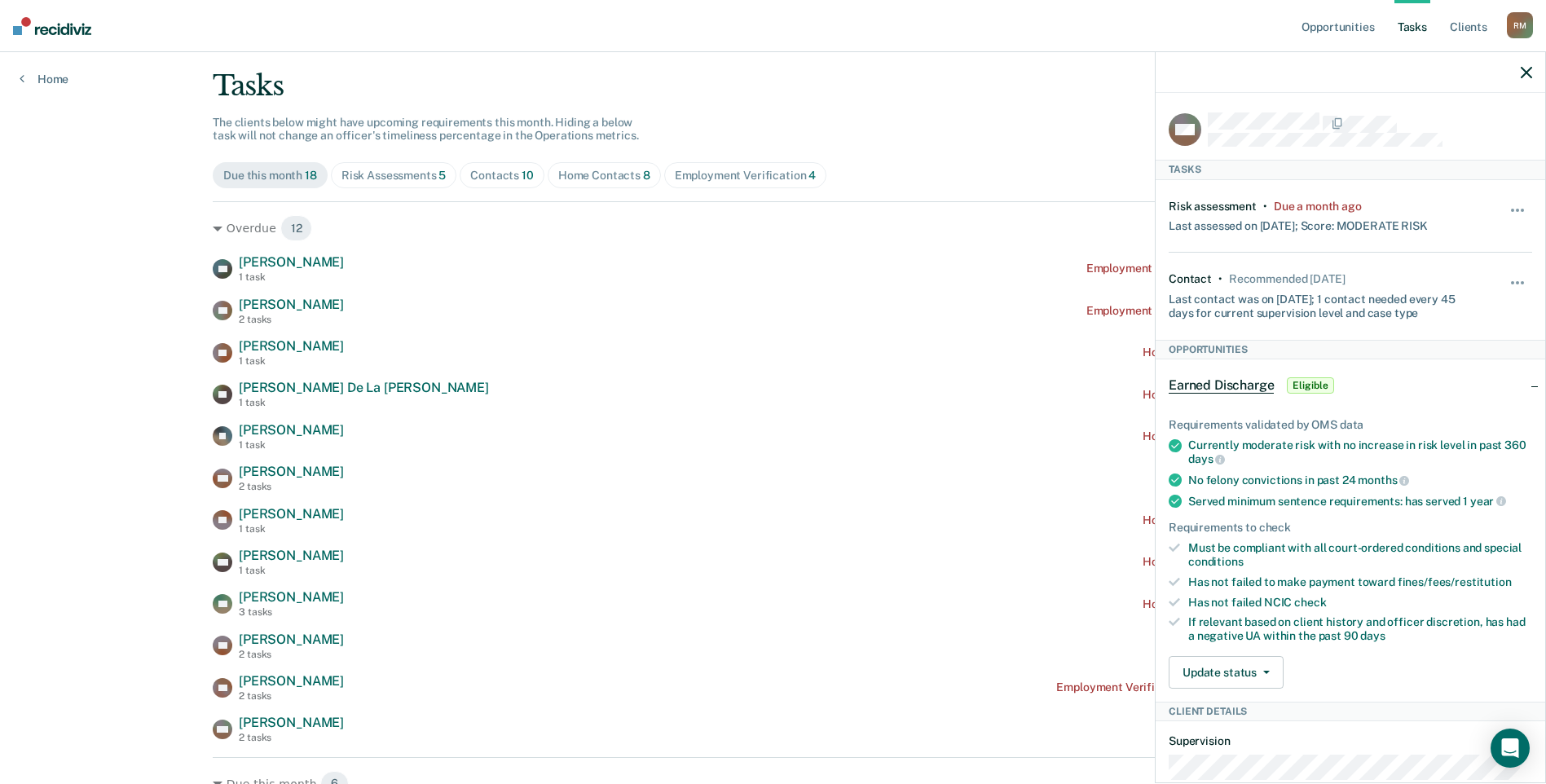
scroll to position [12, 0]
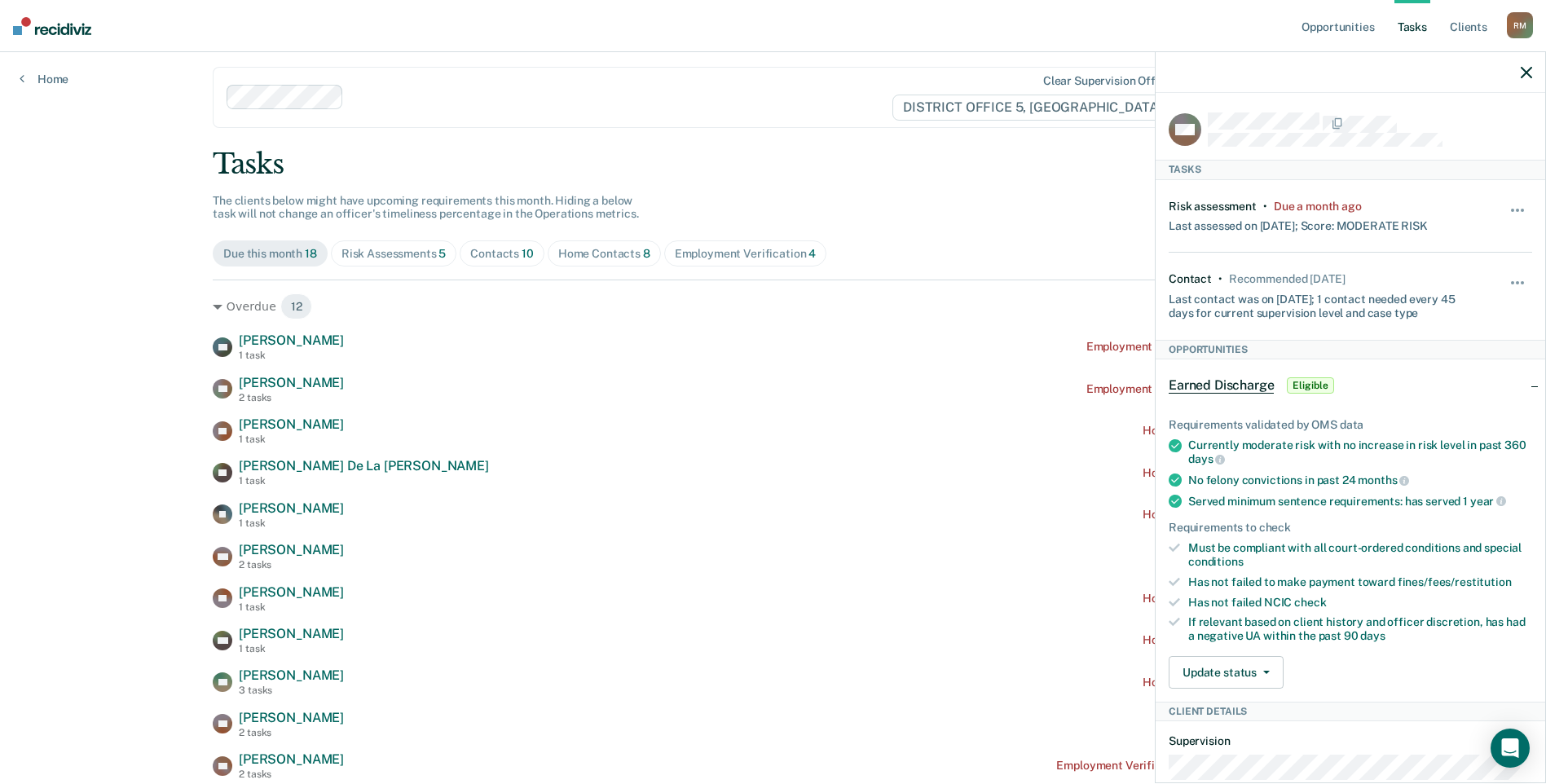
click at [733, 254] on div "Employment Verification 4" at bounding box center [745, 253] width 142 height 14
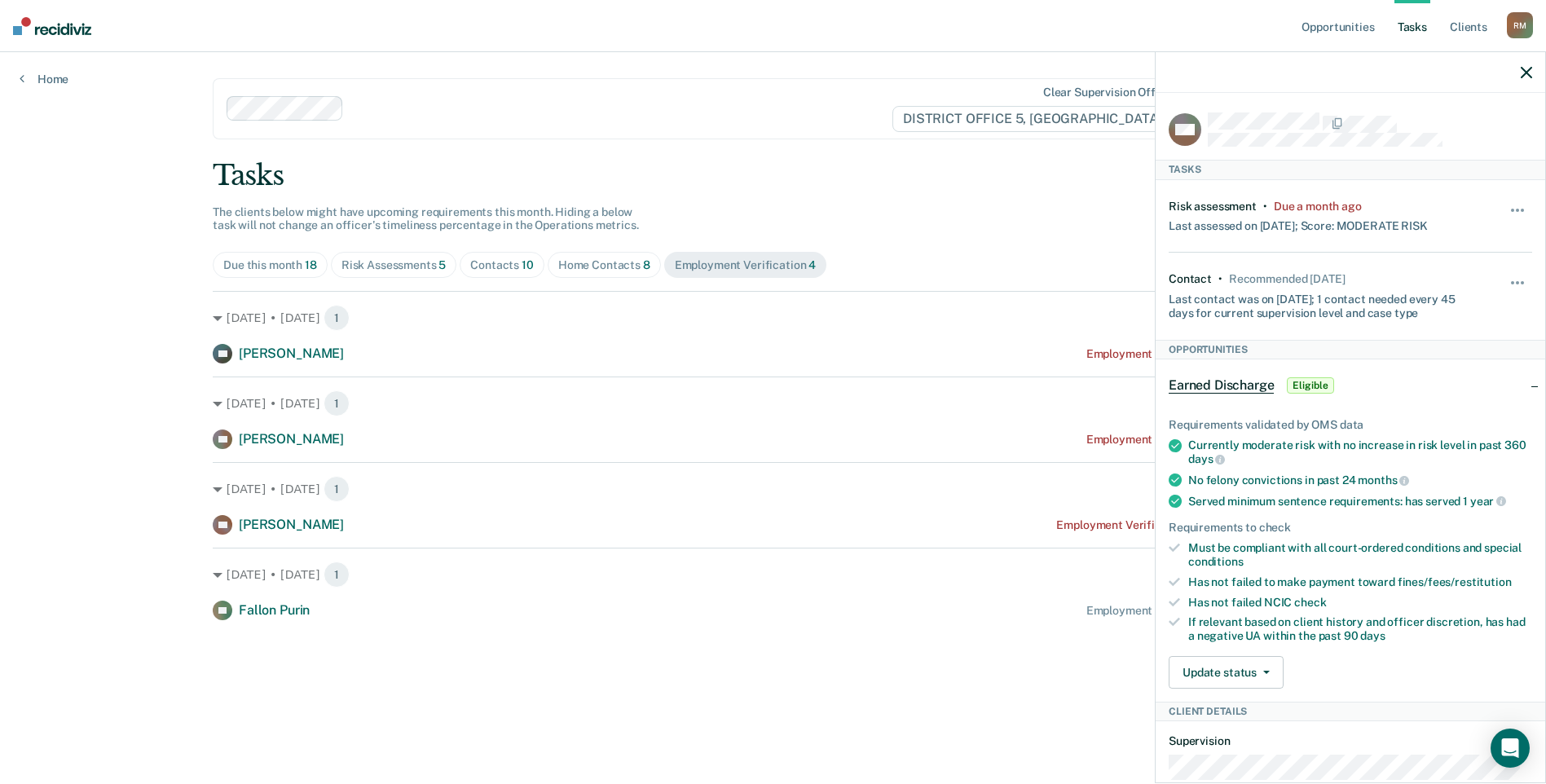
scroll to position [0, 0]
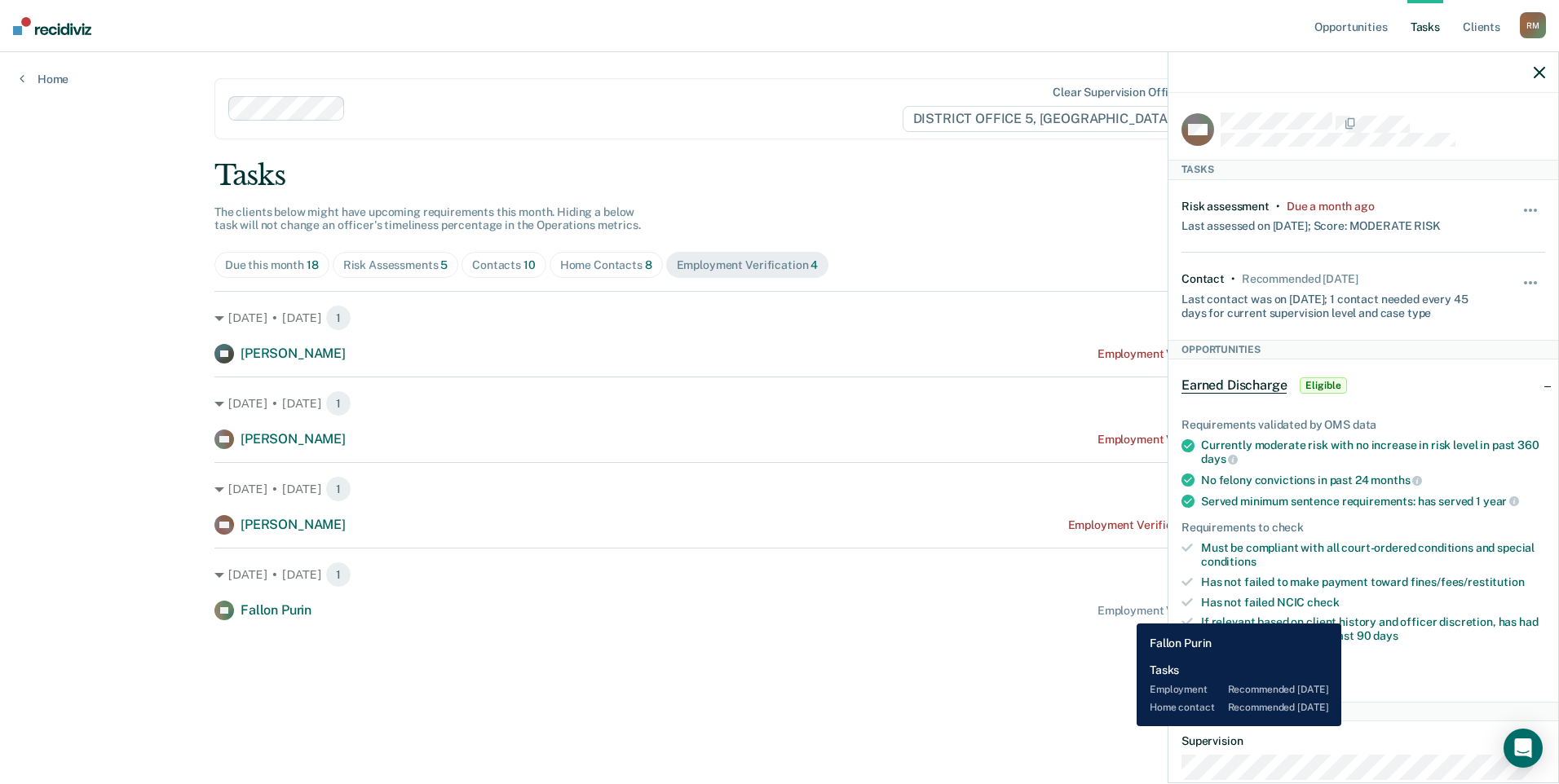
click at [1124, 611] on div "Employment Verification recommended [DATE]" at bounding box center [1220, 611] width 247 height 14
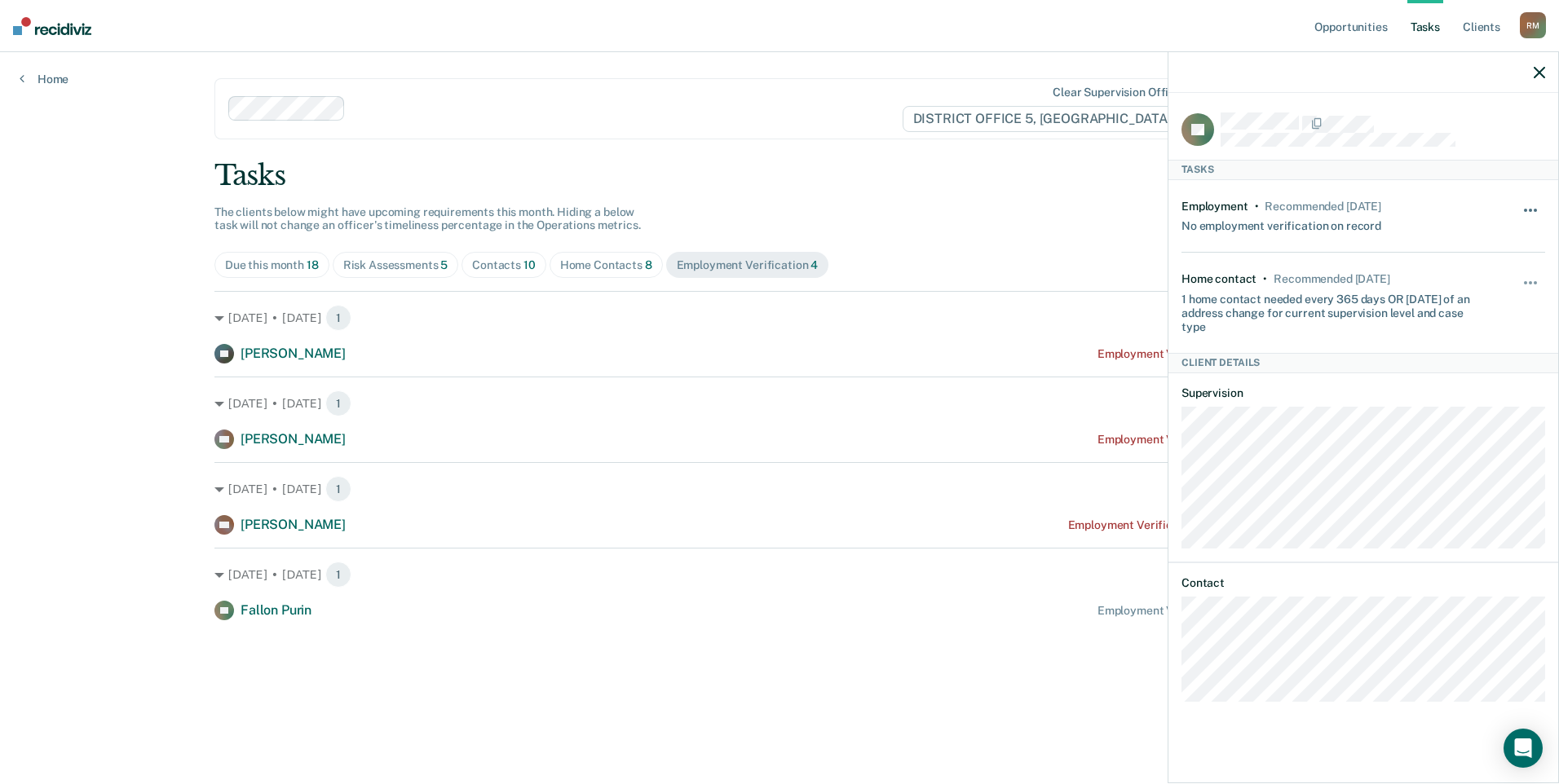
click at [1530, 209] on span "button" at bounding box center [1531, 210] width 4 height 4
click at [1460, 310] on button "30 days" at bounding box center [1487, 313] width 117 height 26
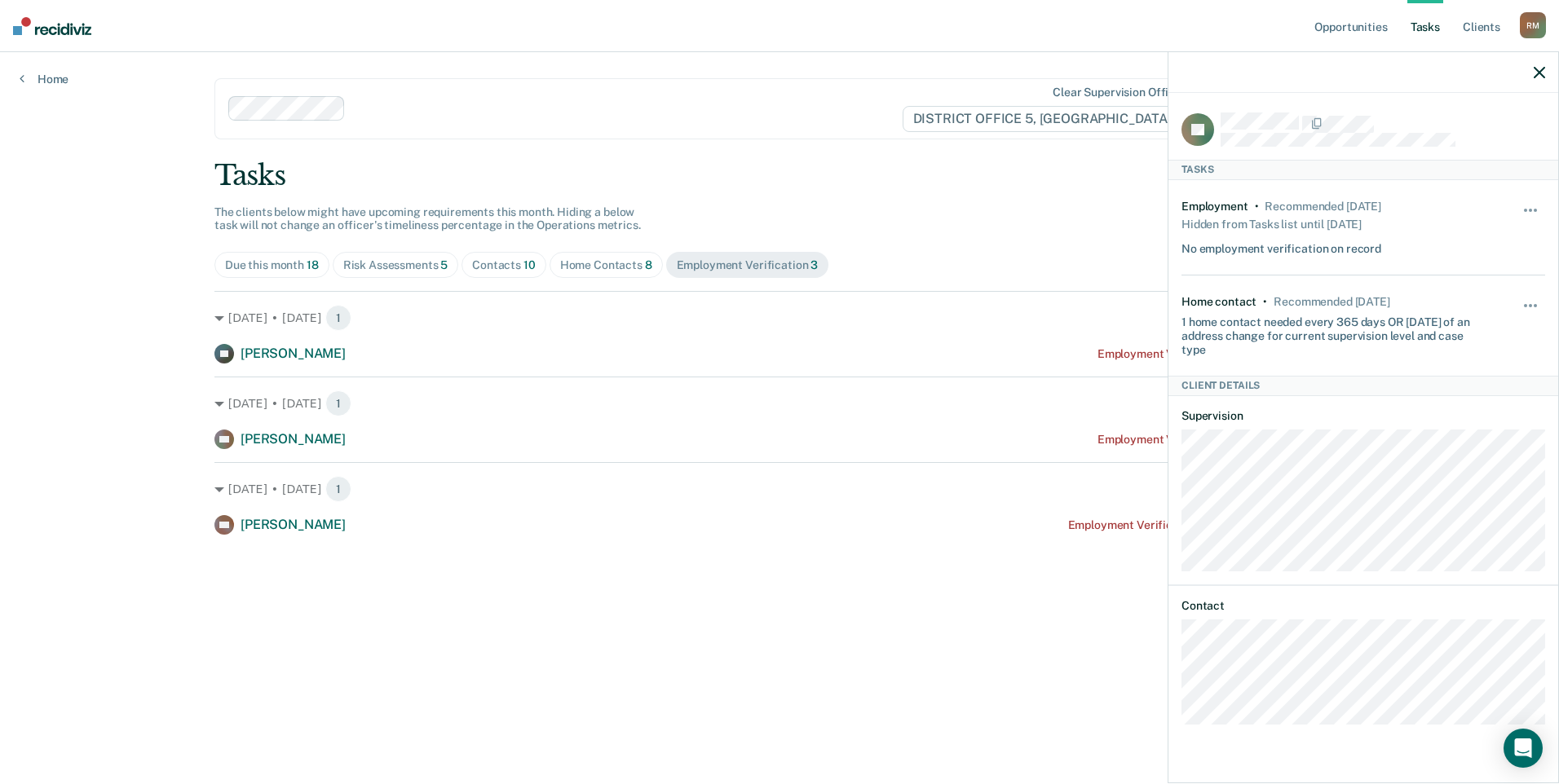
click at [586, 266] on div "Home Contacts 8" at bounding box center [606, 265] width 92 height 14
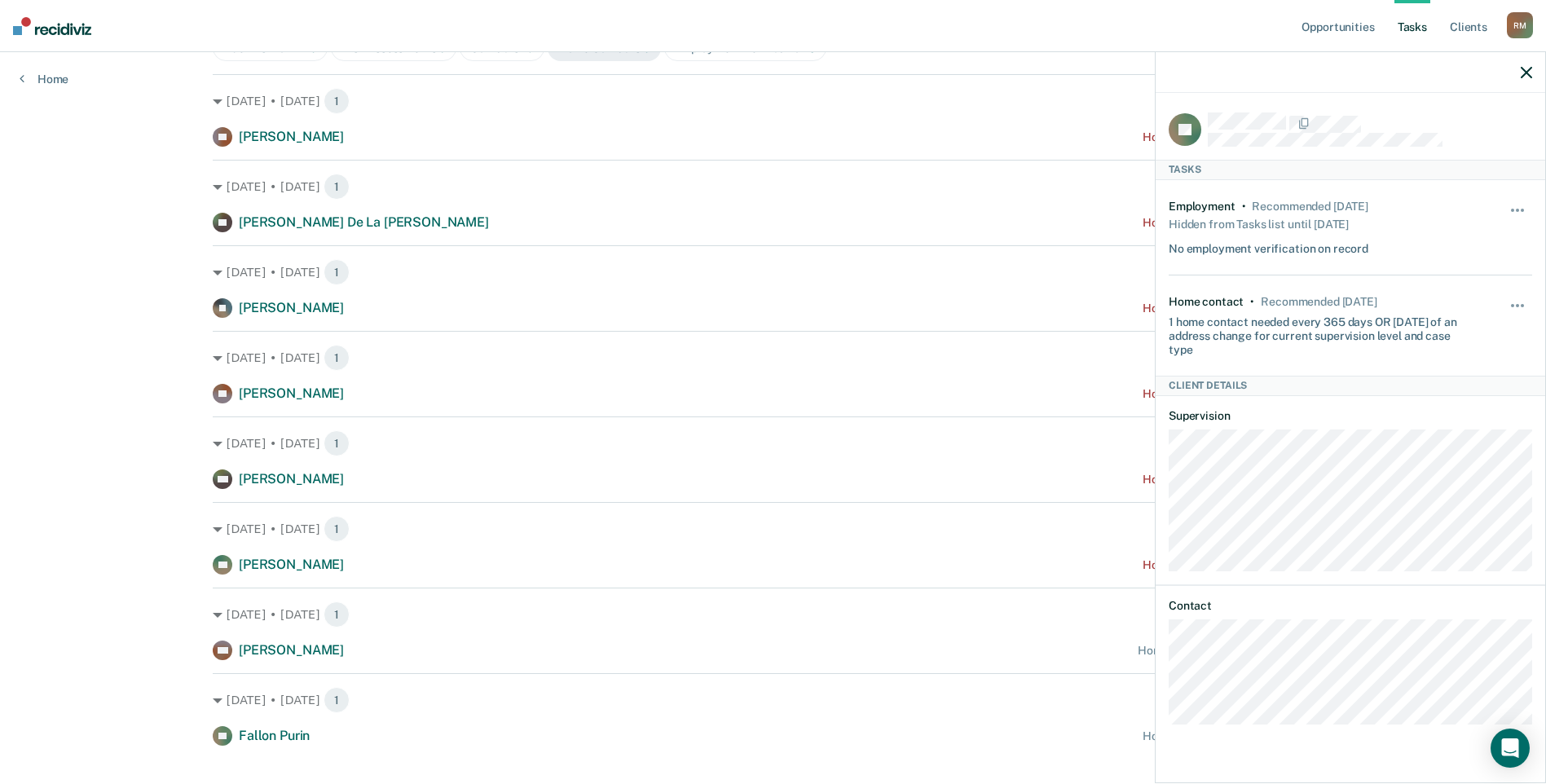
scroll to position [244, 0]
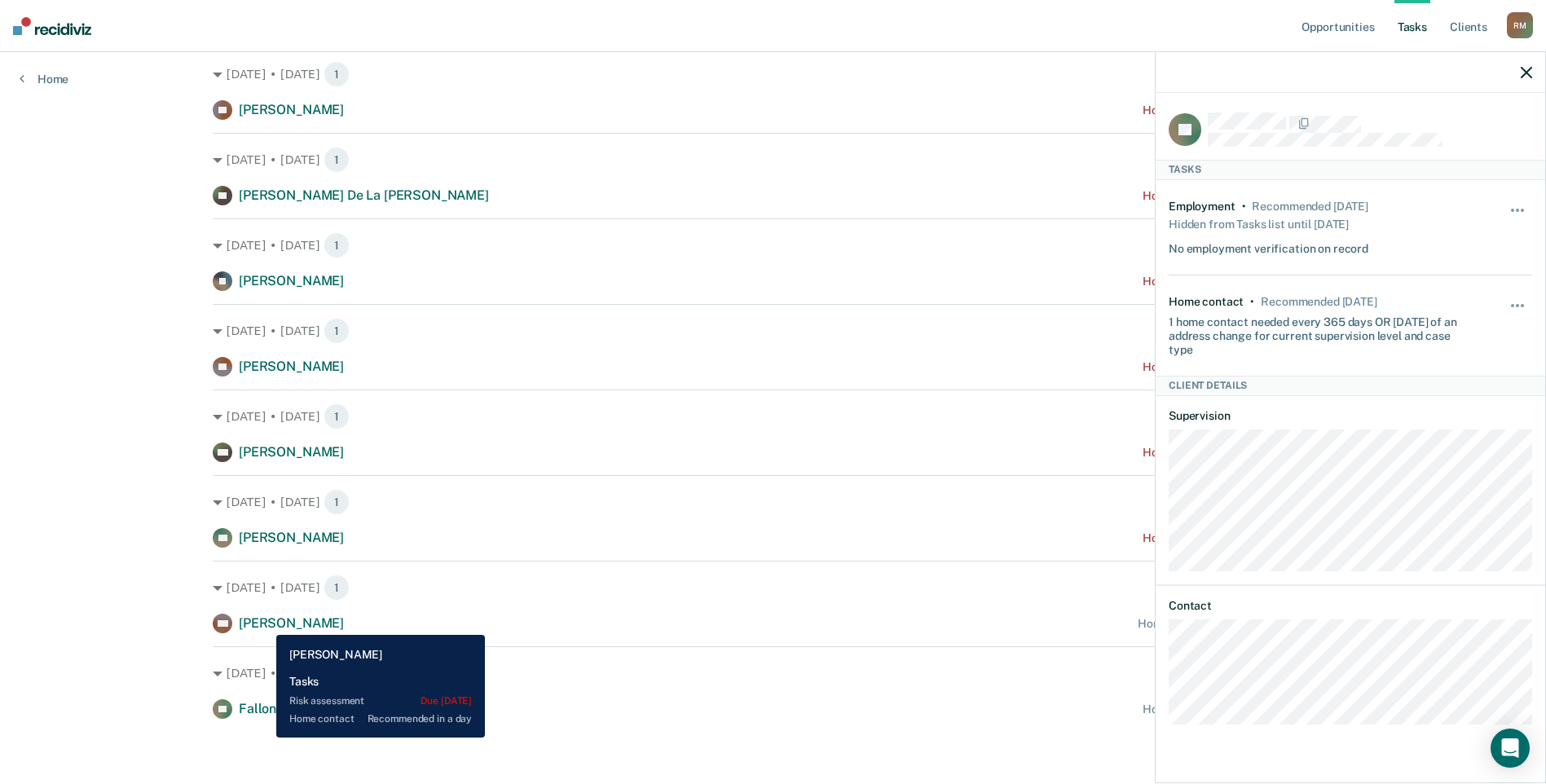
click at [264, 622] on span "[PERSON_NAME]" at bounding box center [291, 622] width 105 height 15
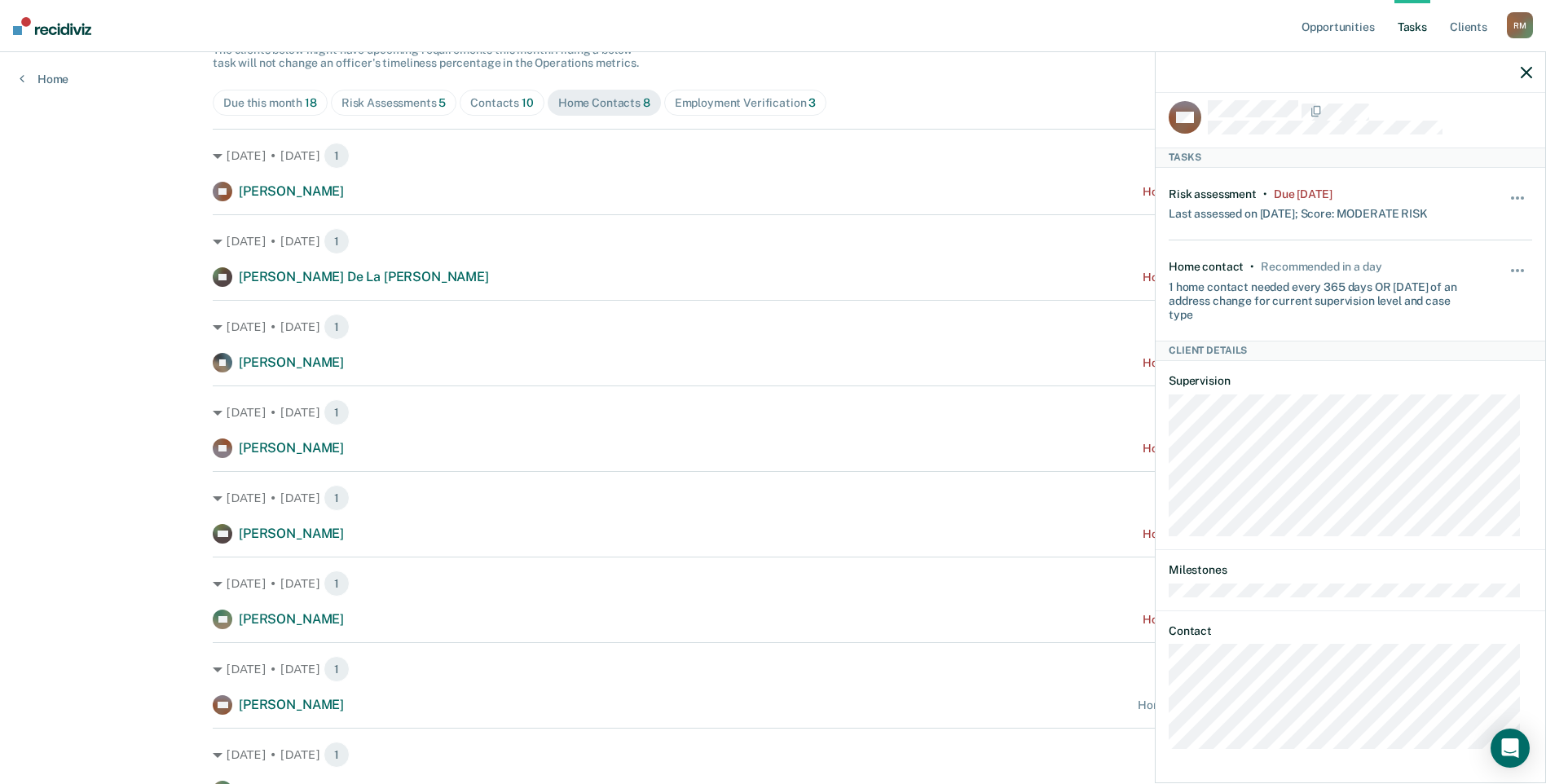
scroll to position [0, 0]
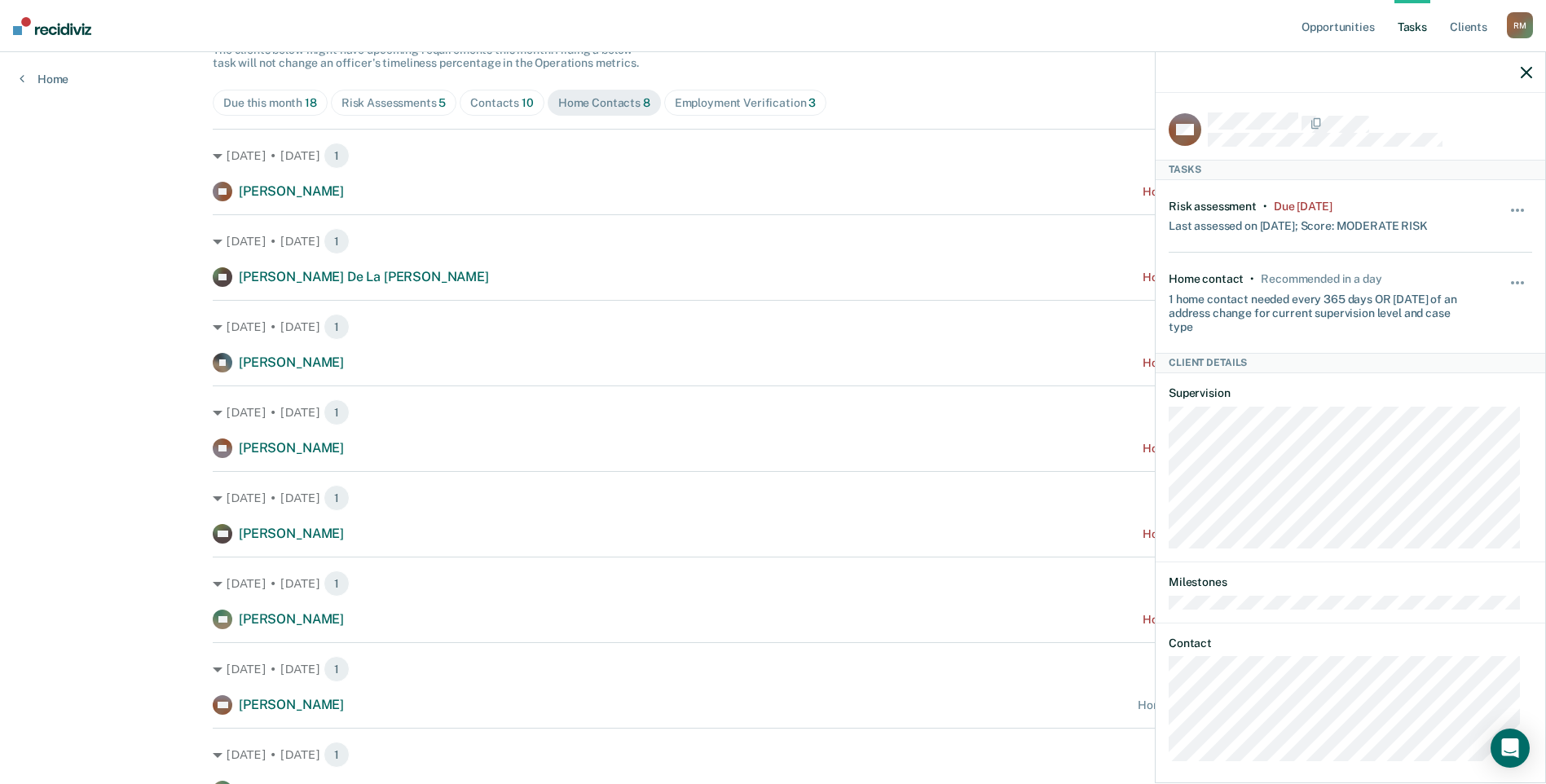
click at [1524, 70] on icon "button" at bounding box center [1526, 72] width 12 height 12
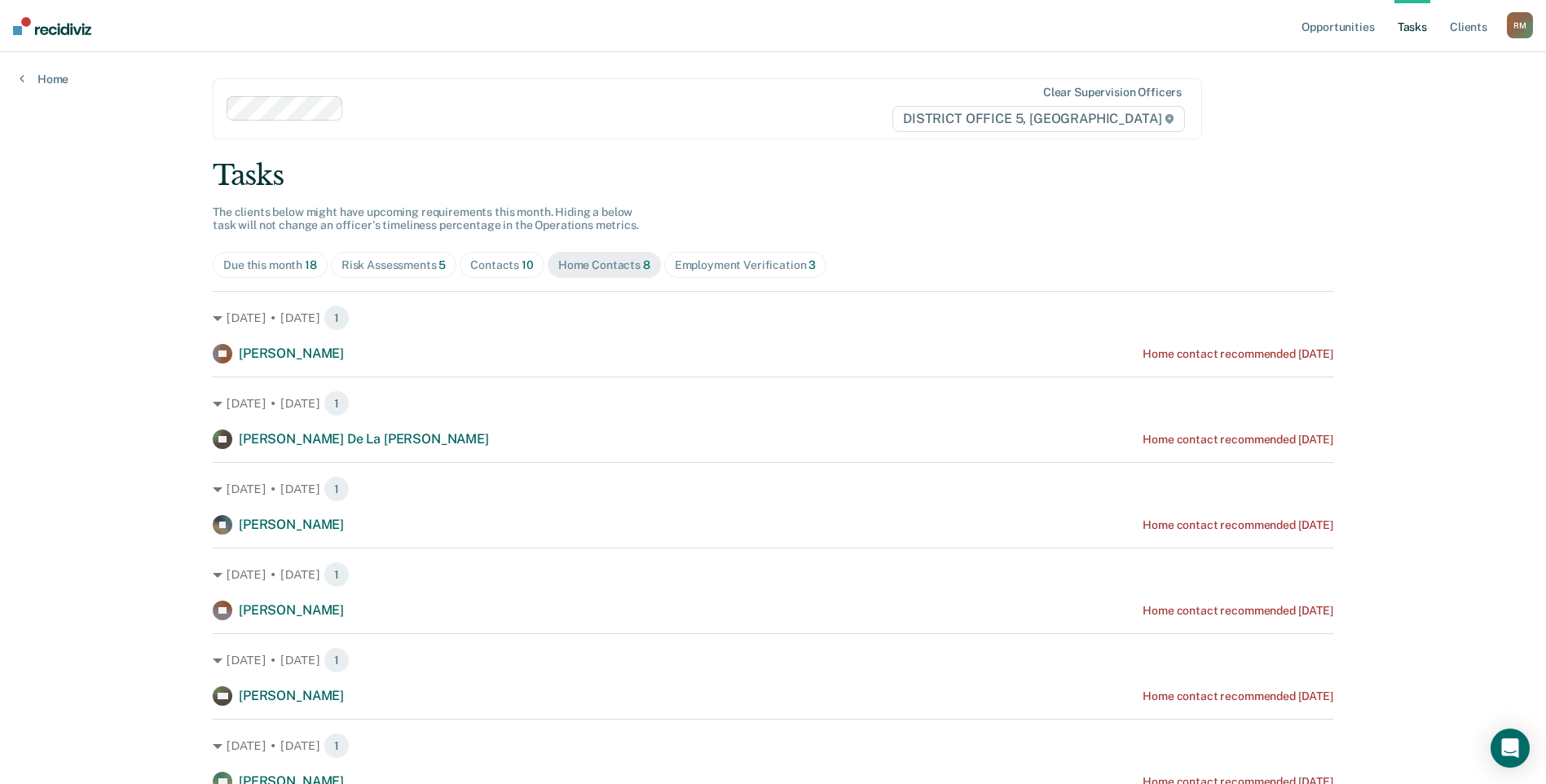
click at [253, 262] on div "Due this month 18" at bounding box center [270, 265] width 94 height 14
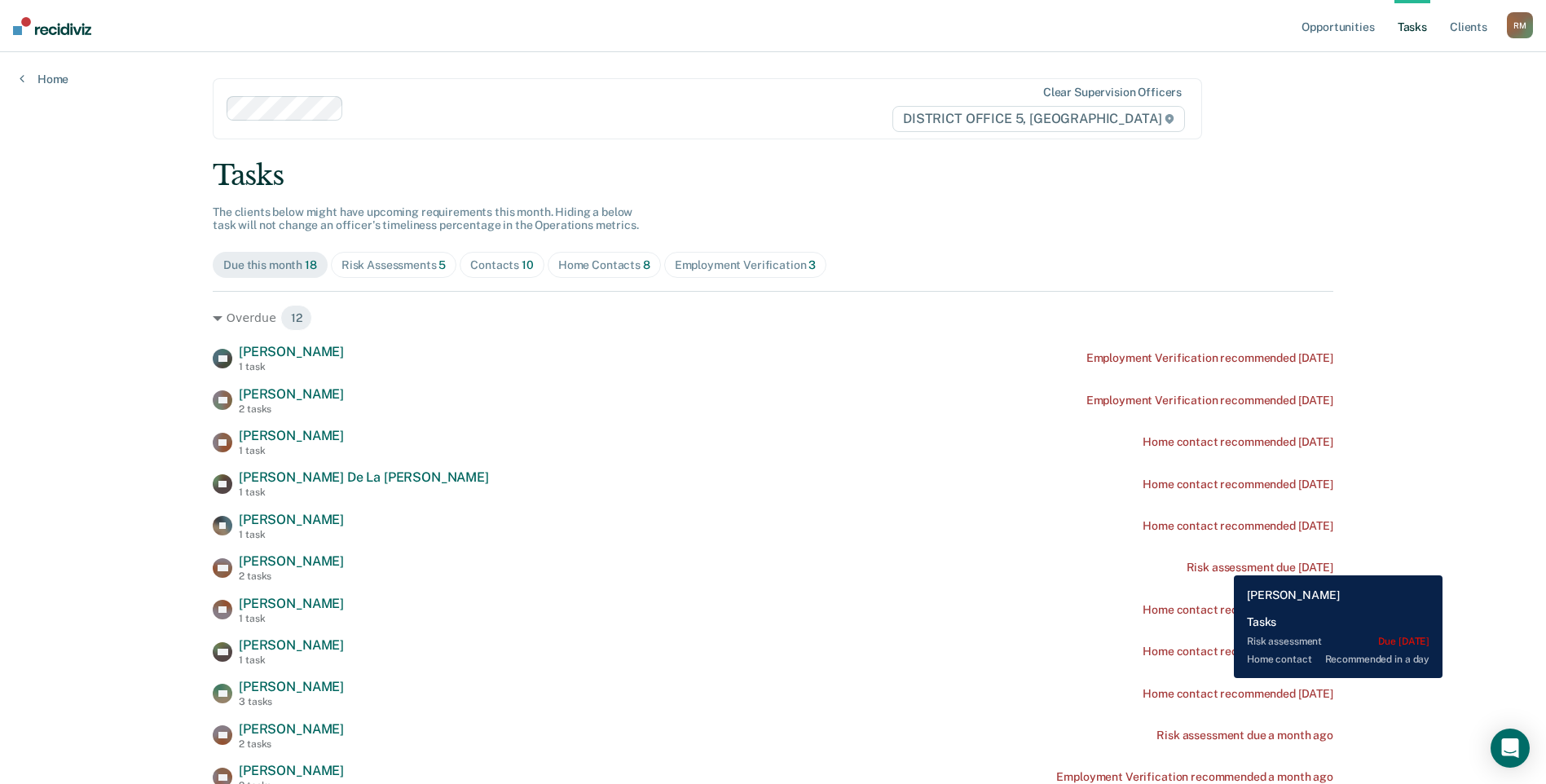
click at [1222, 563] on div "Risk assessment due [DATE]" at bounding box center [1260, 567] width 146 height 14
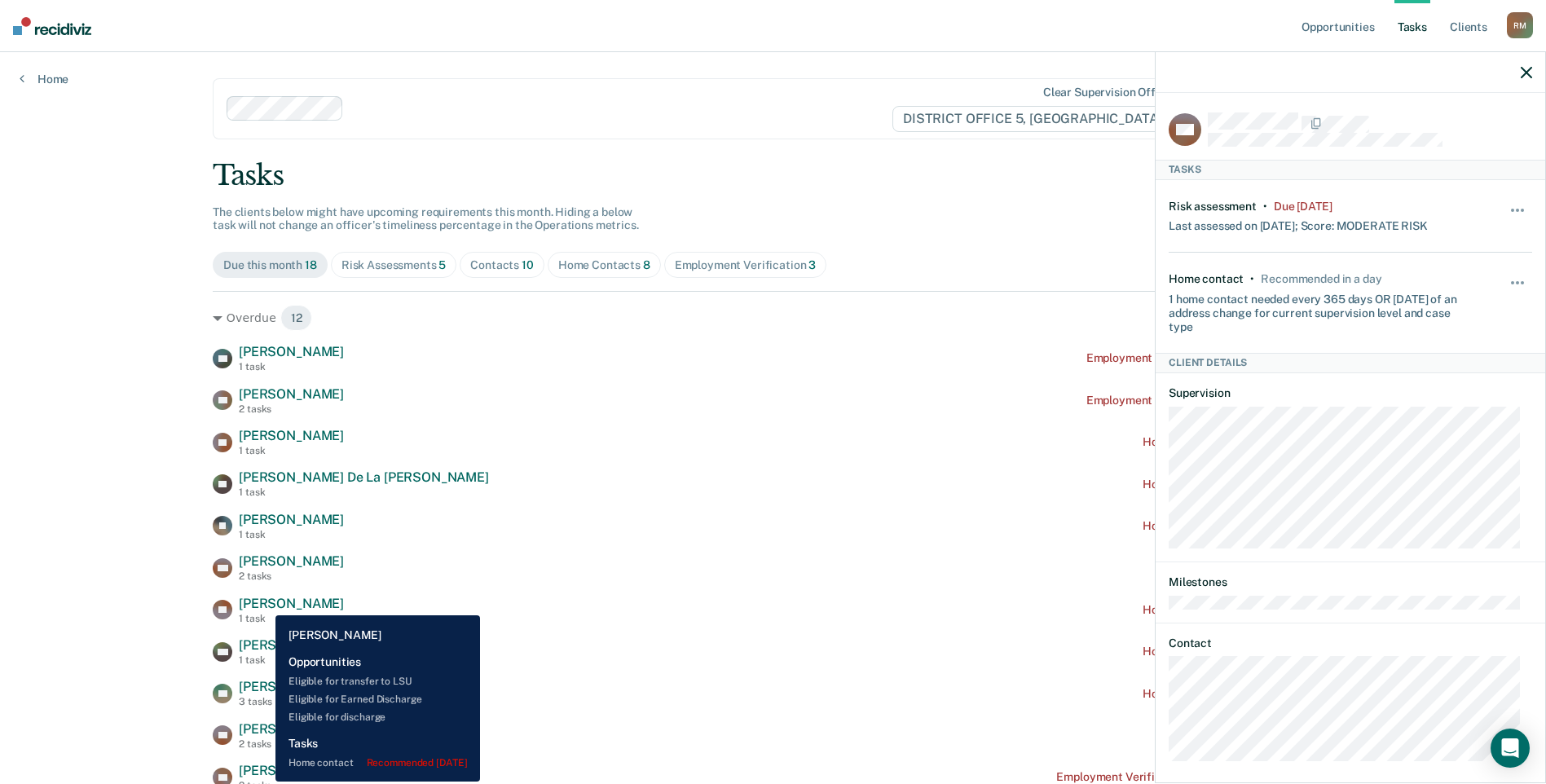
click at [263, 603] on span "[PERSON_NAME]" at bounding box center [291, 602] width 105 height 15
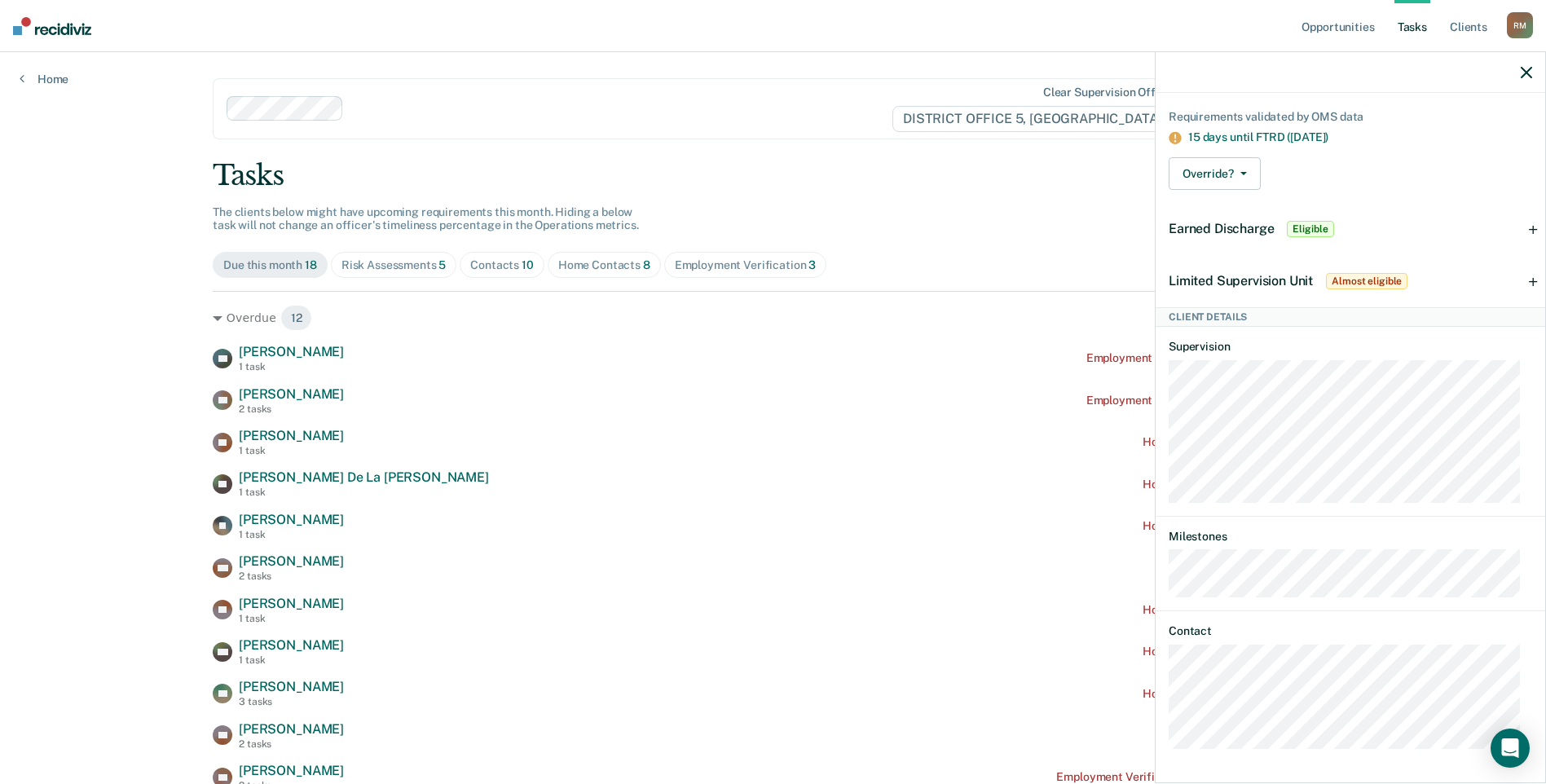
click at [1527, 75] on icon "button" at bounding box center [1526, 72] width 12 height 12
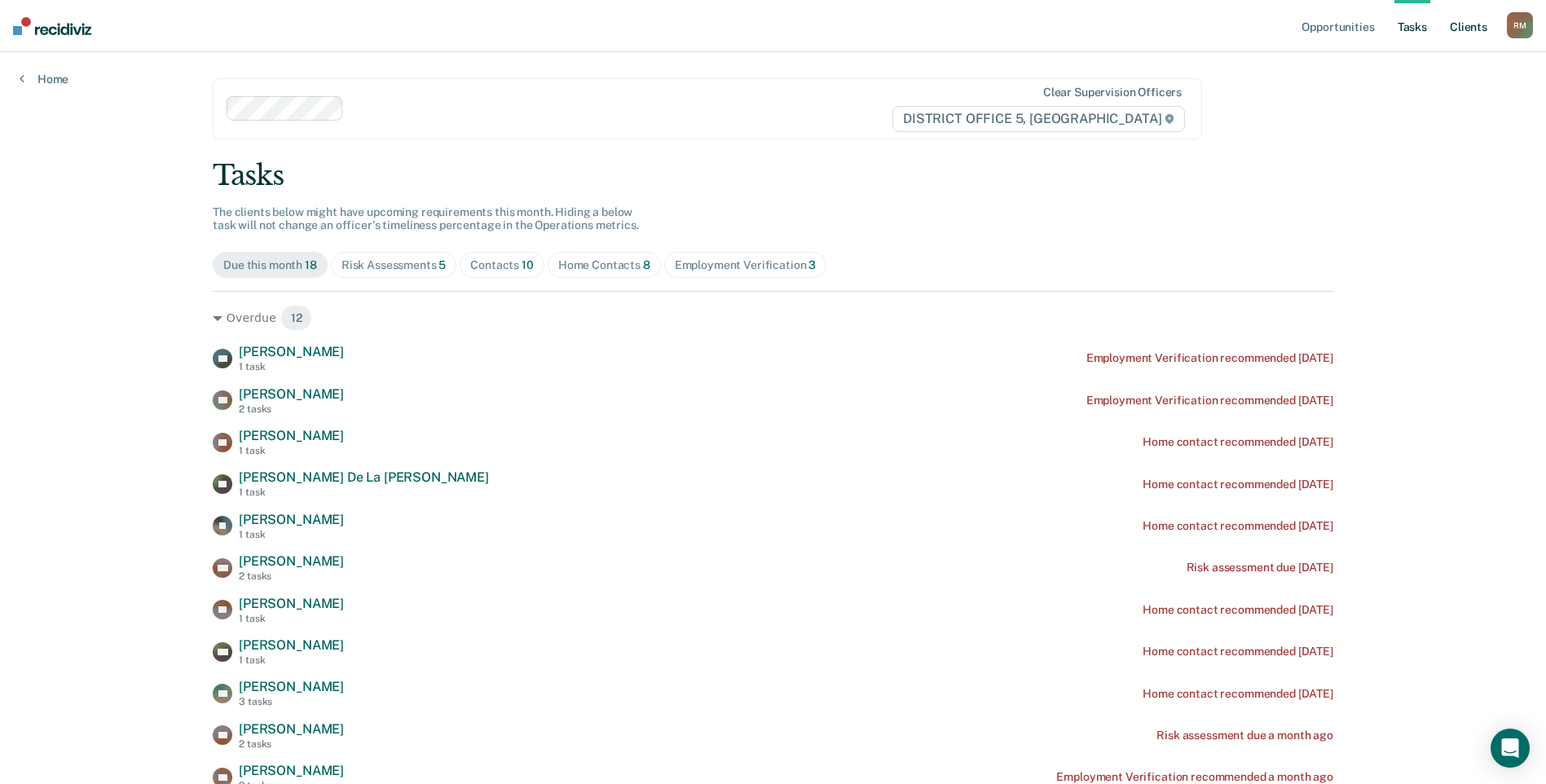
click at [1467, 29] on link "Client s" at bounding box center [1468, 26] width 44 height 52
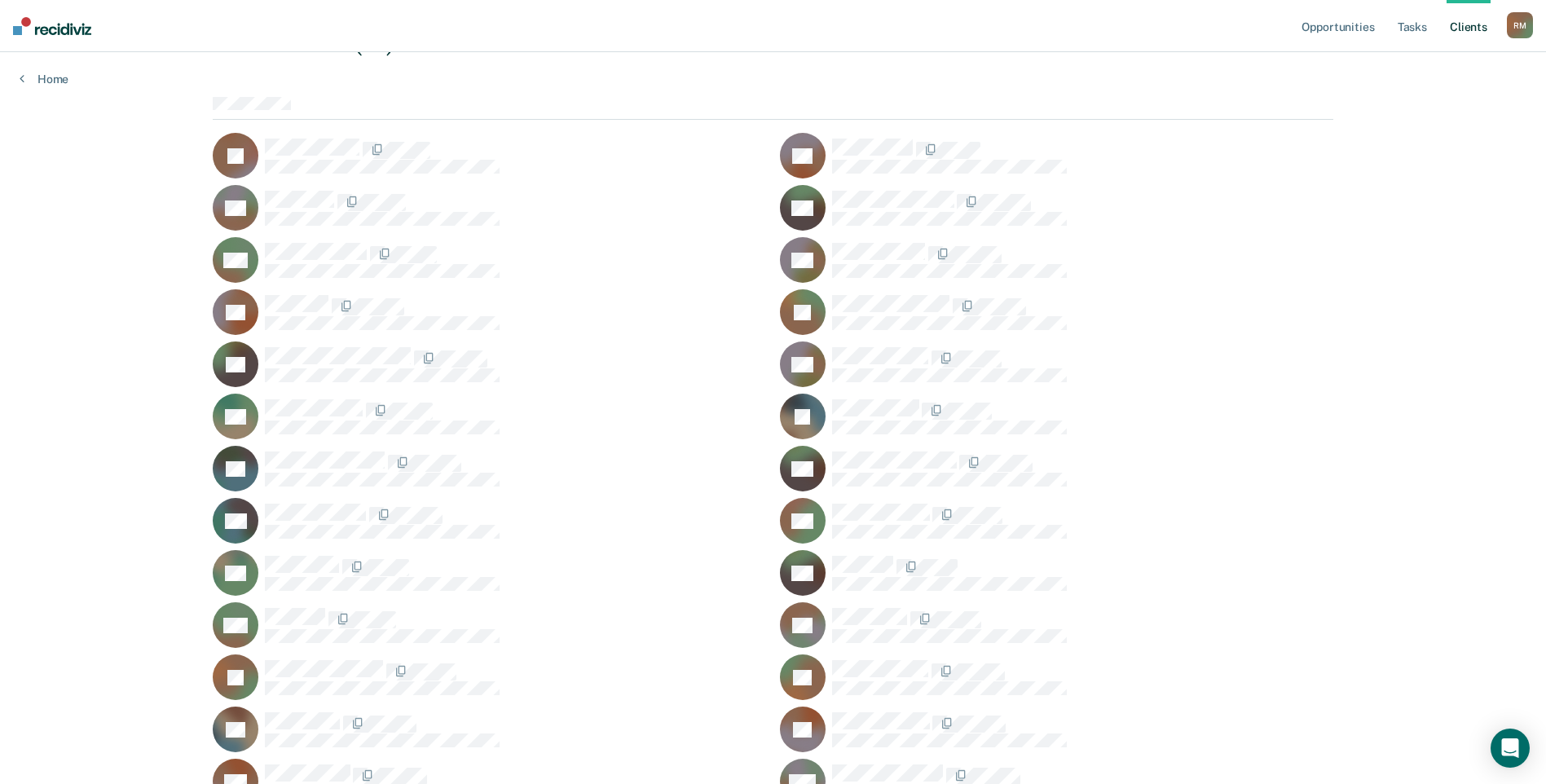
scroll to position [163, 0]
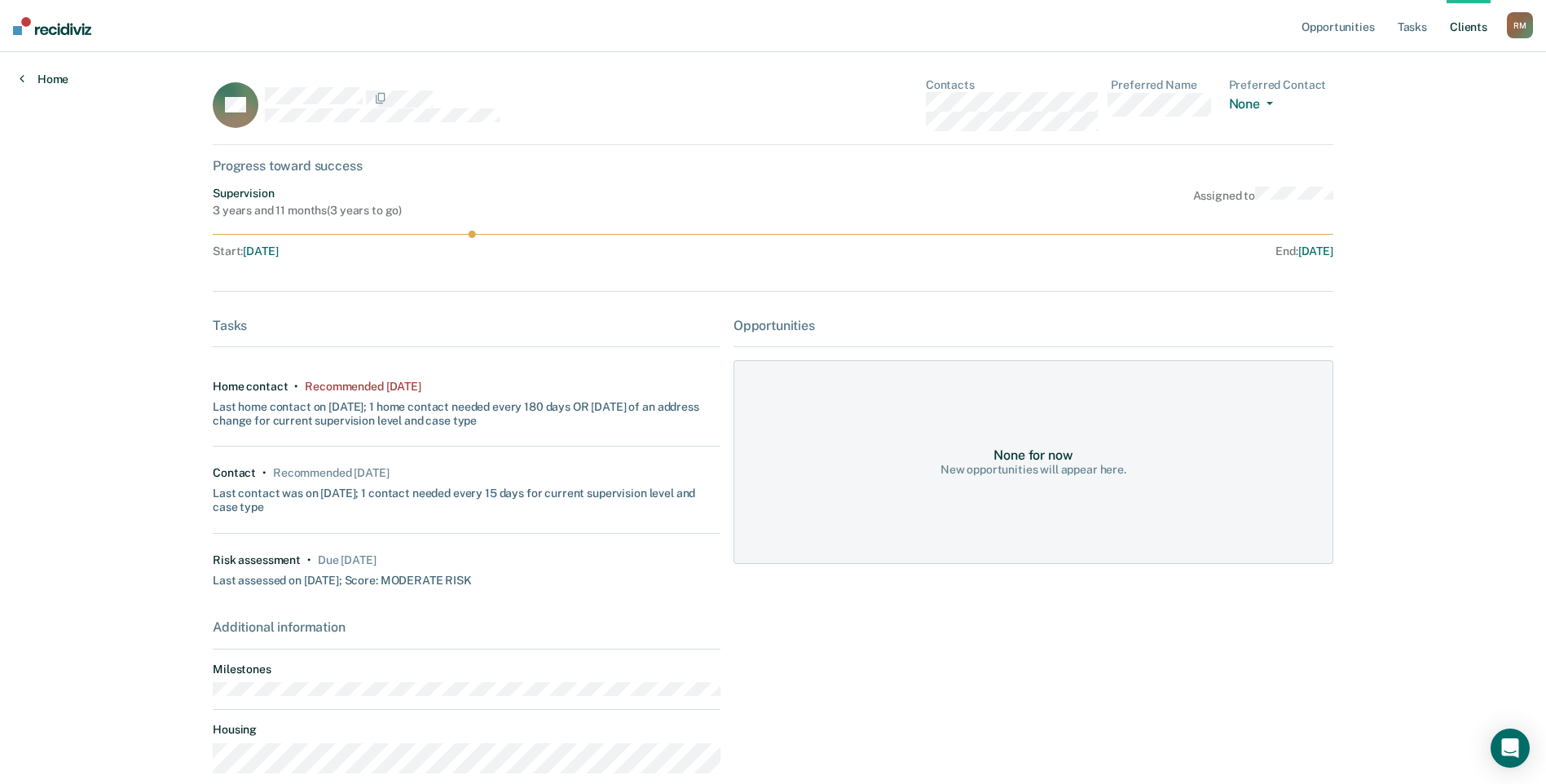
click at [49, 79] on link "Home" at bounding box center [44, 79] width 49 height 14
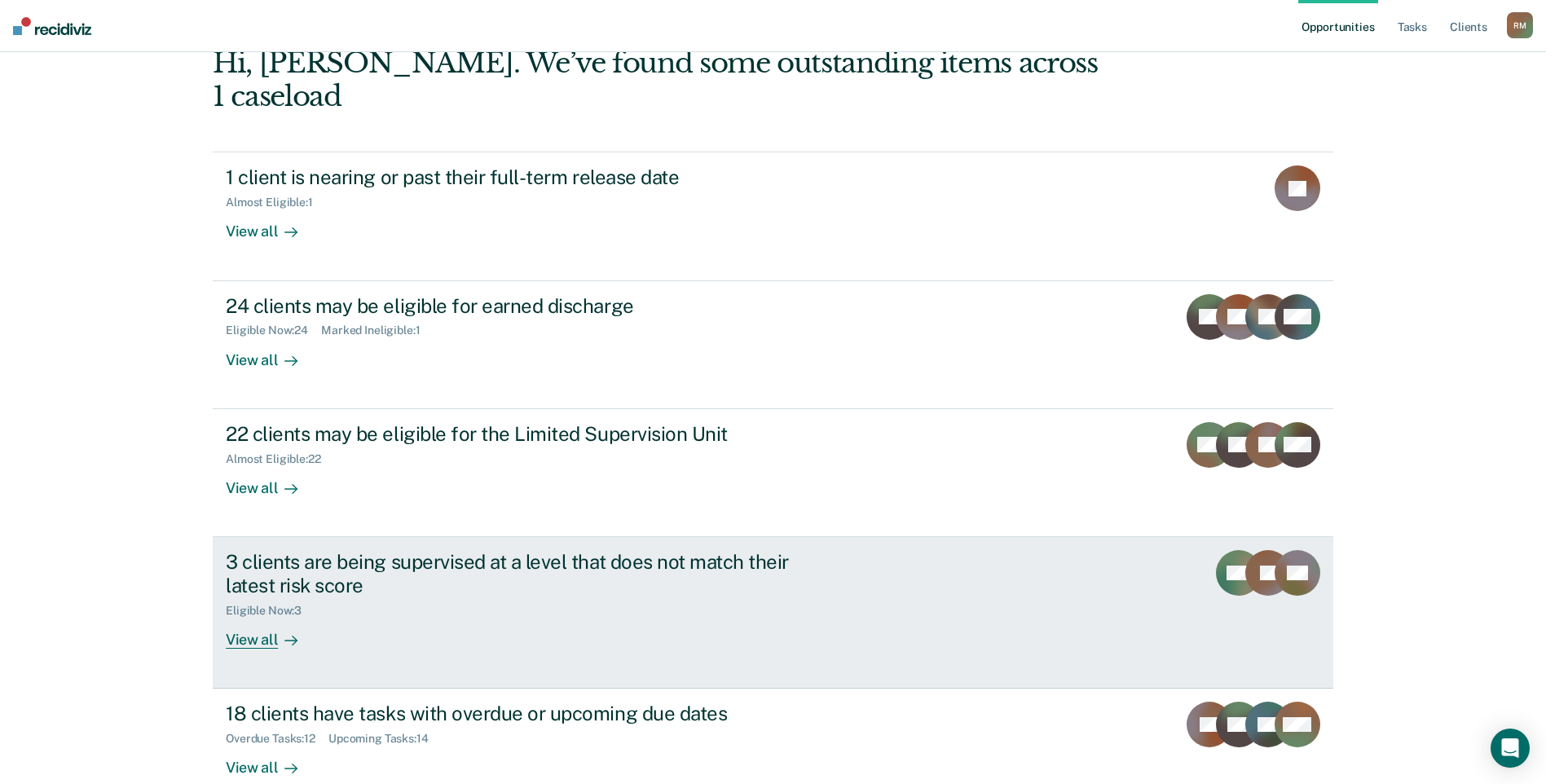
scroll to position [163, 0]
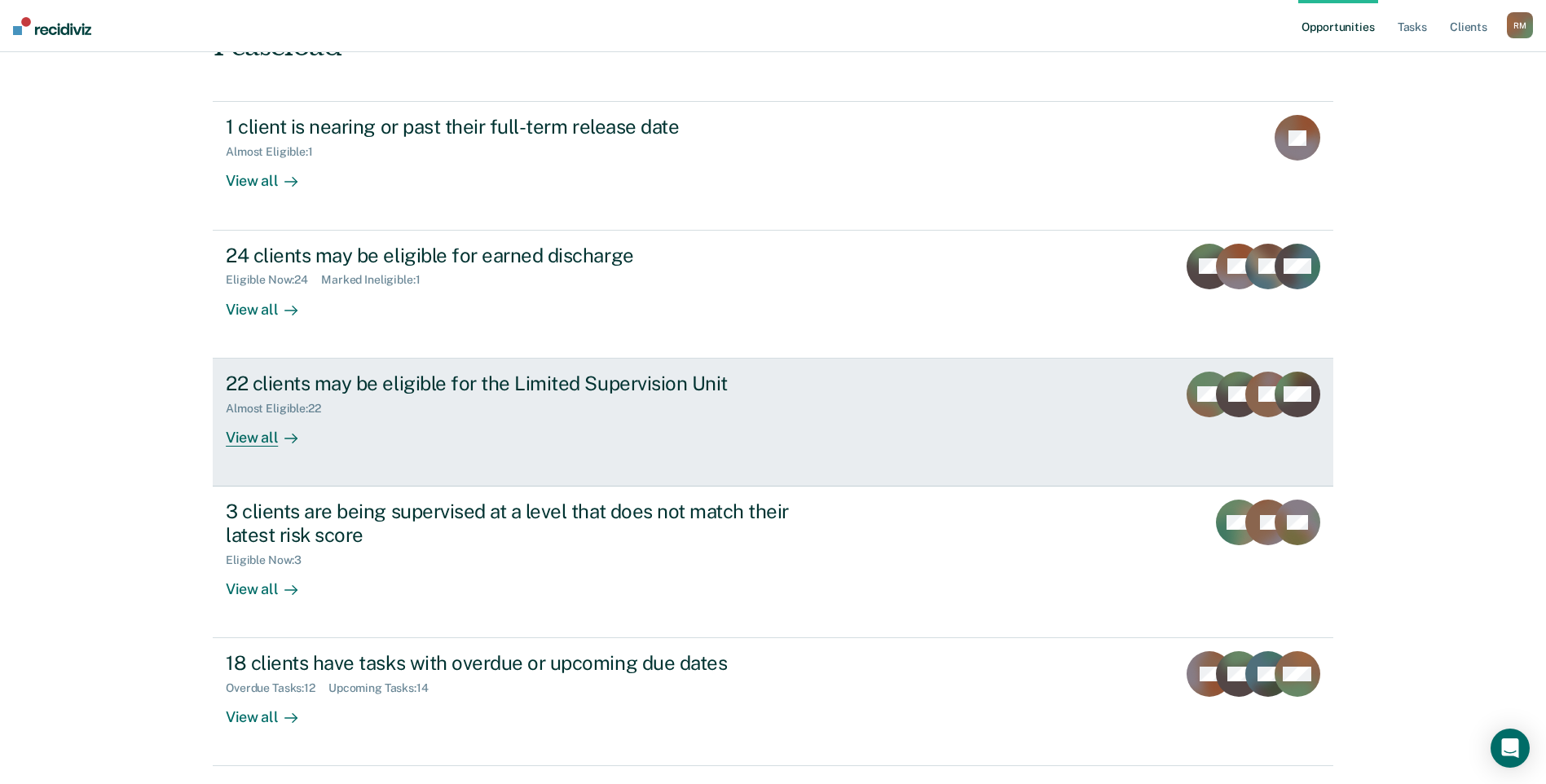
click at [245, 415] on div "View all" at bounding box center [271, 430] width 91 height 32
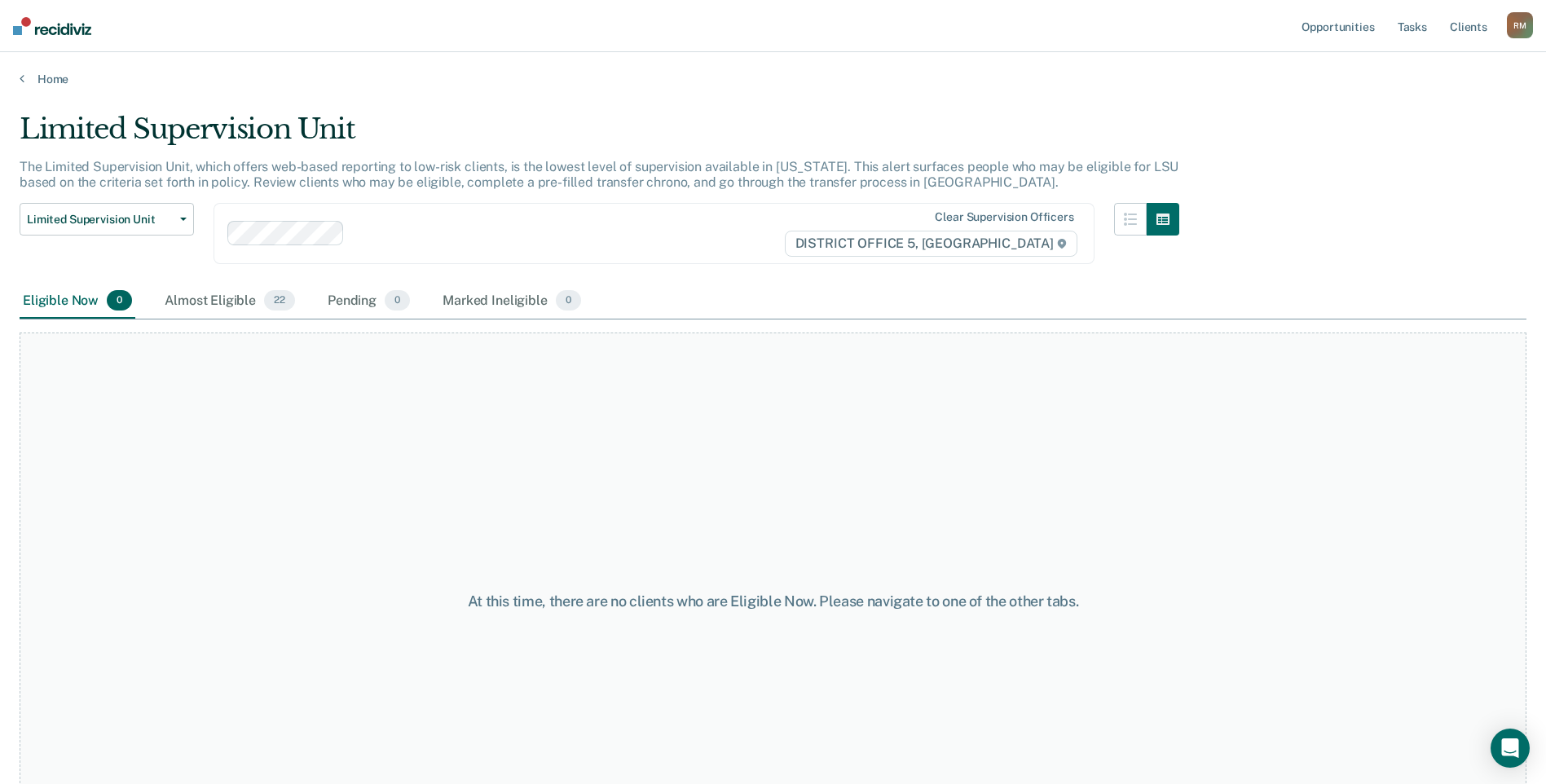
scroll to position [85, 0]
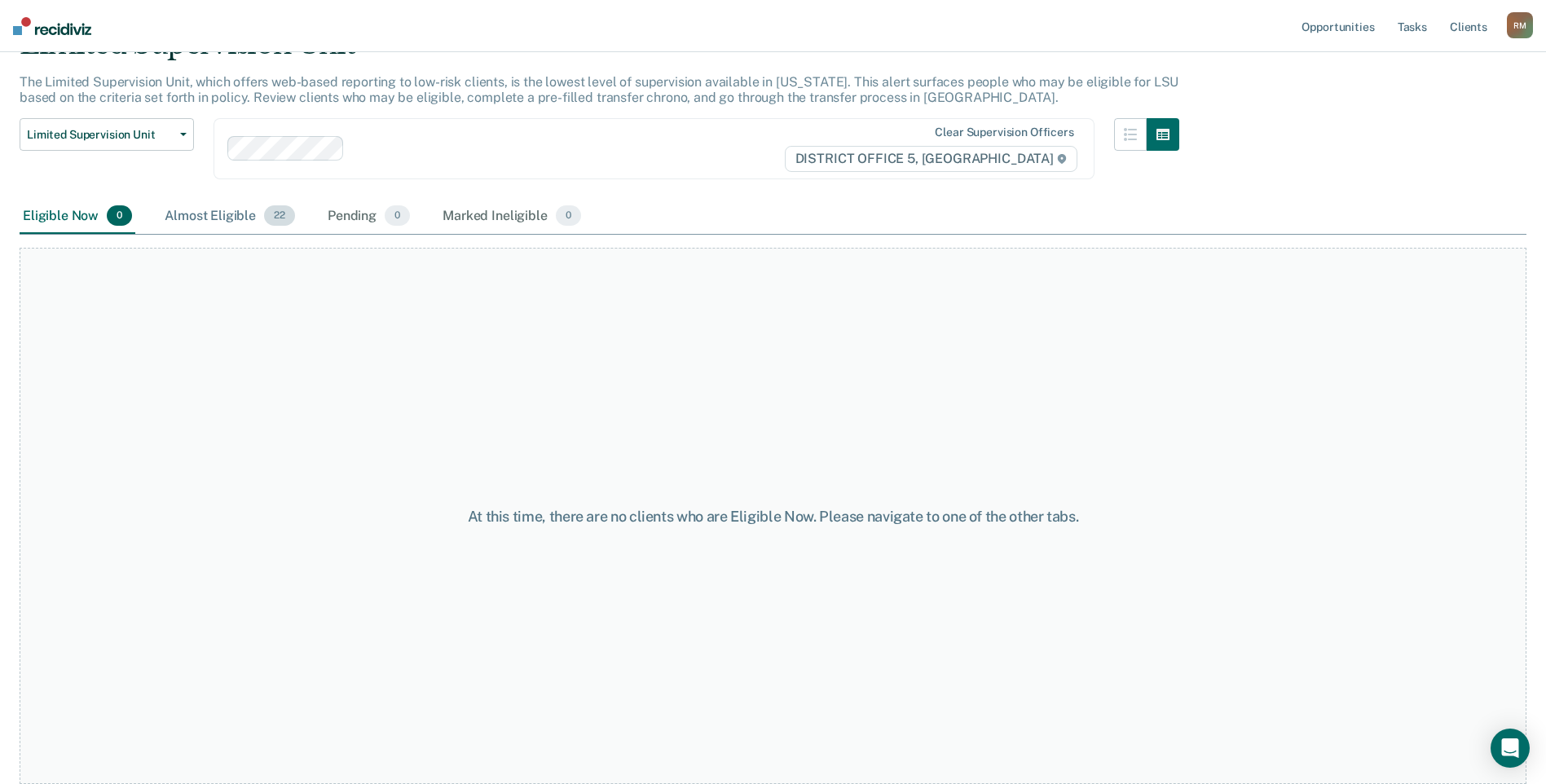
click at [218, 214] on div "Almost Eligible 22" at bounding box center [230, 217] width 137 height 36
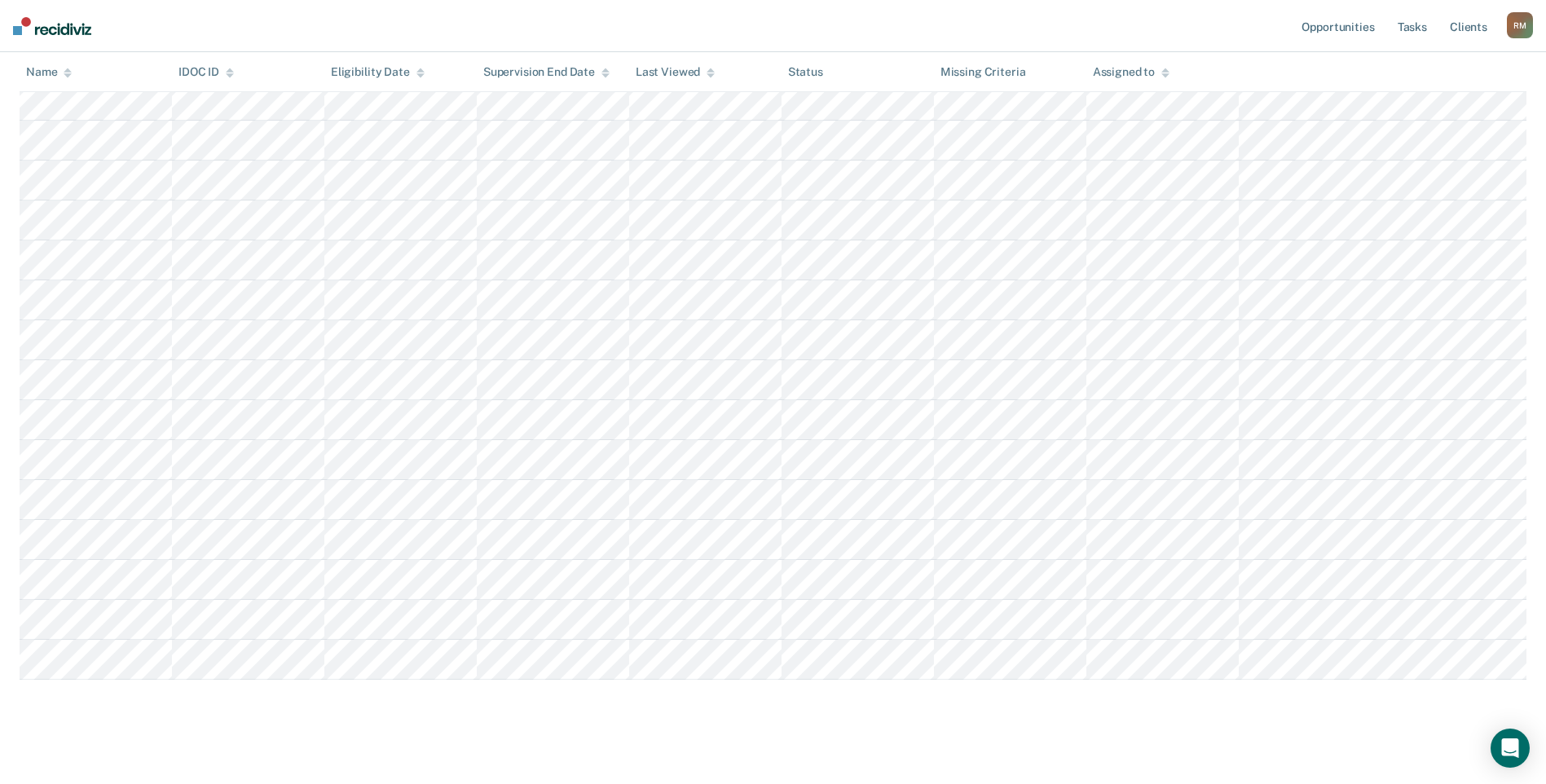
scroll to position [571, 0]
